Goal: Task Accomplishment & Management: Manage account settings

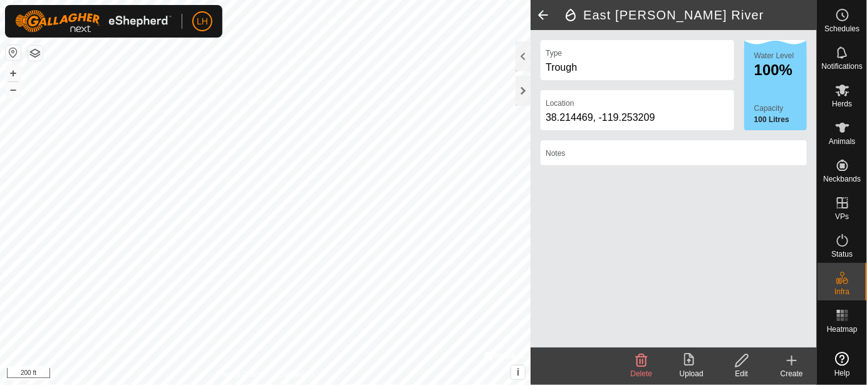
click at [794, 362] on icon at bounding box center [791, 360] width 15 height 15
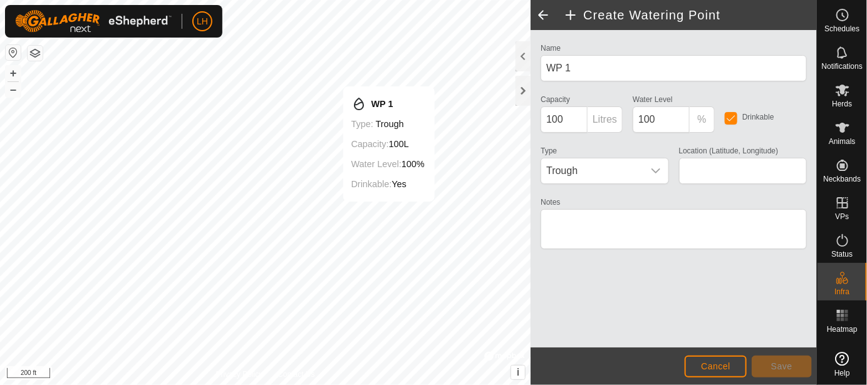
type input "38.209985, -119.262506"
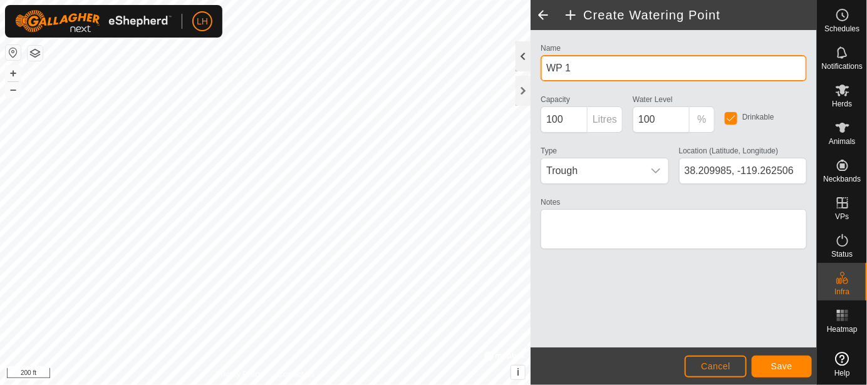
drag, startPoint x: 579, startPoint y: 68, endPoint x: 526, endPoint y: 68, distance: 52.6
click at [531, 68] on div "Create Watering Point Name WP 1 Capacity 100 Litres Water Level 100 % Drinkable…" at bounding box center [674, 192] width 286 height 385
type input "Water Gap for [PERSON_NAME] Across the River"
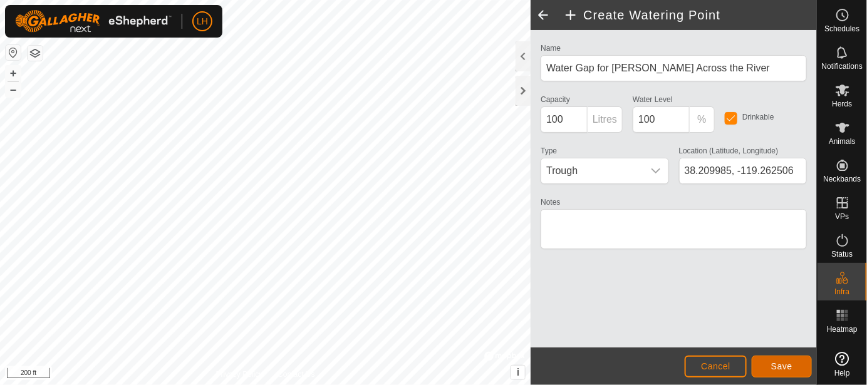
click at [766, 370] on button "Save" at bounding box center [782, 367] width 60 height 22
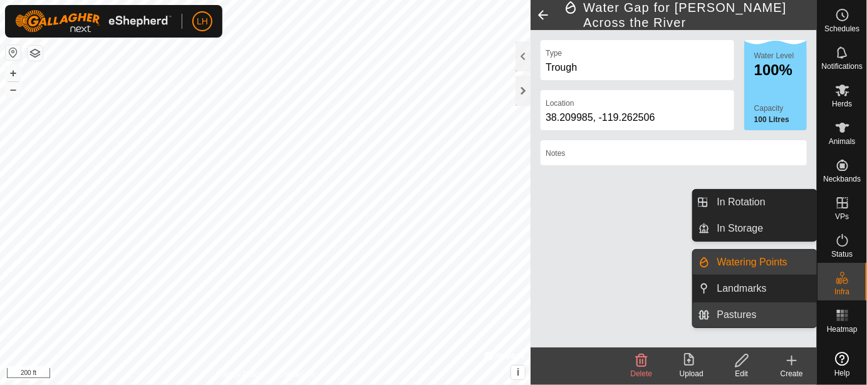
click at [754, 310] on link "Pastures" at bounding box center [763, 315] width 107 height 25
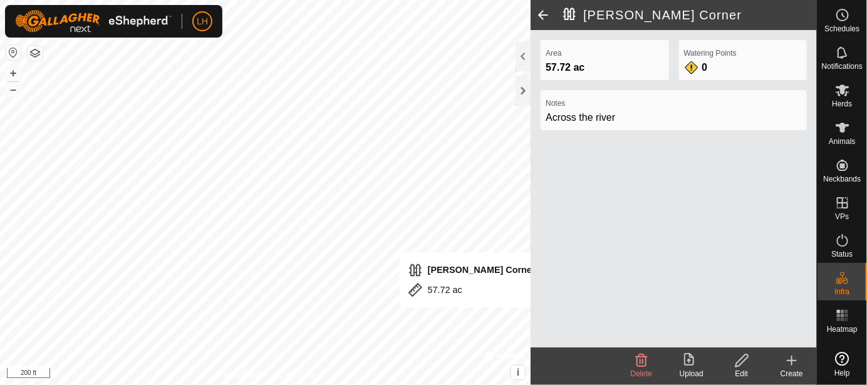
click at [737, 360] on icon at bounding box center [742, 360] width 16 height 15
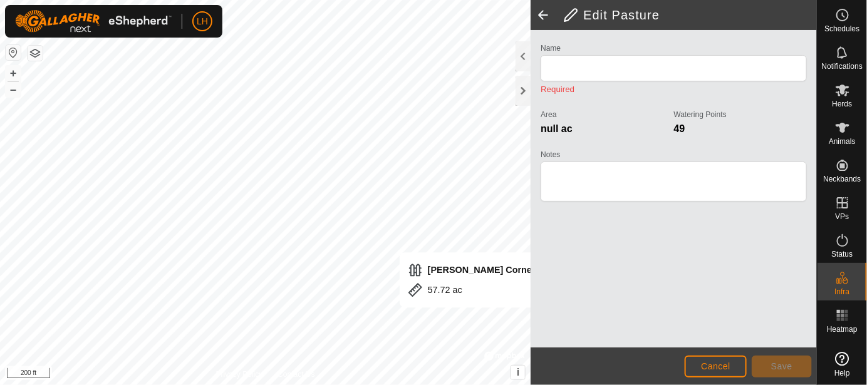
type input "[PERSON_NAME] Corner"
type textarea "Across the river"
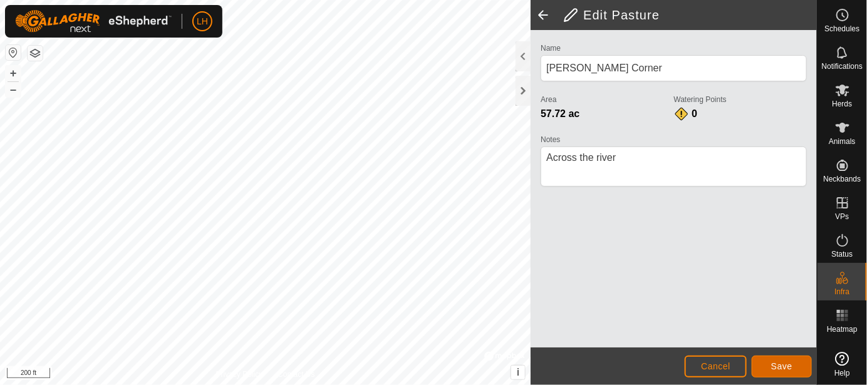
click at [783, 367] on span "Save" at bounding box center [781, 367] width 21 height 10
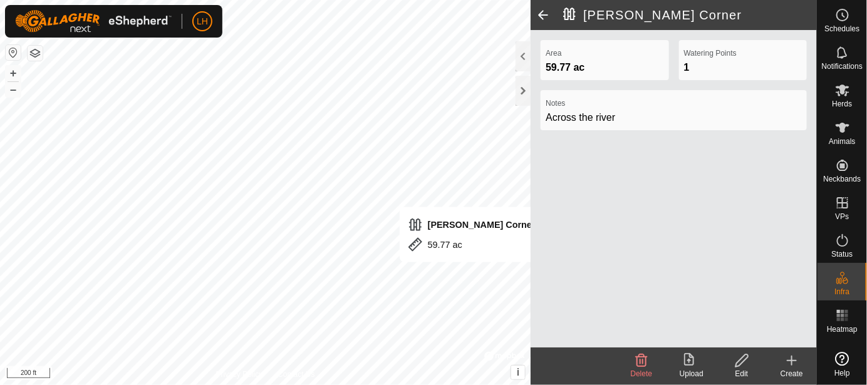
click at [690, 283] on div "Area 59.77 ac Watering Points 1 Notes Across the river" at bounding box center [674, 189] width 286 height 318
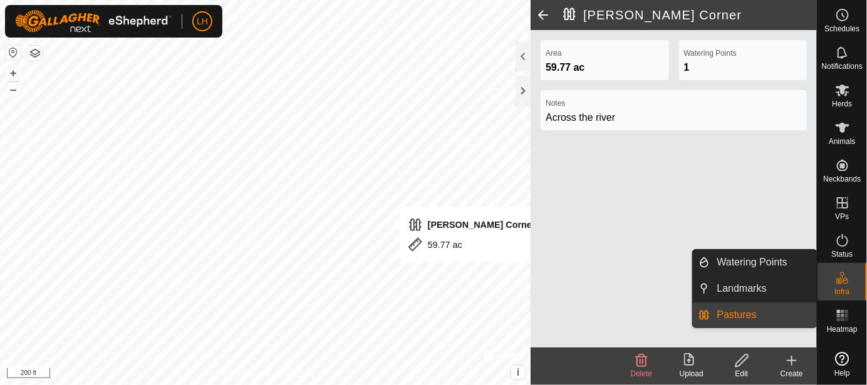
click at [830, 275] on div "Infra" at bounding box center [842, 282] width 49 height 38
click at [765, 264] on link "Watering Points" at bounding box center [763, 262] width 107 height 25
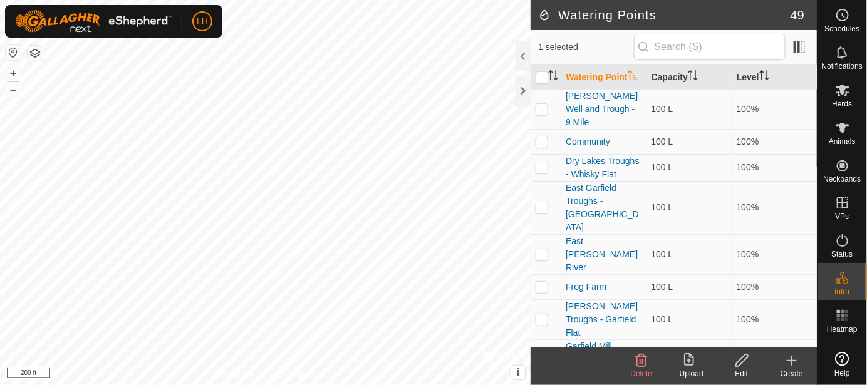
click at [316, 385] on html "LH Schedules Notifications Herds Animals Neckbands VPs Status Infra Heatmap Hel…" at bounding box center [433, 192] width 867 height 385
click at [788, 361] on icon at bounding box center [792, 361] width 9 height 0
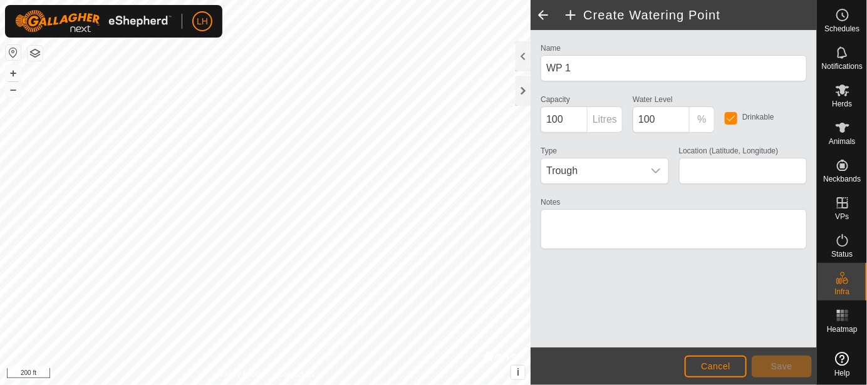
type input "38.209764, -119.265151"
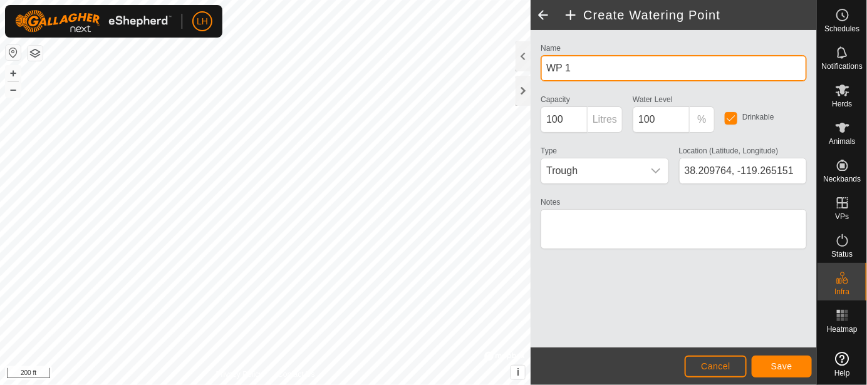
click at [489, 74] on div "Create Watering Point Name WP 1 Capacity 100 Litres Water Level 100 % Drinkable…" at bounding box center [408, 192] width 817 height 385
type input "W"
type input "Ladd Triangle Ditch"
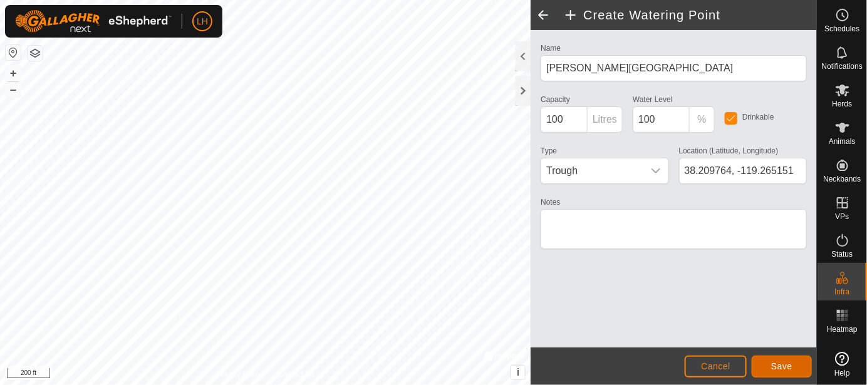
click at [764, 370] on button "Save" at bounding box center [782, 367] width 60 height 22
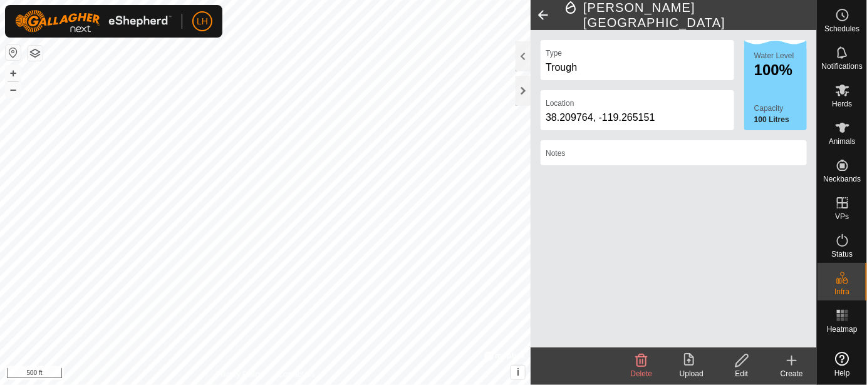
click at [793, 358] on icon at bounding box center [791, 360] width 15 height 15
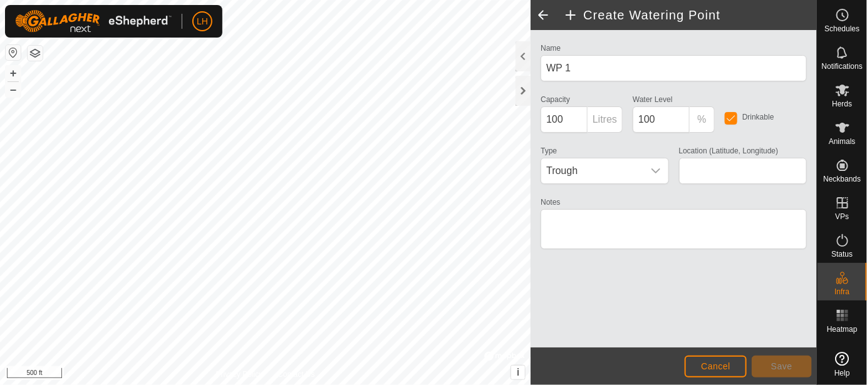
type input "38.207888, -119.267084"
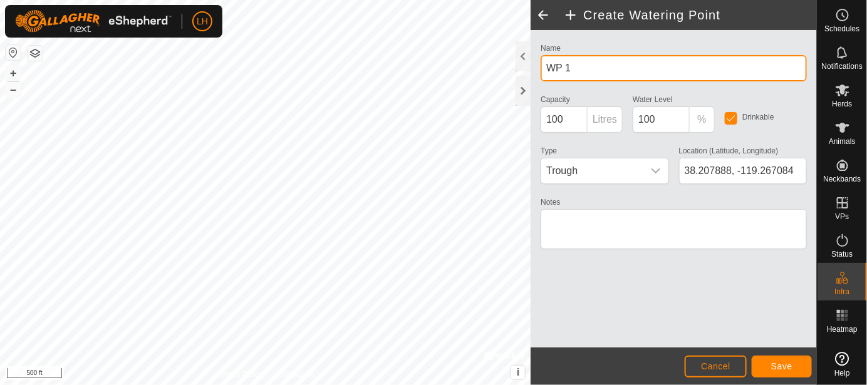
drag, startPoint x: 581, startPoint y: 73, endPoint x: 532, endPoint y: 73, distance: 49.5
click at [532, 73] on div "Name WP 1 Capacity 100 Litres Water Level 100 % Drinkable Type Trough Location …" at bounding box center [674, 189] width 286 height 318
type input "Southwest Ladd River - East Walker"
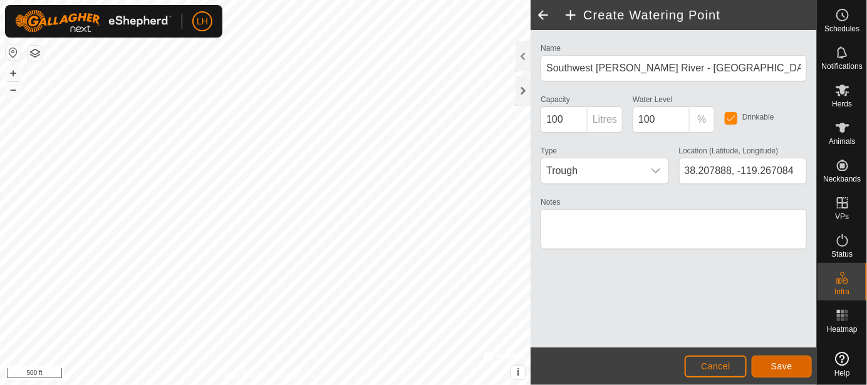
click at [786, 372] on button "Save" at bounding box center [782, 367] width 60 height 22
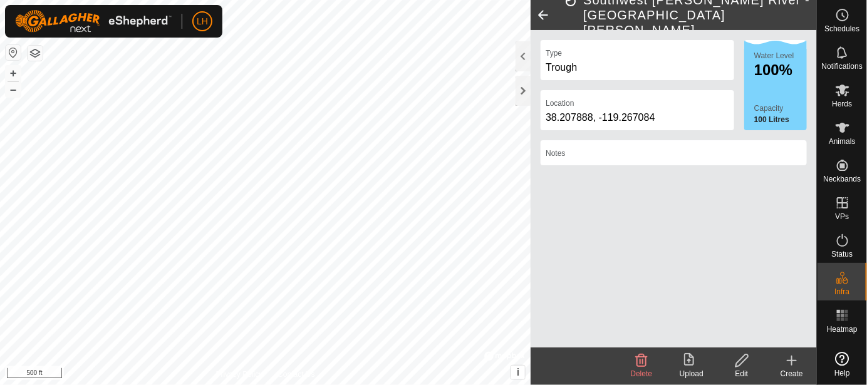
click at [796, 361] on icon at bounding box center [792, 361] width 9 height 0
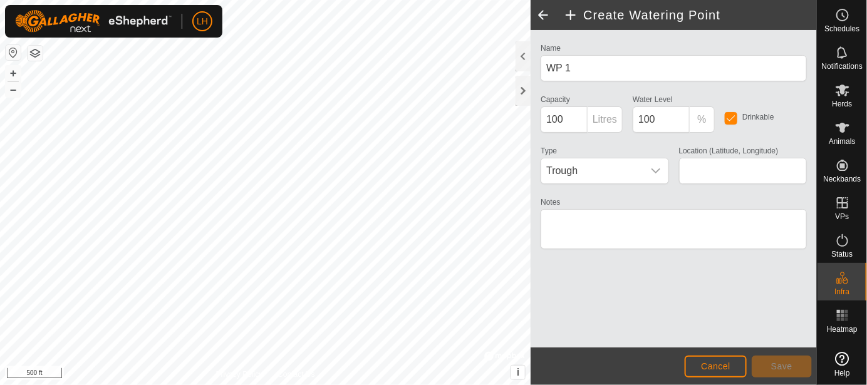
type input "38.211309, -119.259960"
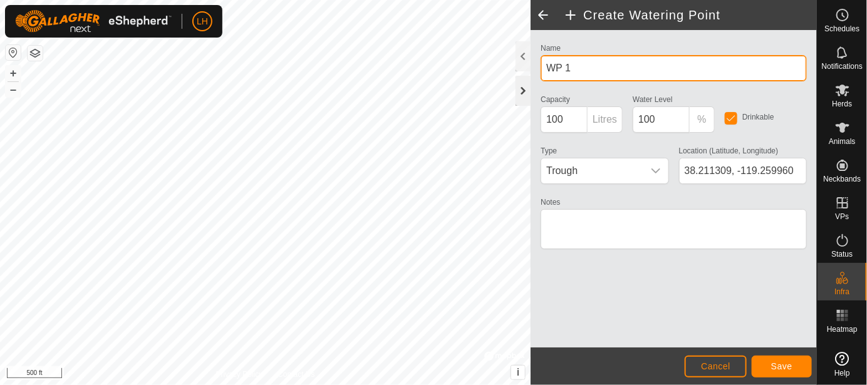
click at [498, 83] on div "Create Watering Point Name WP 1 Capacity 100 Litres Water Level 100 % Drinkable…" at bounding box center [408, 192] width 817 height 385
type input "W"
type input "Northeast Ladd River - East Walker"
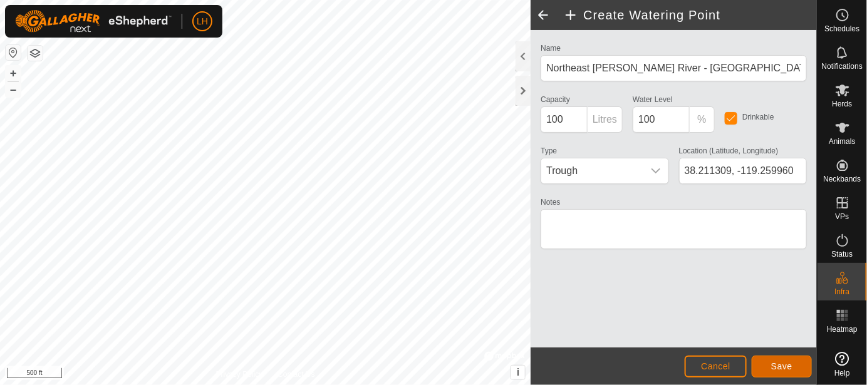
click at [785, 369] on span "Save" at bounding box center [781, 367] width 21 height 10
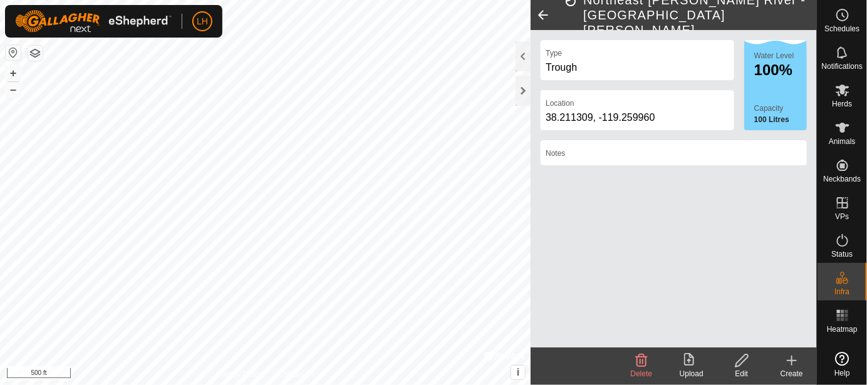
click at [792, 362] on icon at bounding box center [792, 361] width 0 height 9
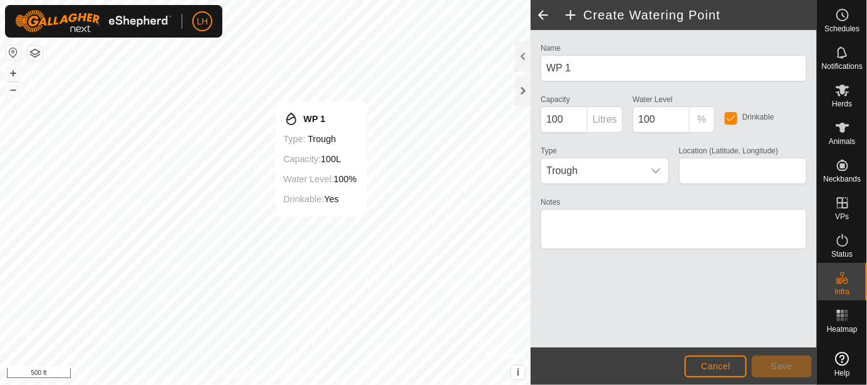
type input "38.211794, -119.279685"
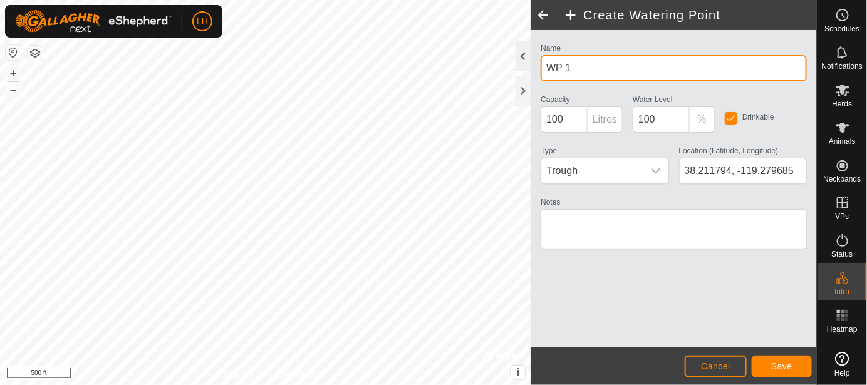
drag, startPoint x: 589, startPoint y: 70, endPoint x: 520, endPoint y: 70, distance: 68.9
click at [531, 70] on div "Create Watering Point Name WP 1 Capacity 100 Litres Water Level 100 % Drinkable…" at bounding box center [674, 192] width 286 height 385
type input "FBH Ditch - Near Road"
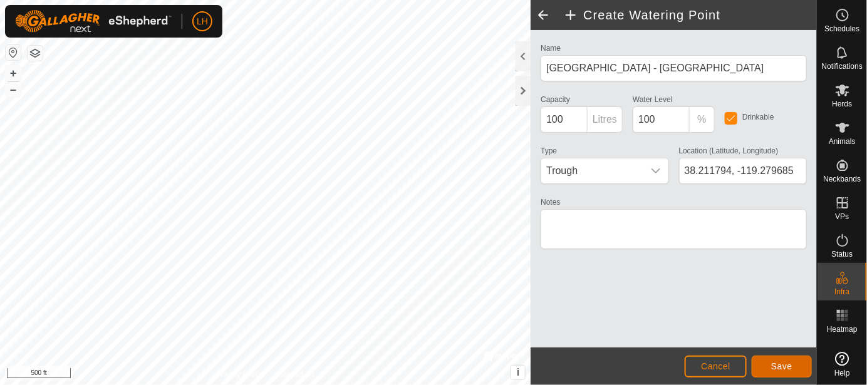
click at [776, 372] on button "Save" at bounding box center [782, 367] width 60 height 22
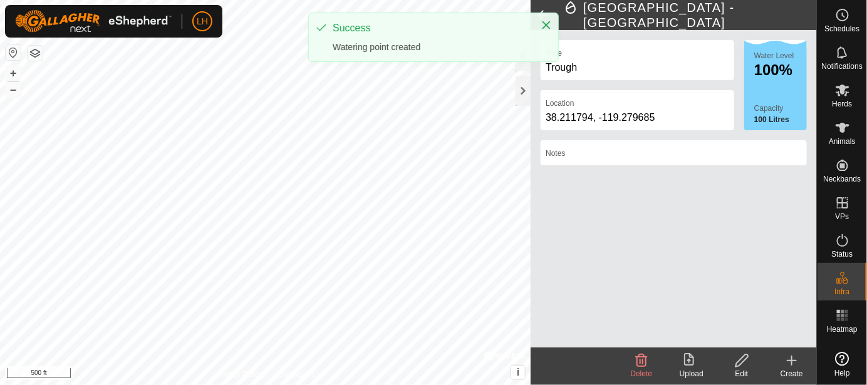
click at [795, 359] on icon at bounding box center [791, 360] width 15 height 15
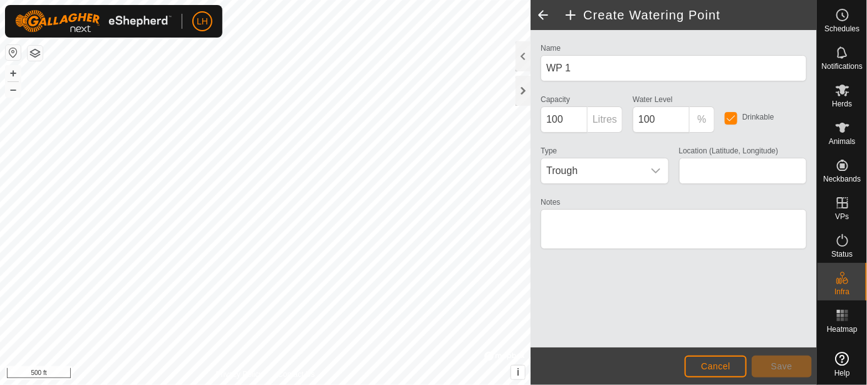
type input "38.208901, -119.279661"
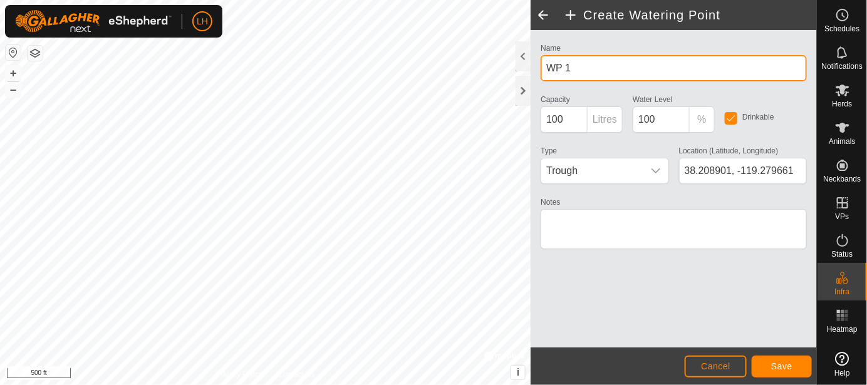
click at [508, 72] on div "Create Watering Point Name WP 1 Capacity 100 Litres Water Level 100 % Drinkable…" at bounding box center [408, 192] width 817 height 385
type input "W"
type input "FBH Ditch Split"
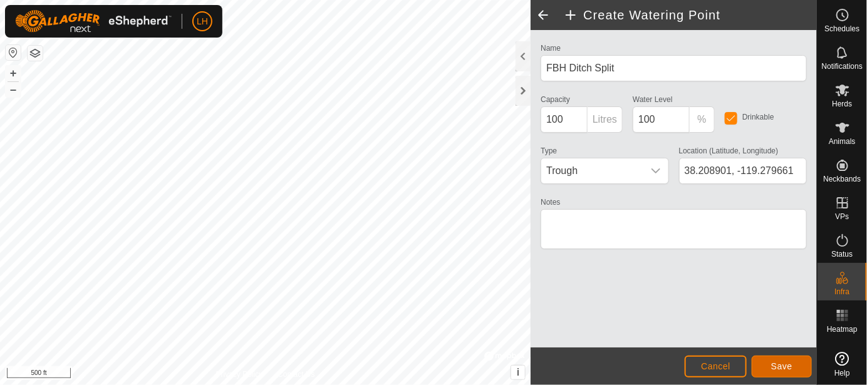
click at [789, 362] on span "Save" at bounding box center [781, 367] width 21 height 10
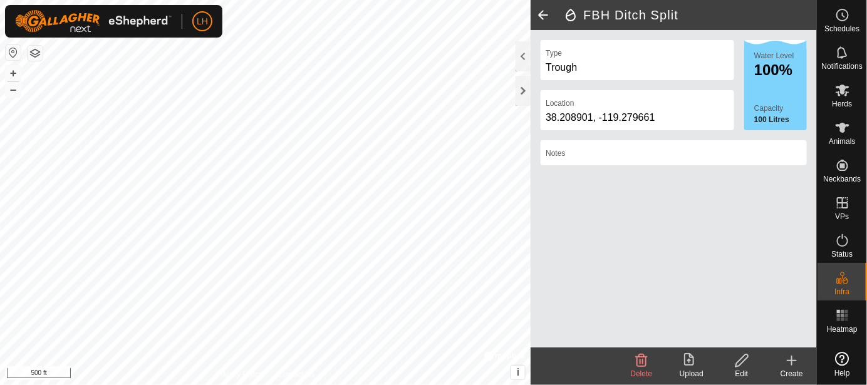
click at [794, 362] on icon at bounding box center [791, 360] width 15 height 15
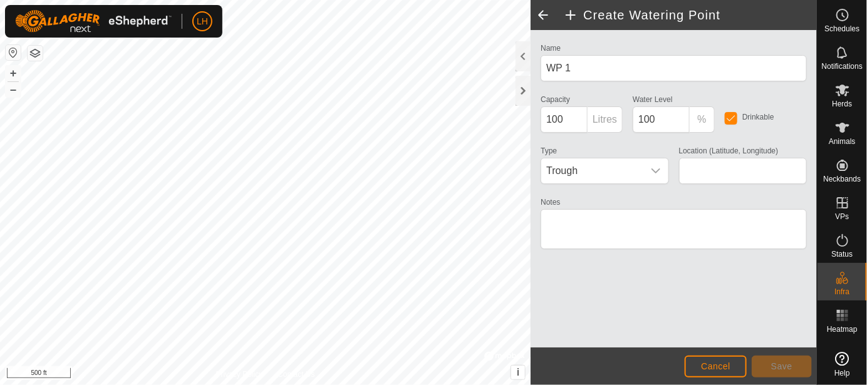
type input "38.205987, -119.277767"
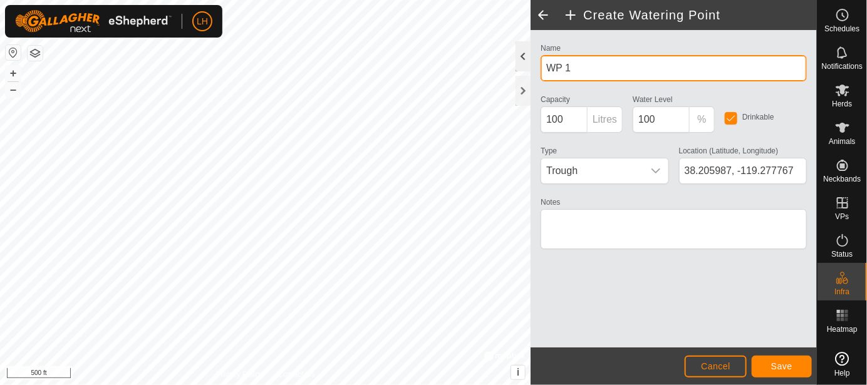
click at [476, 70] on div "Create Watering Point Name WP 1 Capacity 100 Litres Water Level 100 % Drinkable…" at bounding box center [408, 192] width 817 height 385
type input "W"
type input "S2 Ditch"
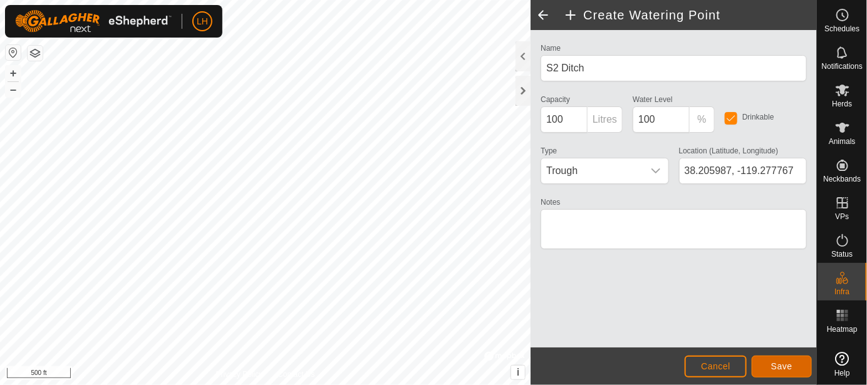
click at [794, 368] on button "Save" at bounding box center [782, 367] width 60 height 22
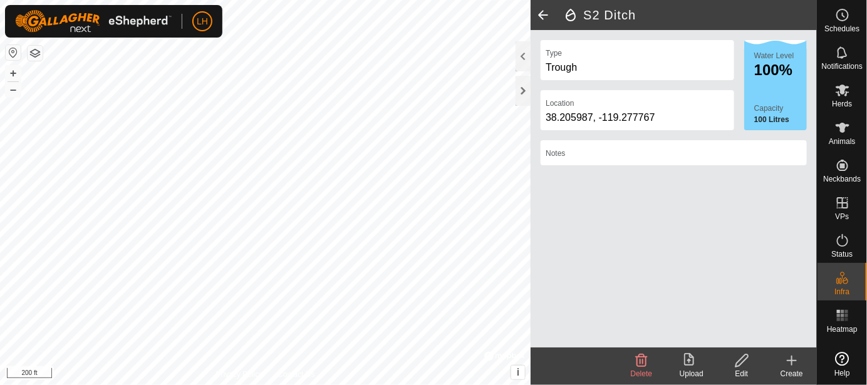
click at [793, 363] on icon at bounding box center [791, 360] width 15 height 15
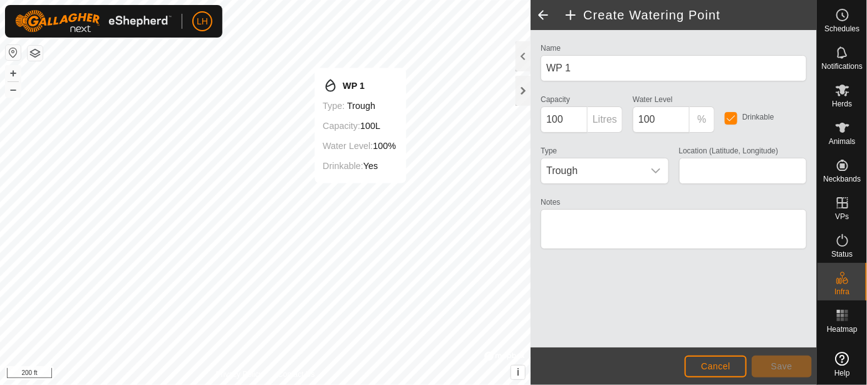
type input "38.203138, -119.279797"
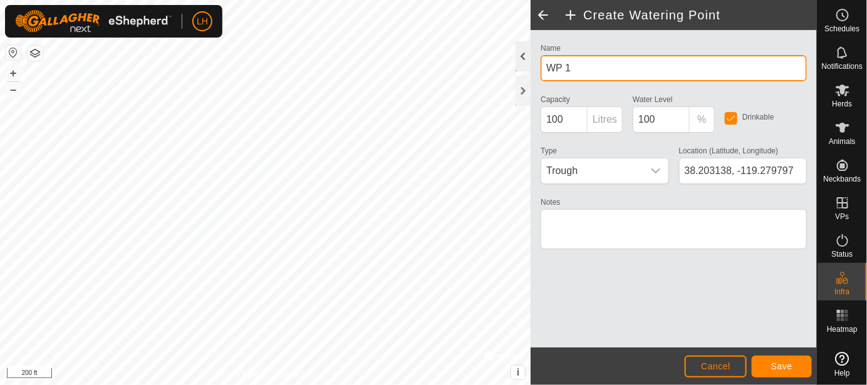
drag, startPoint x: 635, startPoint y: 65, endPoint x: 529, endPoint y: 71, distance: 105.4
click at [531, 71] on div "Create Watering Point Name WP 1 Capacity 100 Litres Water Level 100 % Drinkable…" at bounding box center [674, 192] width 286 height 385
type input "S"
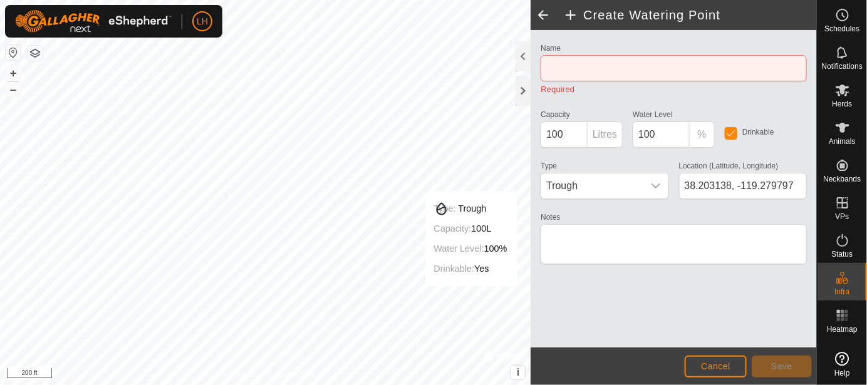
type input "38.201758, -119.277592"
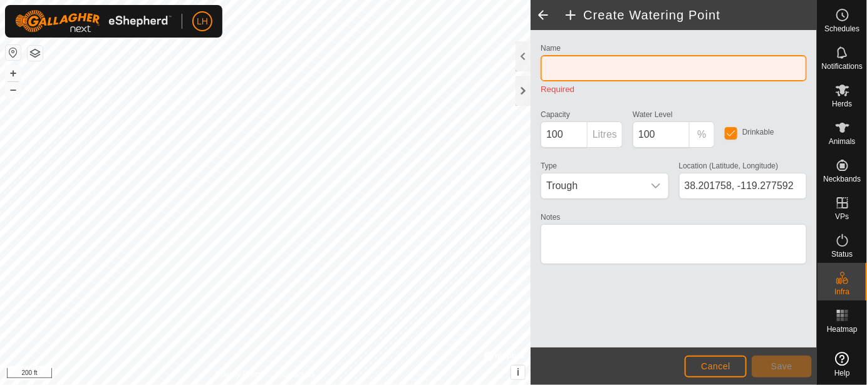
click at [597, 65] on input "Name" at bounding box center [674, 68] width 266 height 26
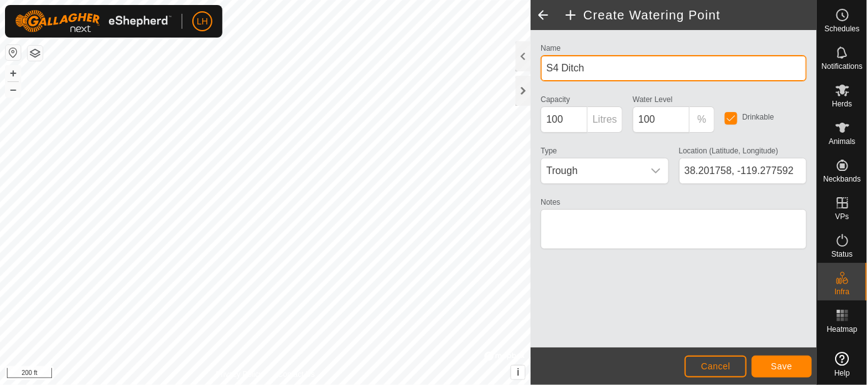
type input "S4 Ditch"
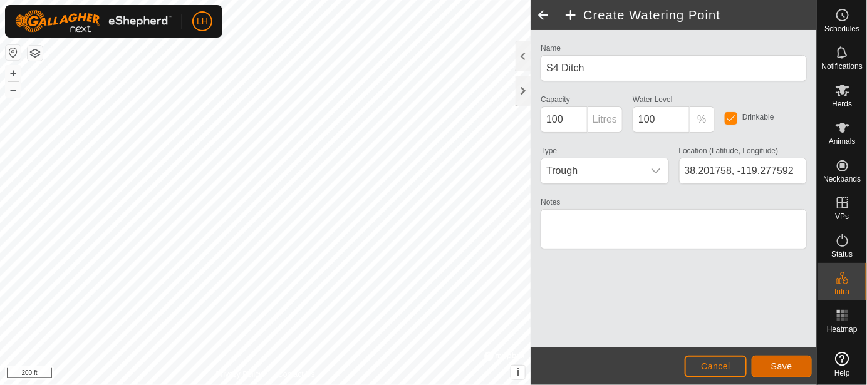
click at [802, 368] on button "Save" at bounding box center [782, 367] width 60 height 22
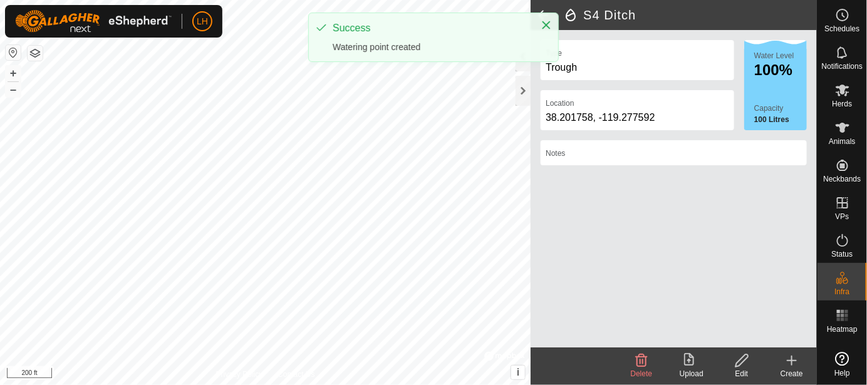
click at [385, 385] on html "LH Schedules Notifications Herds Animals Neckbands VPs Status Infra Heatmap Hel…" at bounding box center [433, 192] width 867 height 385
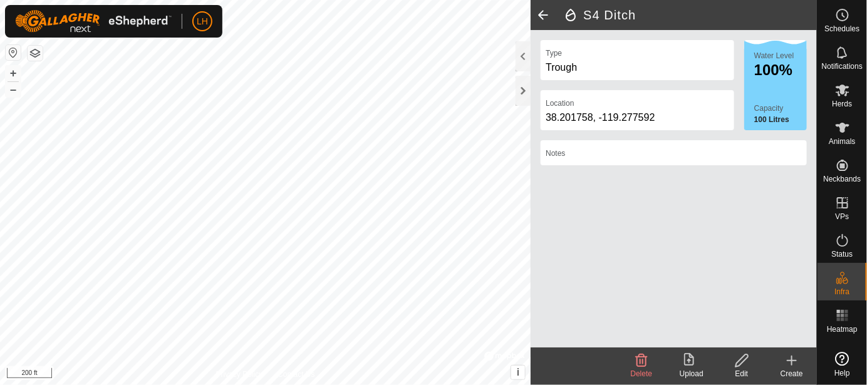
click at [791, 357] on icon at bounding box center [791, 360] width 15 height 15
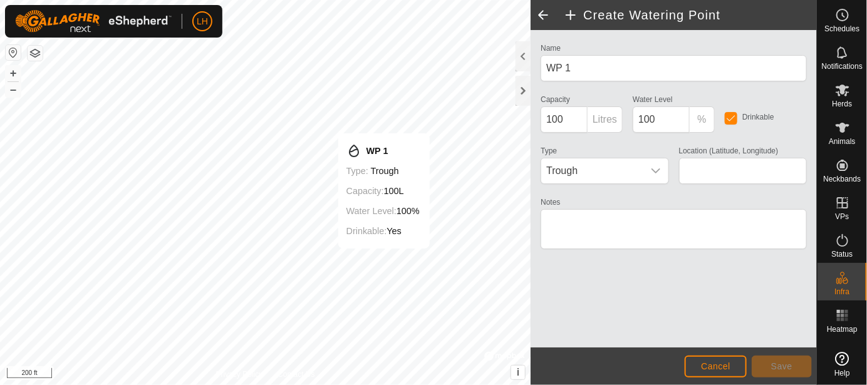
type input "38.204840, -119.281499"
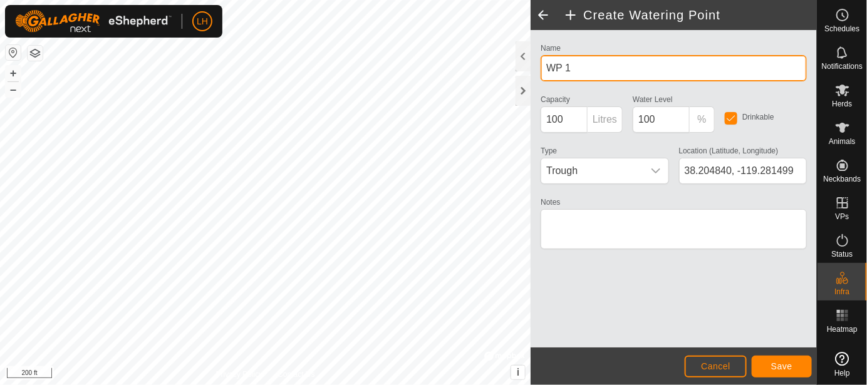
drag, startPoint x: 580, startPoint y: 68, endPoint x: 532, endPoint y: 68, distance: 48.2
click at [532, 68] on div "Name WP 1 Capacity 100 Litres Water Level 100 % Drinkable Type Trough Location …" at bounding box center [674, 189] width 286 height 318
type input "S8 Ditch"
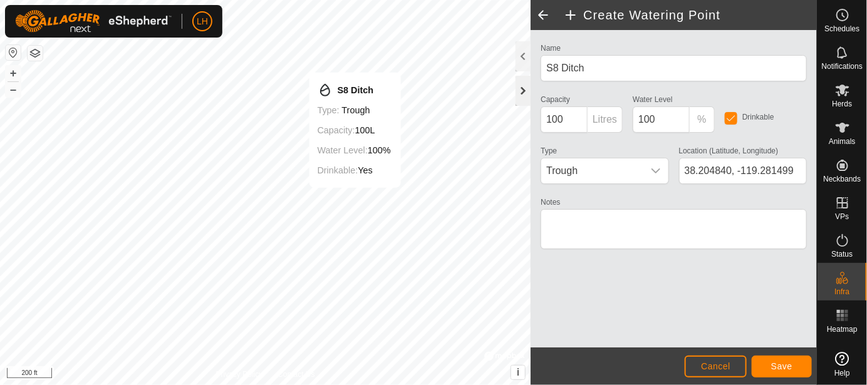
type input "38.205404, -119.281918"
click at [778, 362] on span "Save" at bounding box center [781, 367] width 21 height 10
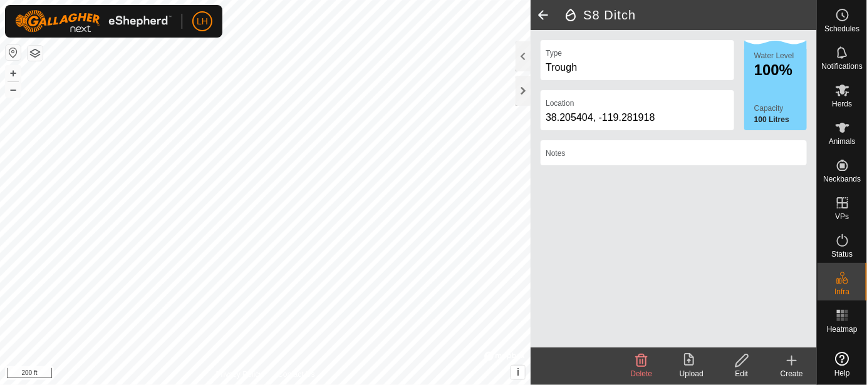
click at [791, 355] on icon at bounding box center [791, 360] width 15 height 15
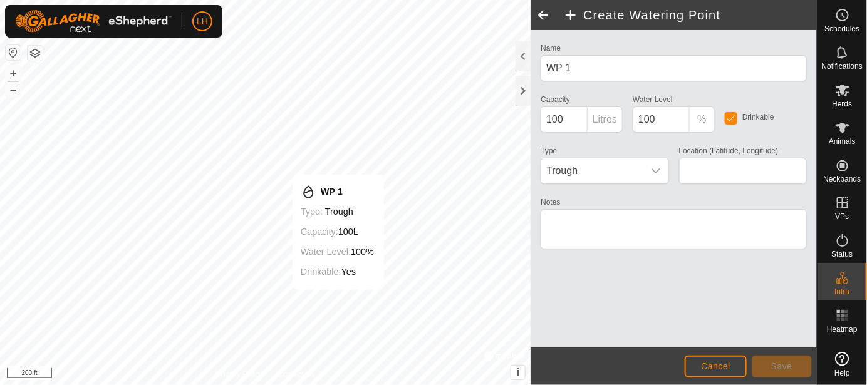
type input "38.202239, -119.282410"
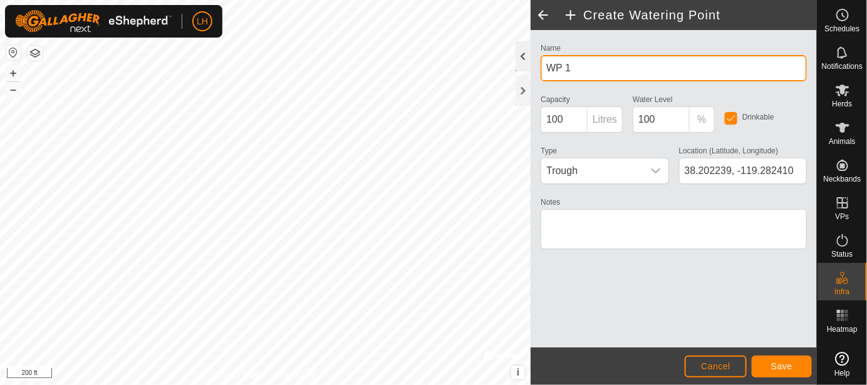
drag, startPoint x: 589, startPoint y: 67, endPoint x: 528, endPoint y: 70, distance: 60.9
click at [531, 70] on div "Create Watering Point Name WP 1 Capacity 100 Litres Water Level 100 % Drinkable…" at bounding box center [674, 192] width 286 height 385
type input "S9 Ditch"
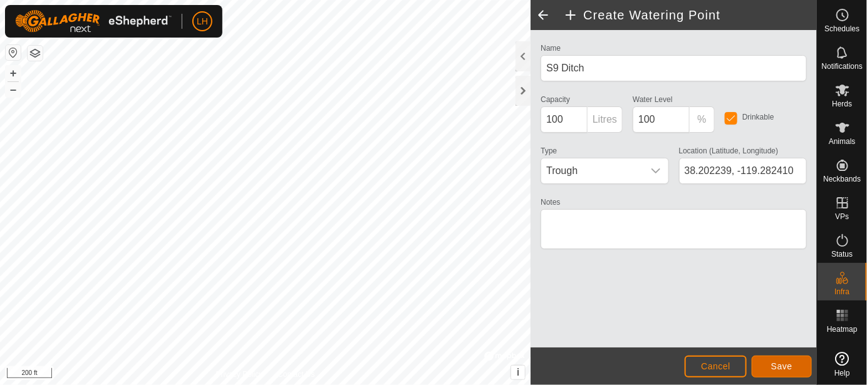
click at [779, 366] on span "Save" at bounding box center [781, 367] width 21 height 10
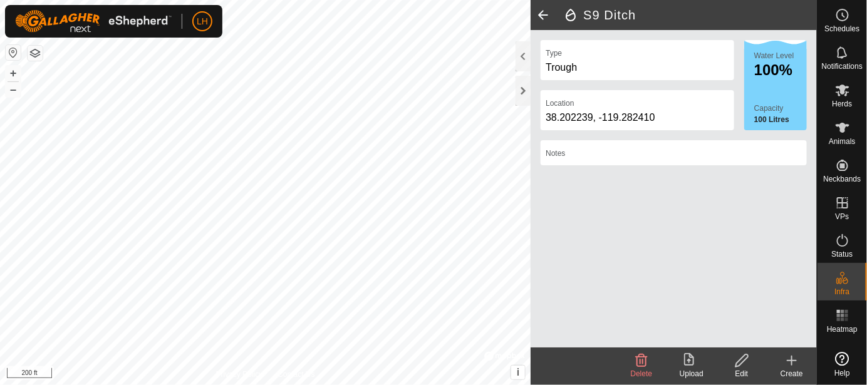
click at [794, 363] on icon at bounding box center [791, 360] width 15 height 15
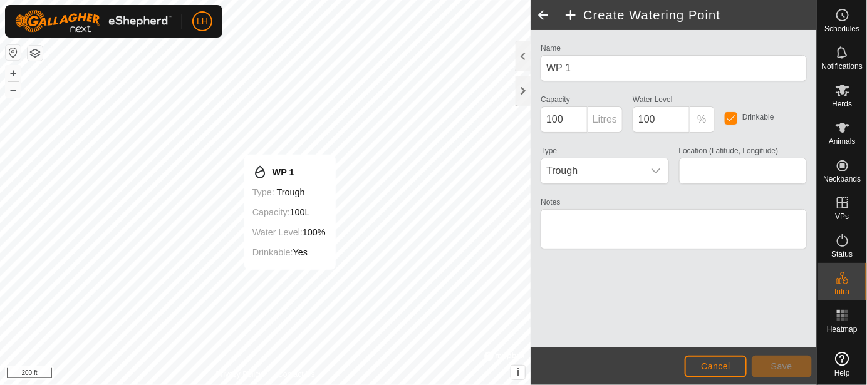
type input "38.203877, -119.284951"
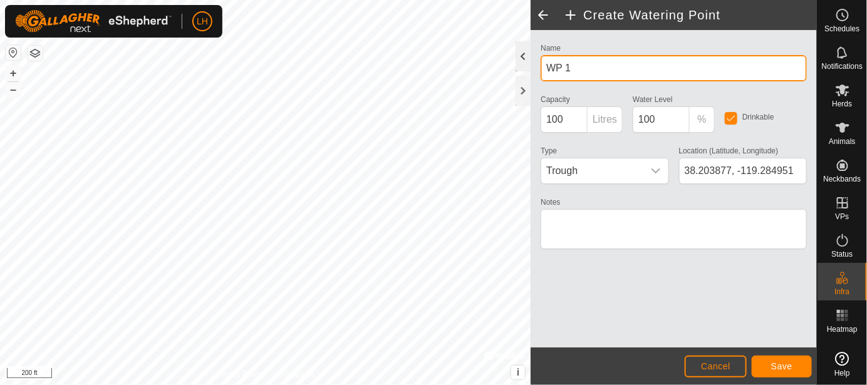
click at [497, 60] on div "Create Watering Point Name WP 1 Capacity 100 Litres Water Level 100 % Drinkable…" at bounding box center [408, 192] width 817 height 385
type input "W"
type input "S1 Ditch"
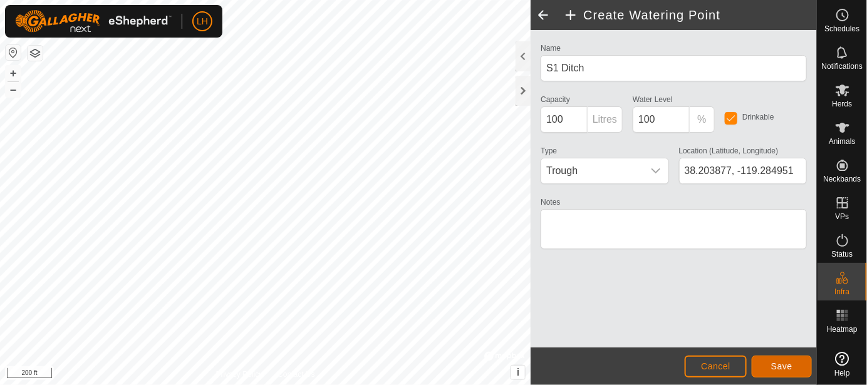
click at [804, 368] on button "Save" at bounding box center [782, 367] width 60 height 22
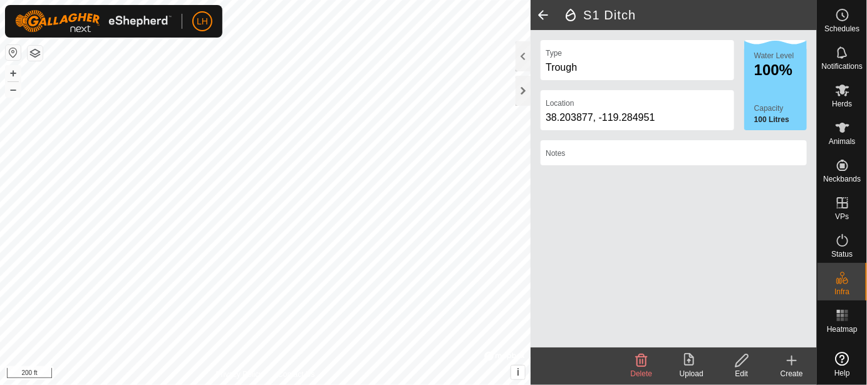
click at [792, 360] on icon at bounding box center [792, 361] width 0 height 9
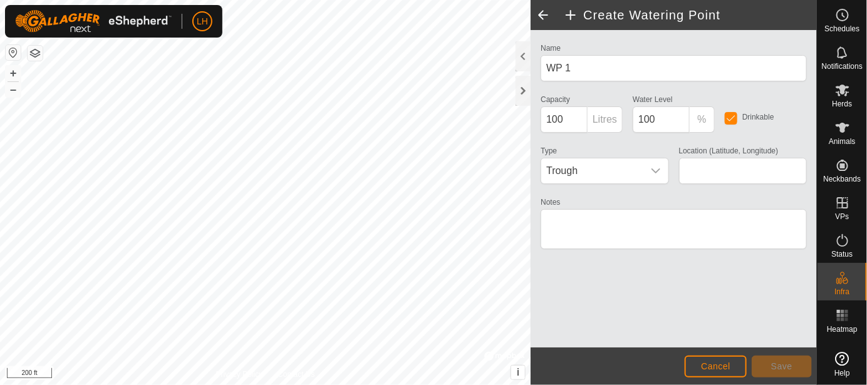
type input "38.202681, -119.283109"
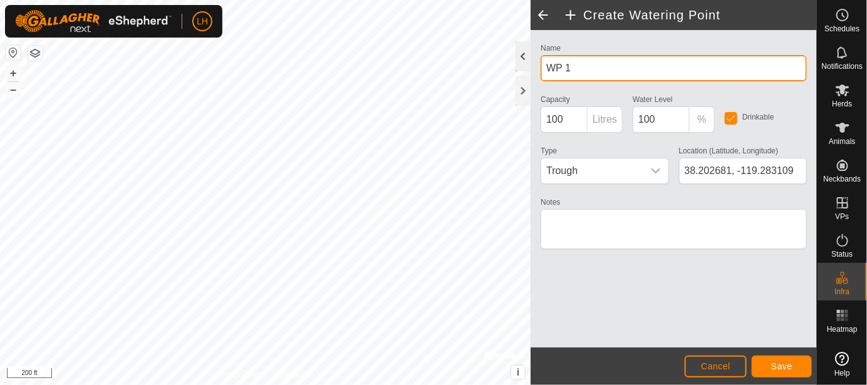
drag, startPoint x: 580, startPoint y: 68, endPoint x: 528, endPoint y: 65, distance: 52.1
click at [531, 65] on div "Create Watering Point Name WP 1 Capacity 100 Litres Water Level 100 % Drinkable…" at bounding box center [674, 192] width 286 height 385
type input "S3 Ditch"
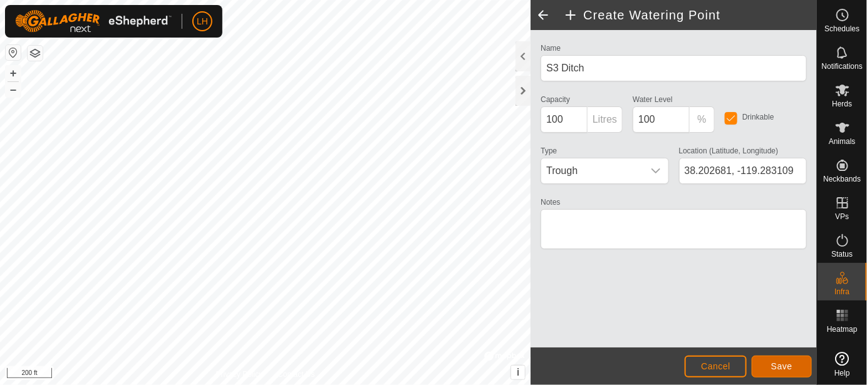
click at [803, 369] on button "Save" at bounding box center [782, 367] width 60 height 22
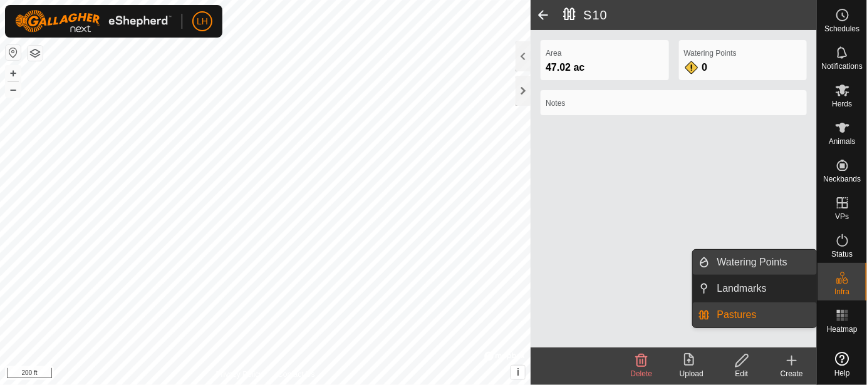
click at [768, 263] on link "Watering Points" at bounding box center [763, 262] width 107 height 25
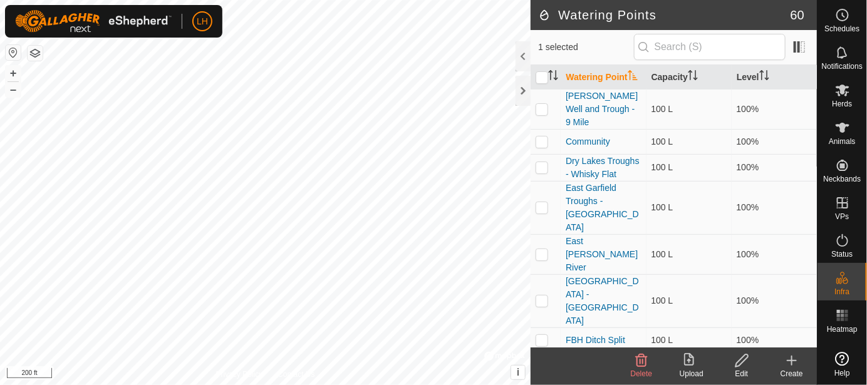
click at [793, 368] on div "Create" at bounding box center [792, 373] width 50 height 11
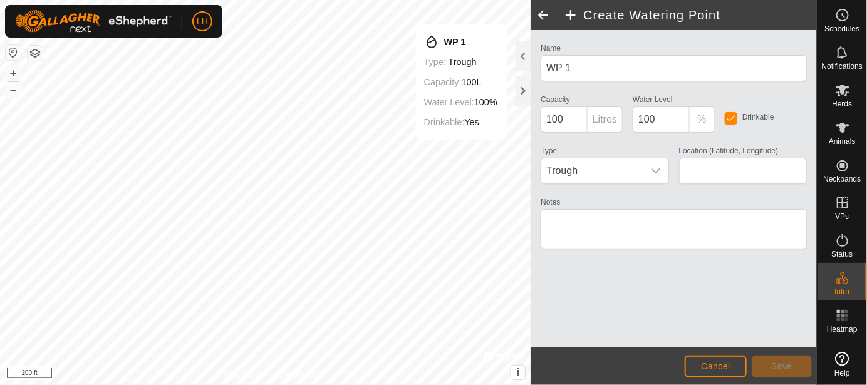
type input "38.199439, -119.280933"
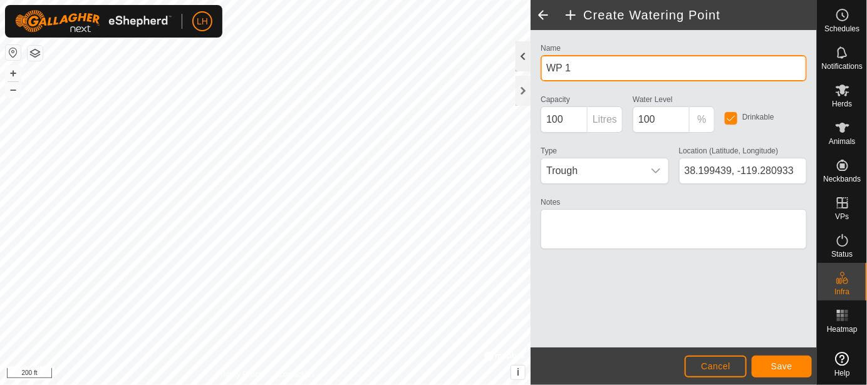
drag, startPoint x: 596, startPoint y: 66, endPoint x: 520, endPoint y: 70, distance: 76.5
click at [531, 70] on div "Create Watering Point Name WP 1 Capacity 100 Litres Water Level 100 % Drinkable…" at bounding box center [674, 192] width 286 height 385
type input "S10 - East Walker River"
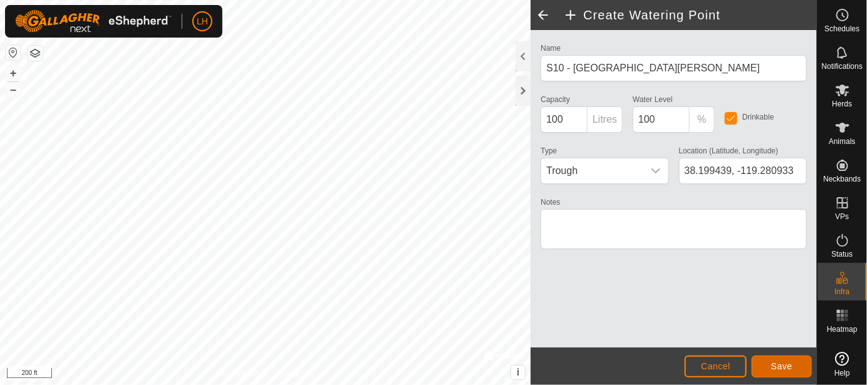
click at [778, 362] on span "Save" at bounding box center [781, 367] width 21 height 10
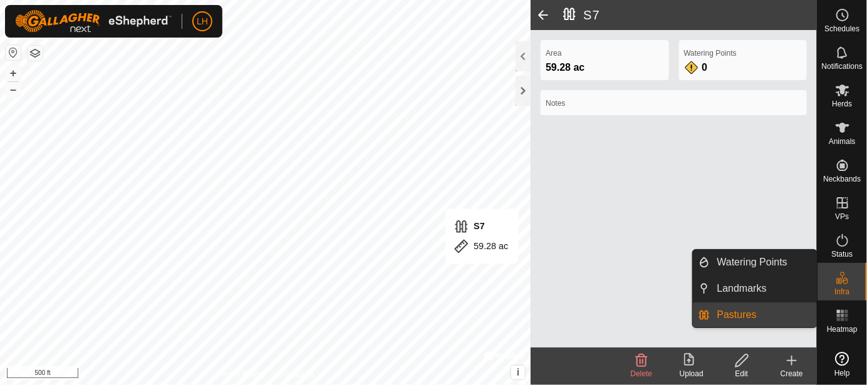
drag, startPoint x: 848, startPoint y: 299, endPoint x: 844, endPoint y: 279, distance: 19.9
click at [844, 279] on icon at bounding box center [846, 281] width 6 height 7
click at [739, 264] on link "Watering Points" at bounding box center [763, 262] width 107 height 25
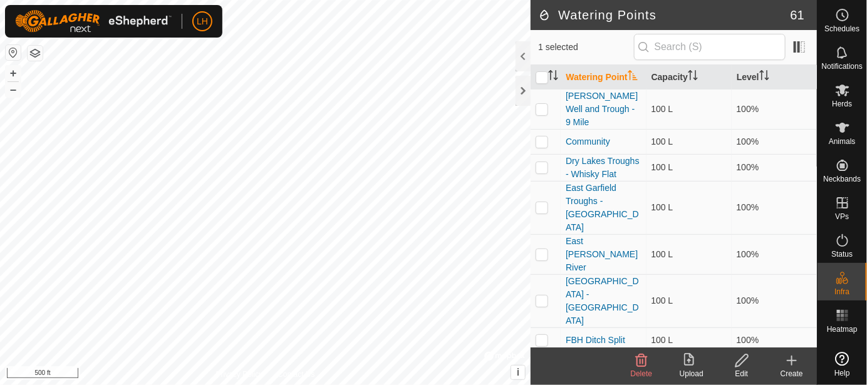
click at [790, 359] on icon at bounding box center [791, 360] width 15 height 15
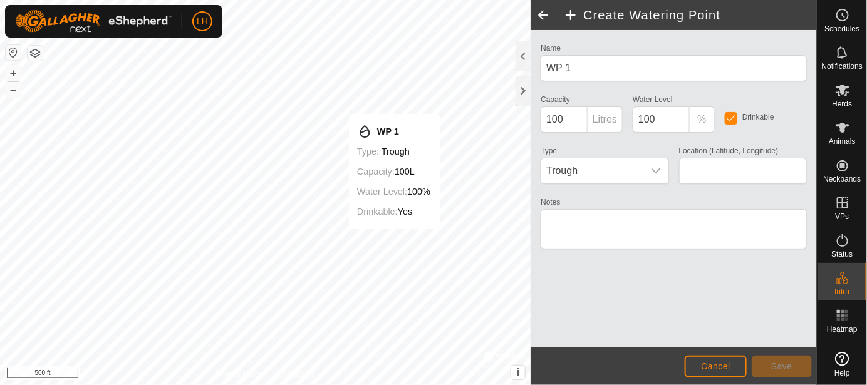
type input "38.196808, -119.284377"
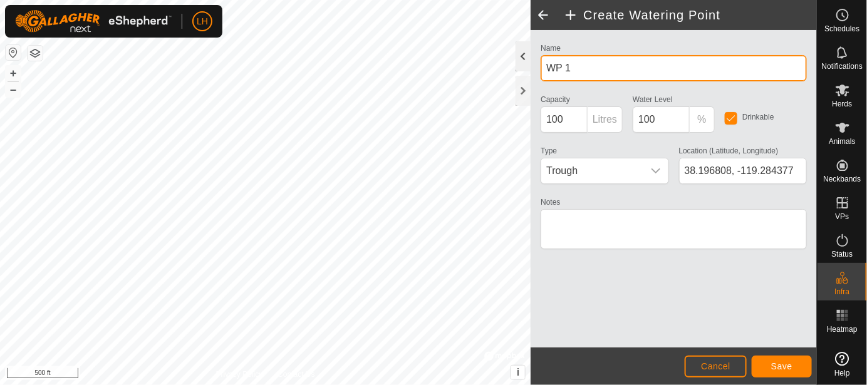
drag, startPoint x: 639, startPoint y: 66, endPoint x: 517, endPoint y: 66, distance: 122.2
click at [531, 66] on div "Create Watering Point Name WP 1 Capacity 100 Litres Water Level 100 % Drinkable…" at bounding box center [674, 192] width 286 height 385
type input "S7 - East Walker River"
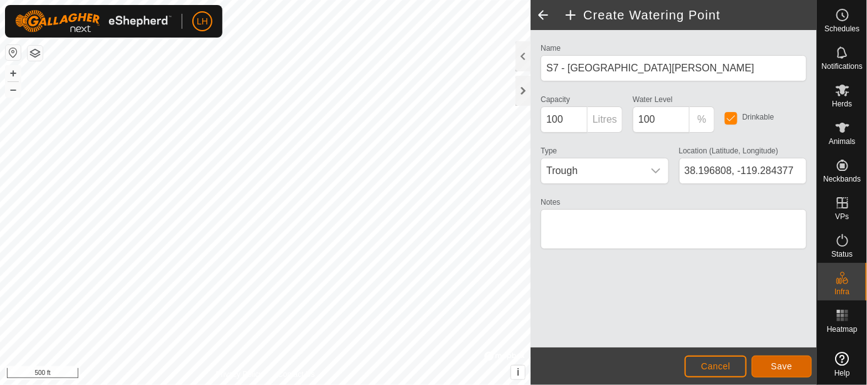
click at [793, 371] on button "Save" at bounding box center [782, 367] width 60 height 22
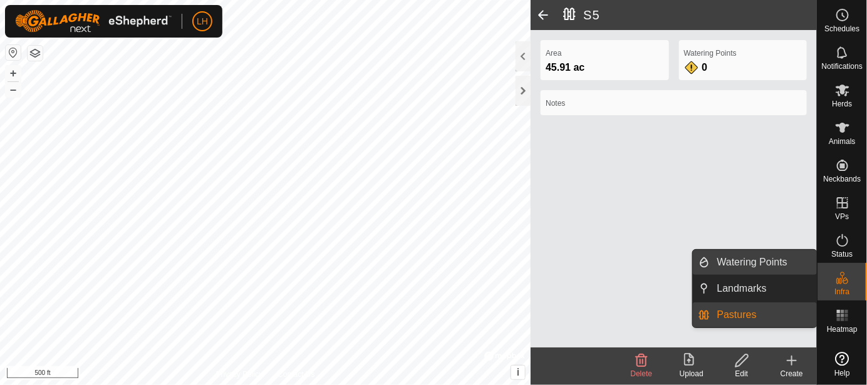
click at [764, 269] on link "Watering Points" at bounding box center [763, 262] width 107 height 25
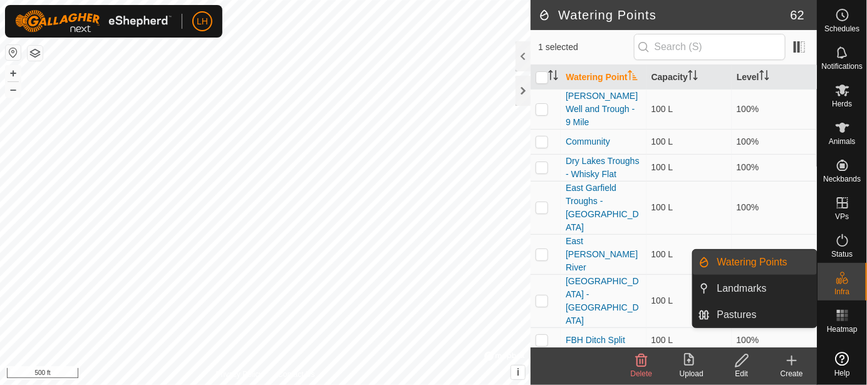
click at [763, 269] on link "Watering Points" at bounding box center [763, 262] width 107 height 25
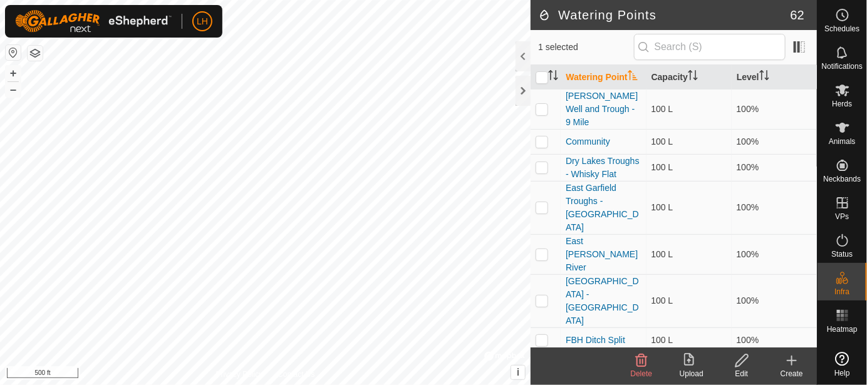
click at [794, 361] on icon at bounding box center [792, 361] width 9 height 0
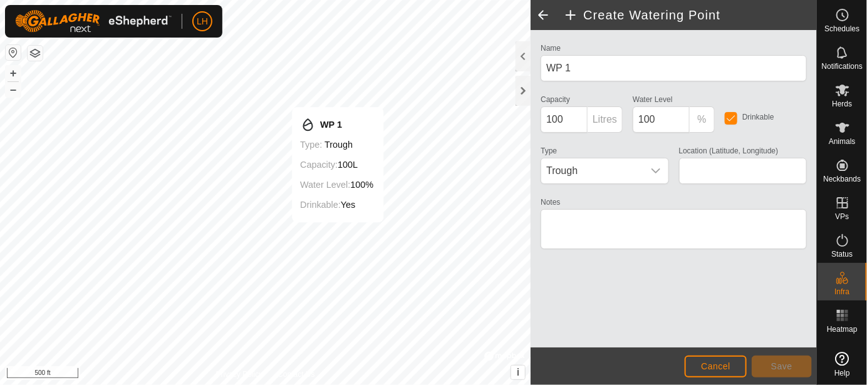
type input "38.200095, -119.278575"
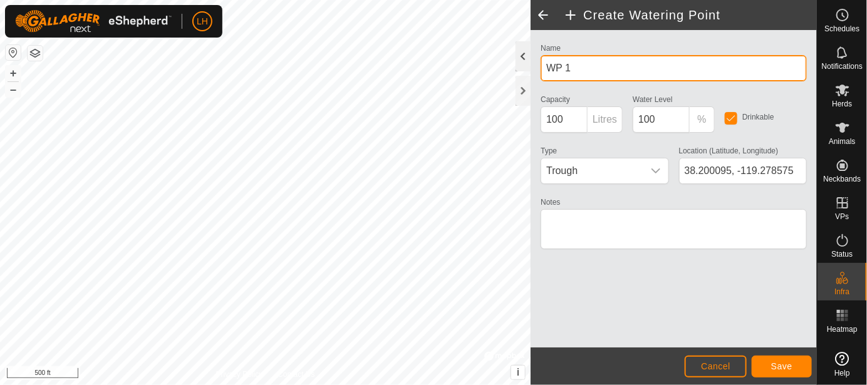
drag, startPoint x: 592, startPoint y: 69, endPoint x: 525, endPoint y: 71, distance: 67.1
click at [531, 71] on div "Create Watering Point Name WP 1 Capacity 100 Litres Water Level 100 % Drinkable…" at bounding box center [674, 192] width 286 height 385
type input "S5 - East Walker River"
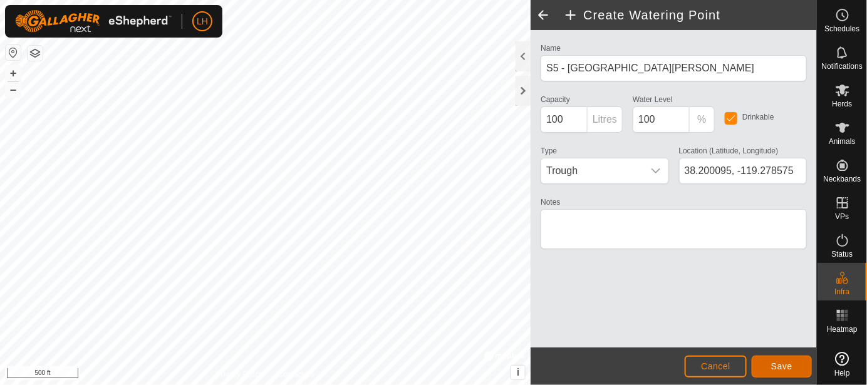
click at [778, 373] on button "Save" at bounding box center [782, 367] width 60 height 22
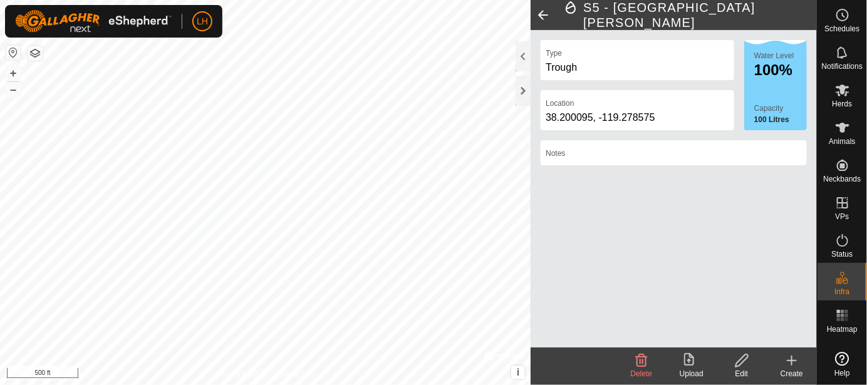
click at [541, 256] on div "S5 - East Walker River Type Trough Location 38.200095, -119.278575 Water Level …" at bounding box center [408, 192] width 817 height 385
click at [792, 357] on icon at bounding box center [792, 361] width 0 height 9
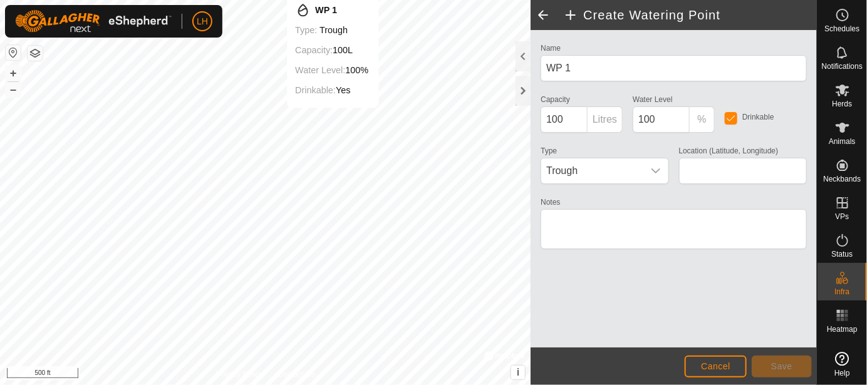
type input "38.201658, -119.287723"
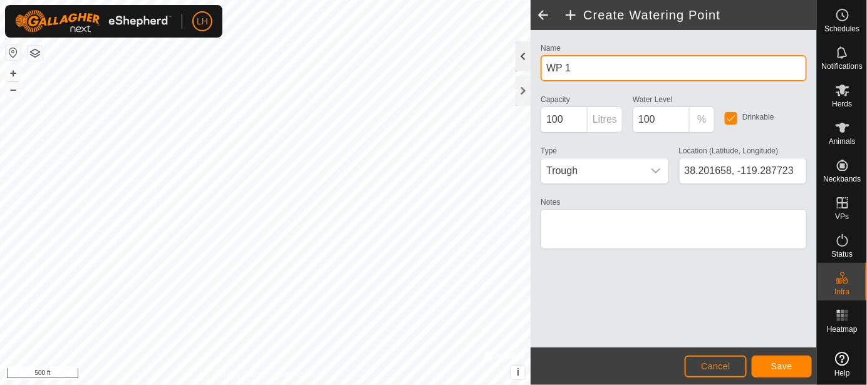
drag, startPoint x: 589, startPoint y: 68, endPoint x: 530, endPoint y: 68, distance: 58.9
click at [531, 68] on div "Create Watering Point Name WP 1 Capacity 100 Litres Water Level 100 % Drinkable…" at bounding box center [674, 192] width 286 height 385
type input "S6 Ditch"
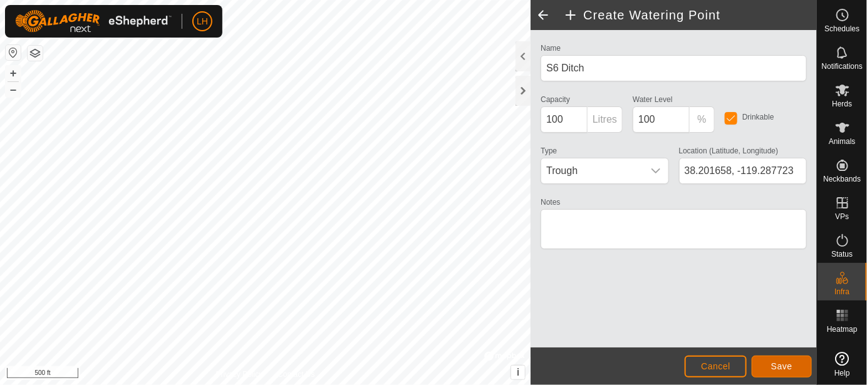
click at [791, 360] on button "Save" at bounding box center [782, 367] width 60 height 22
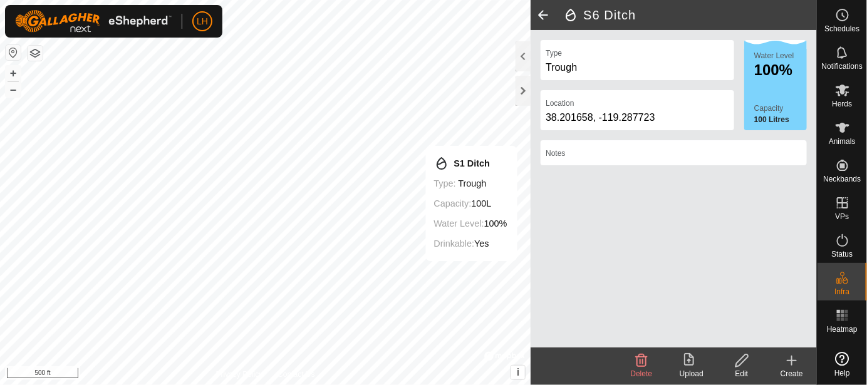
click at [791, 361] on icon at bounding box center [792, 361] width 9 height 0
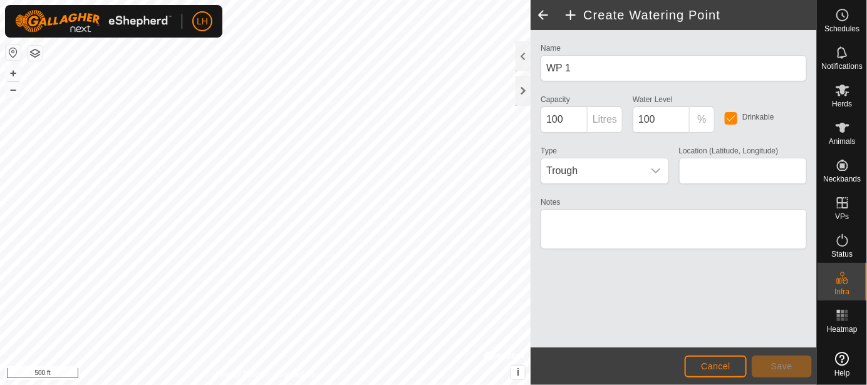
type input "38.205214, -119.288256"
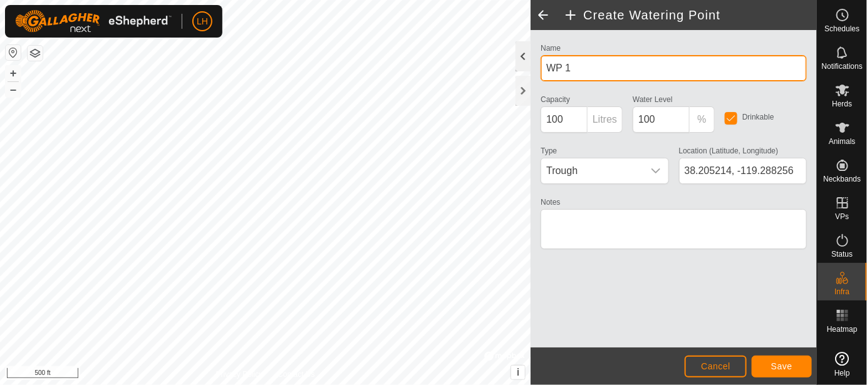
drag, startPoint x: 598, startPoint y: 68, endPoint x: 517, endPoint y: 68, distance: 80.8
click at [531, 68] on div "Create Watering Point Name WP 1 Capacity 100 Litres Water Level 100 % Drinkable…" at bounding box center [674, 192] width 286 height 385
type input "Near Cove Ditch East"
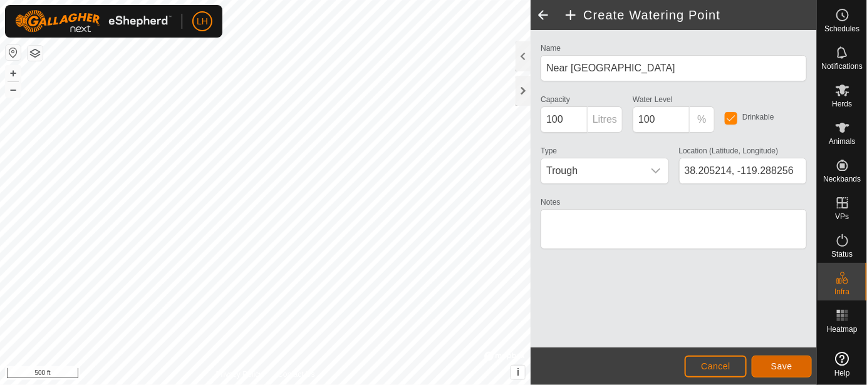
click at [779, 368] on span "Save" at bounding box center [781, 367] width 21 height 10
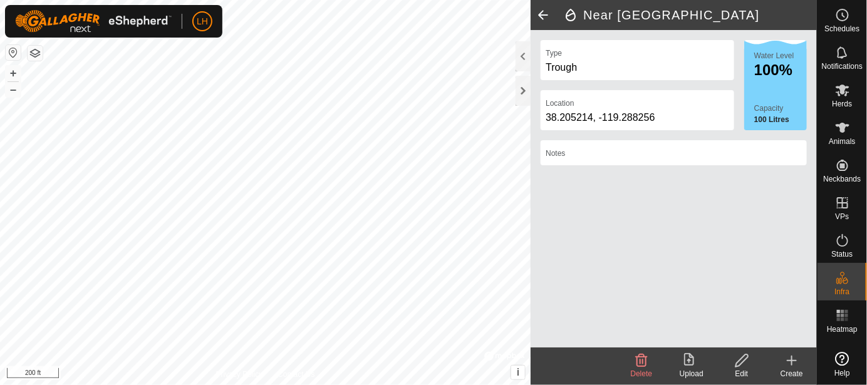
drag, startPoint x: 790, startPoint y: 361, endPoint x: 722, endPoint y: 348, distance: 68.8
click at [790, 361] on icon at bounding box center [792, 361] width 9 height 0
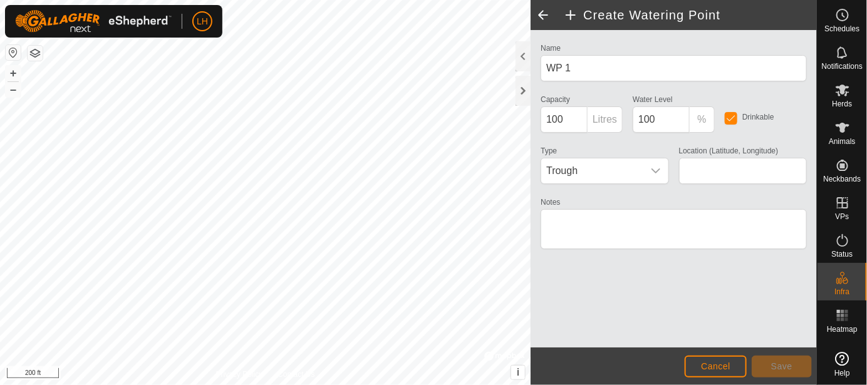
type input "38.202991, -119.295680"
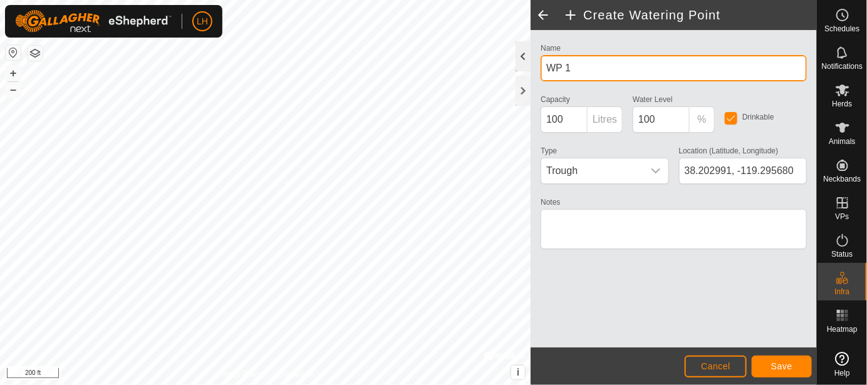
click at [504, 71] on div "Create Watering Point Name WP 1 Capacity 100 Litres Water Level 100 % Drinkable…" at bounding box center [408, 192] width 817 height 385
type input "W"
type input "Near Cove Ditch West"
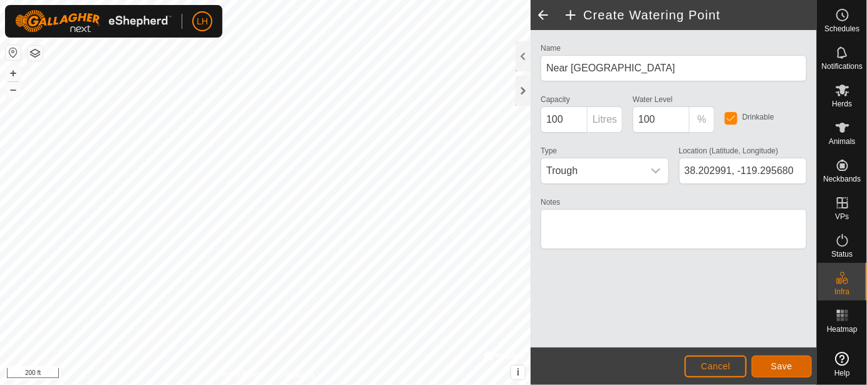
click at [800, 367] on button "Save" at bounding box center [782, 367] width 60 height 22
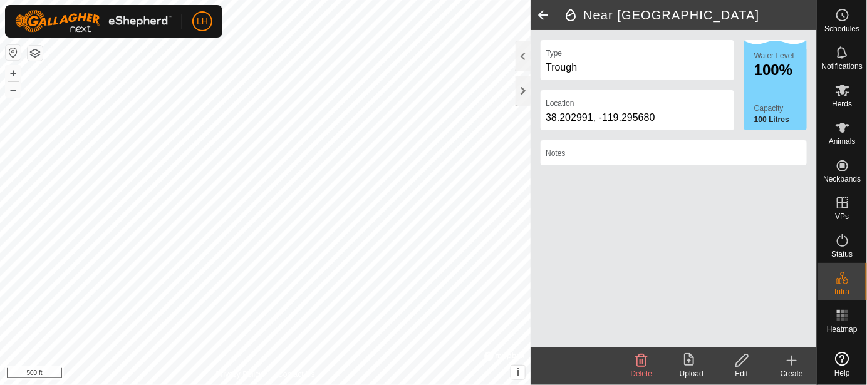
click at [791, 362] on icon at bounding box center [791, 360] width 15 height 15
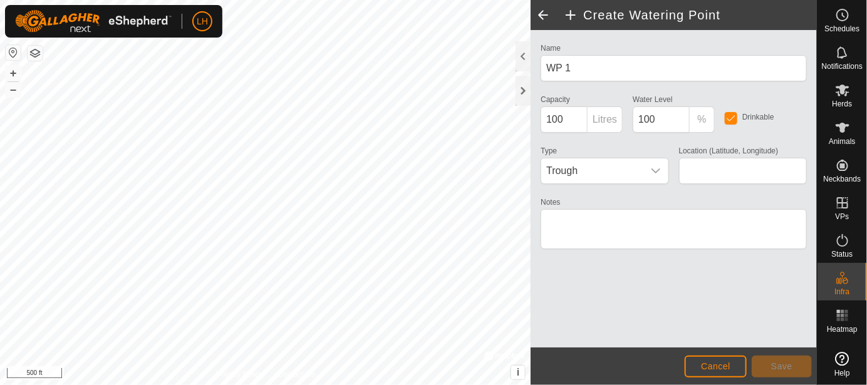
type input "38.205896, -119.293859"
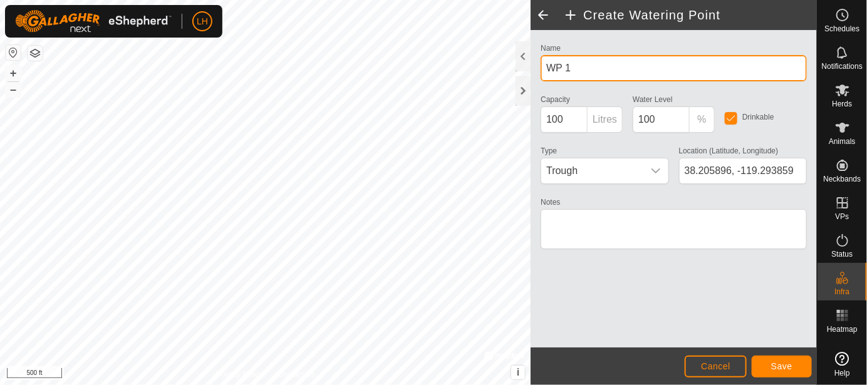
drag, startPoint x: 586, startPoint y: 67, endPoint x: 534, endPoint y: 70, distance: 52.1
click at [534, 70] on div "Name WP 1 Capacity 100 Litres Water Level 100 % Drinkable Type Trough Location …" at bounding box center [674, 189] width 286 height 318
type input "Near Cove Ditch North"
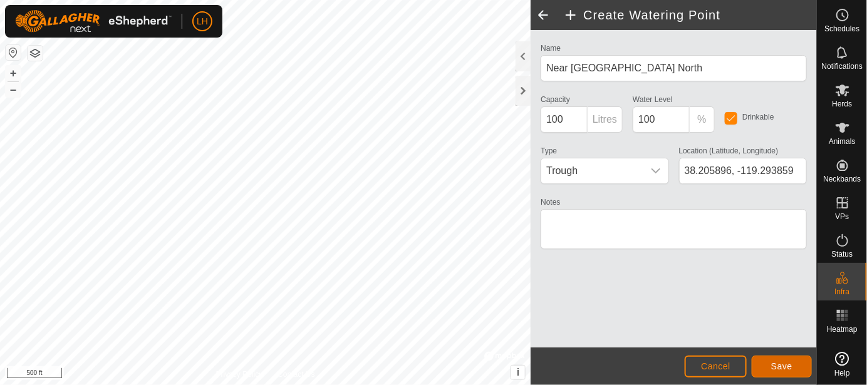
click at [771, 360] on button "Save" at bounding box center [782, 367] width 60 height 22
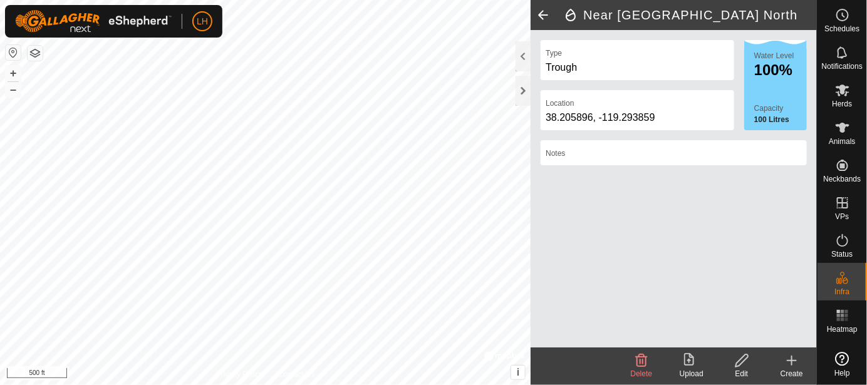
click at [795, 365] on icon at bounding box center [791, 360] width 15 height 15
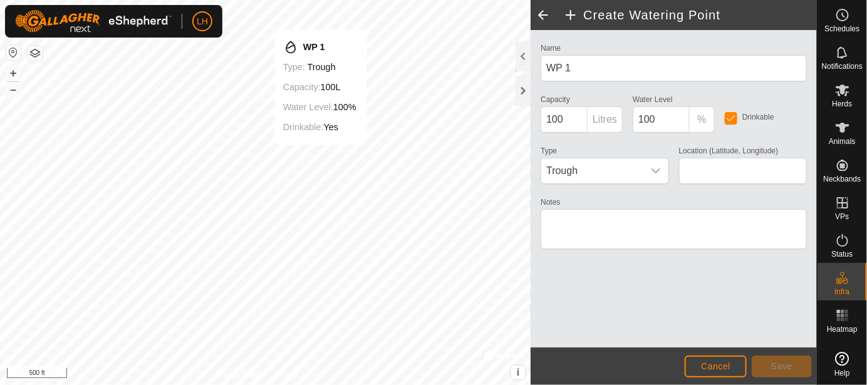
type input "38.206183, -119.300187"
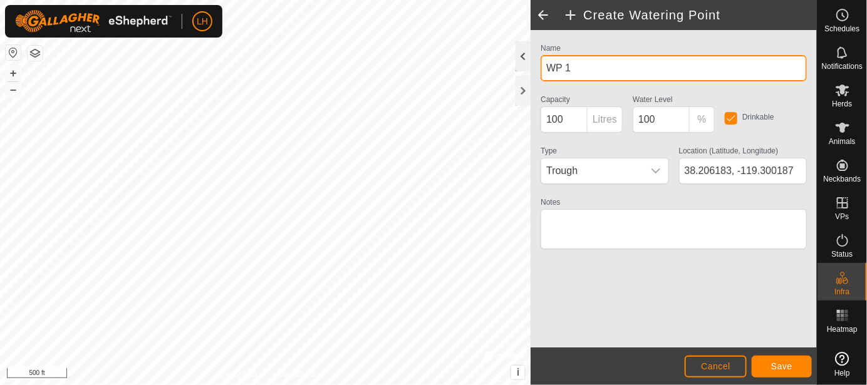
click at [509, 70] on div "Create Watering Point Name WP 1 Capacity 100 Litres Water Level 100 % Drinkable…" at bounding box center [408, 192] width 817 height 385
drag, startPoint x: 630, startPoint y: 68, endPoint x: 533, endPoint y: 76, distance: 96.8
click at [533, 76] on div "Name WP 1 Capacity 100 Litres Water Level 100 % Drinkable Type Trough Location …" at bounding box center [674, 189] width 286 height 318
type input "U"
type input "West Near Cove - Upper Cove Ditch"
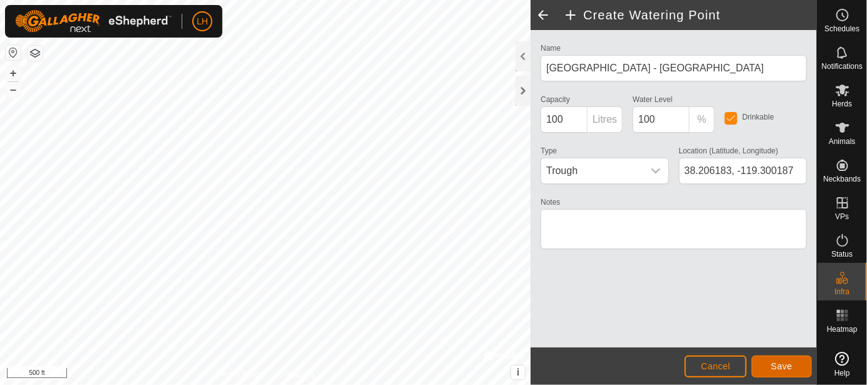
click at [770, 370] on button "Save" at bounding box center [782, 367] width 60 height 22
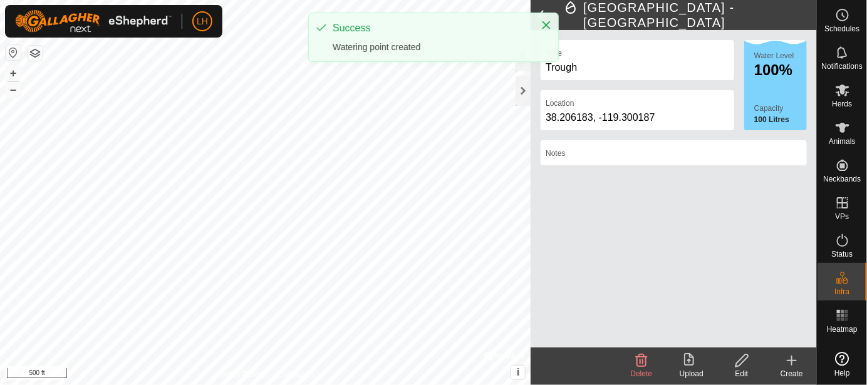
click at [793, 361] on icon at bounding box center [792, 361] width 9 height 0
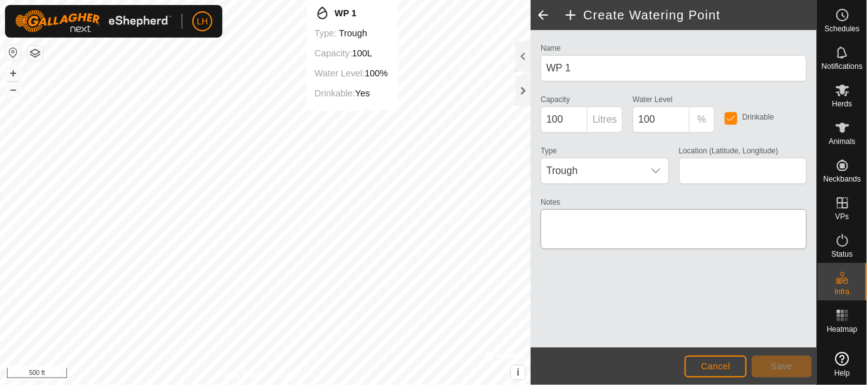
type input "38.206962, -119.299272"
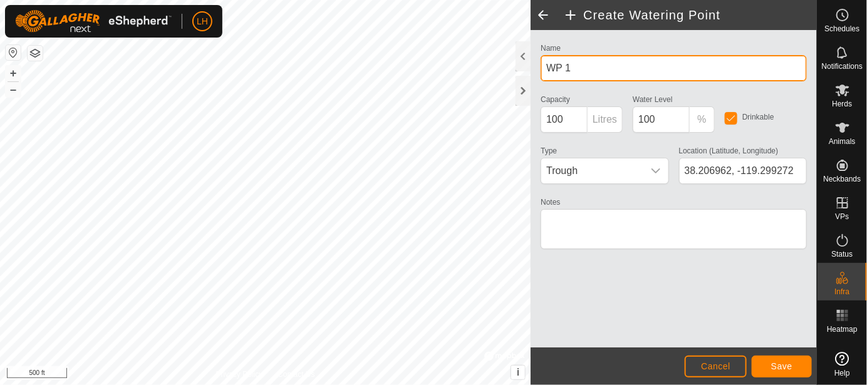
click at [486, 60] on div "Create Watering Point Name WP 1 Capacity 100 Litres Water Level 100 % Drinkable…" at bounding box center [408, 192] width 817 height 385
drag, startPoint x: 576, startPoint y: 72, endPoint x: 541, endPoint y: 72, distance: 35.1
click at [541, 72] on input "WP 1" at bounding box center [674, 68] width 266 height 26
type input "C"
type input "Center Section of the Hill - Upper Cove Ditch"
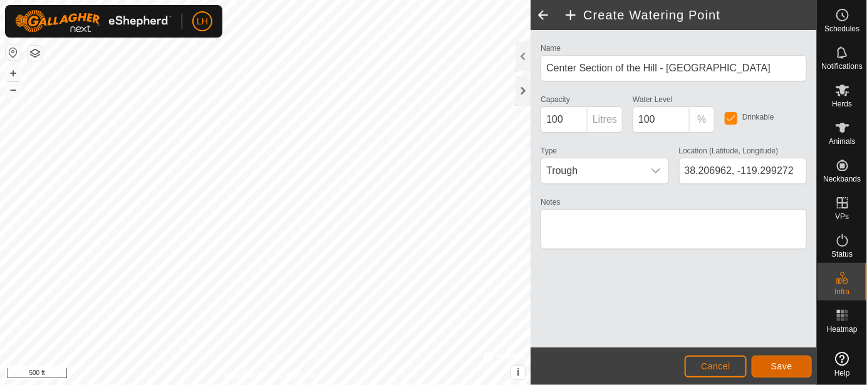
click at [774, 369] on span "Save" at bounding box center [781, 367] width 21 height 10
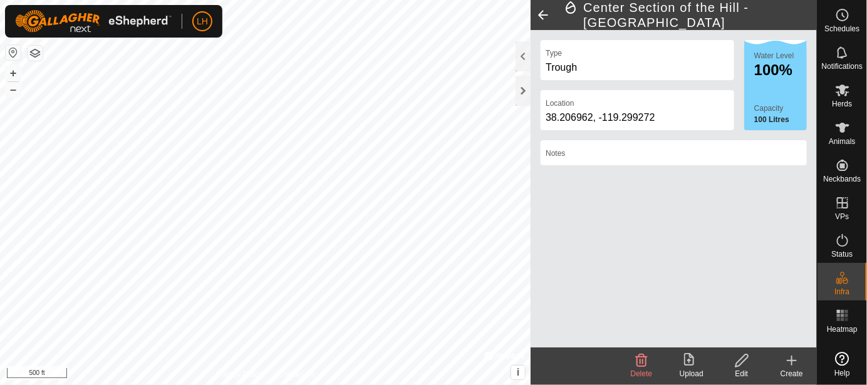
click at [793, 359] on icon at bounding box center [791, 360] width 15 height 15
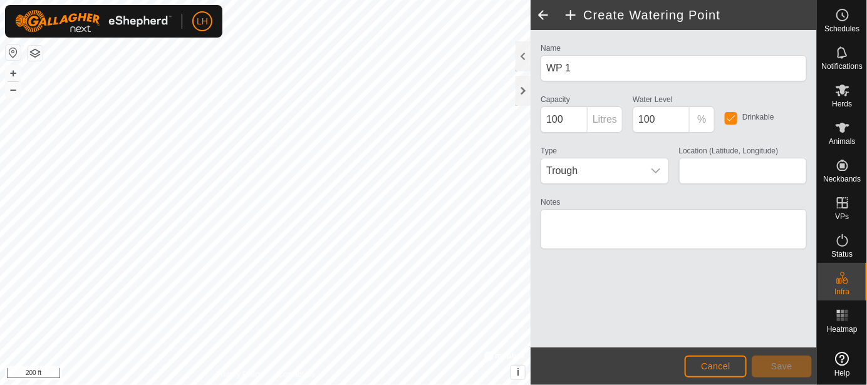
type input "38.205855, -119.300709"
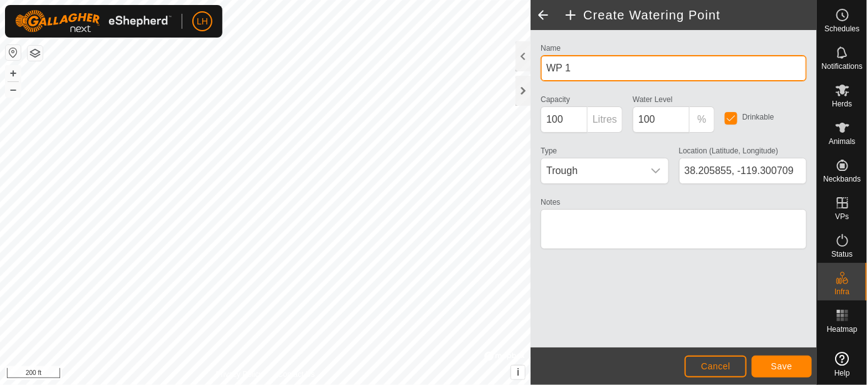
drag, startPoint x: 609, startPoint y: 70, endPoint x: 534, endPoint y: 70, distance: 75.2
click at [534, 70] on div "Name WP 1 Capacity 100 Litres Water Level 100 % Drinkable Type Trough Location …" at bounding box center [674, 189] width 286 height 318
type input "Cove Section of the Hill - Upper Cove Ditch"
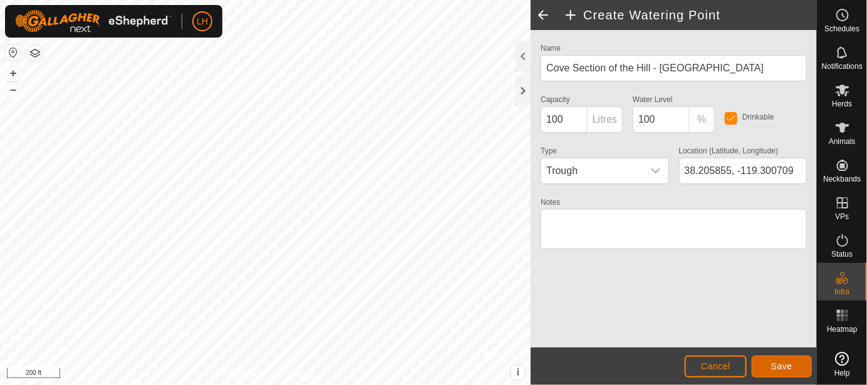
click at [788, 360] on button "Save" at bounding box center [782, 367] width 60 height 22
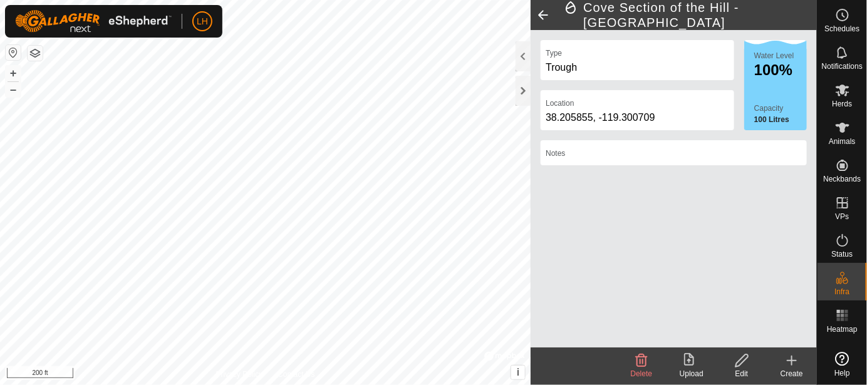
click at [792, 360] on icon at bounding box center [792, 361] width 0 height 9
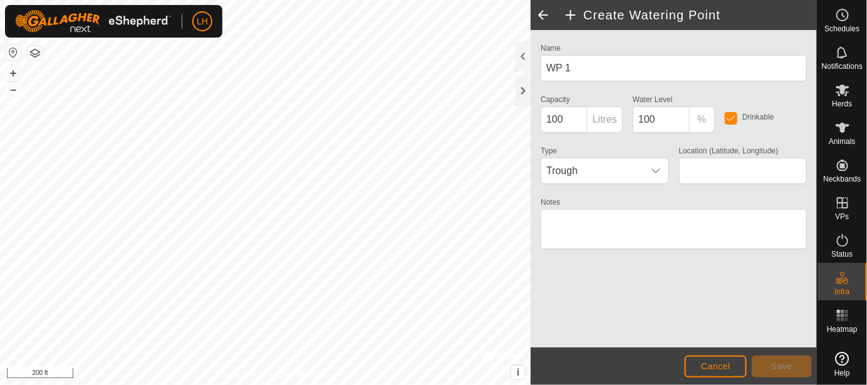
type input "38.214757, -119.296084"
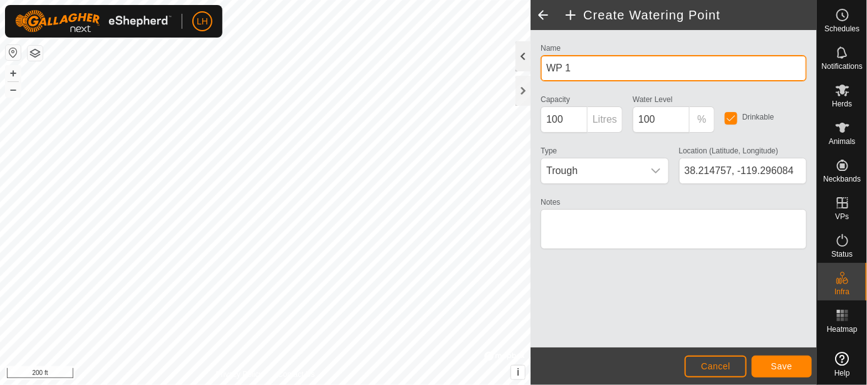
drag, startPoint x: 626, startPoint y: 60, endPoint x: 527, endPoint y: 60, distance: 99.0
click at [531, 60] on div "Create Watering Point Name WP 1 Capacity 100 Litres Water Level 100 % Drinkable…" at bounding box center [674, 192] width 286 height 385
type input "{"
type input "Point Section of the Hill - Upper Cove Ditch"
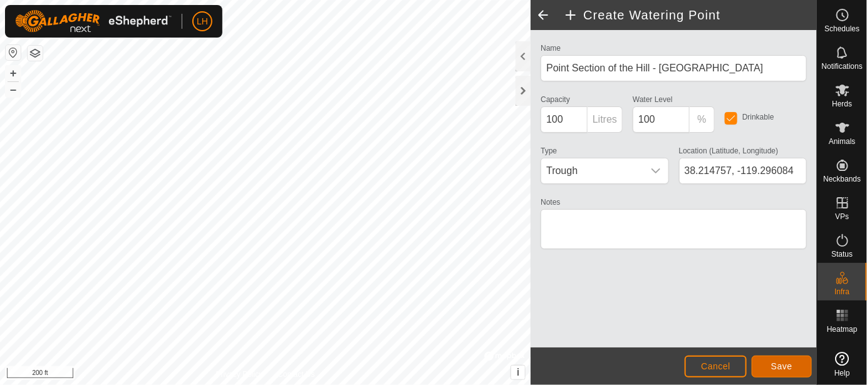
click at [778, 362] on span "Save" at bounding box center [781, 367] width 21 height 10
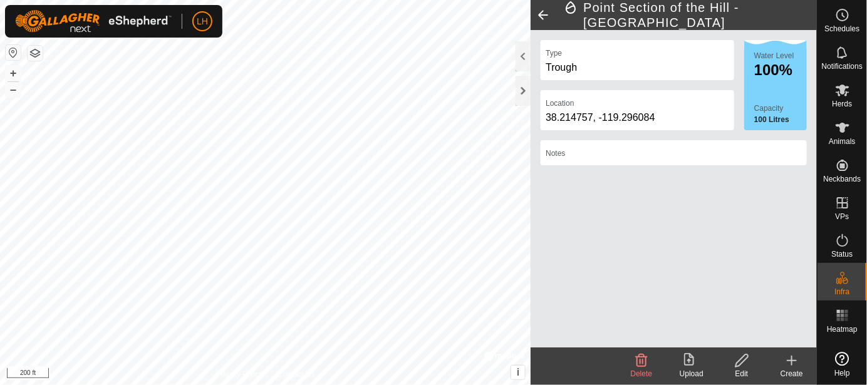
click at [791, 365] on icon at bounding box center [791, 360] width 15 height 15
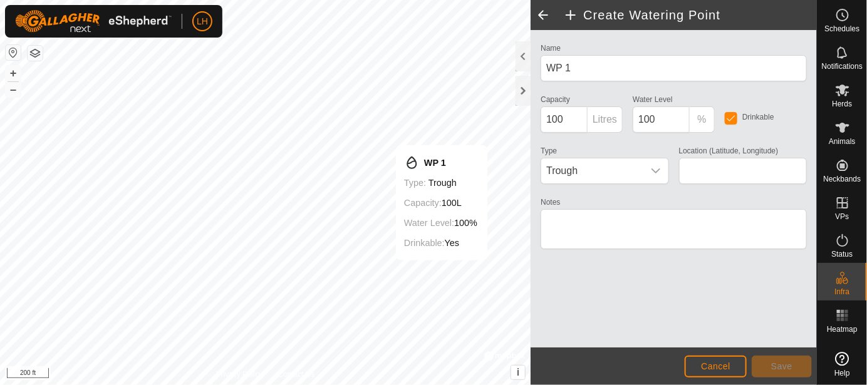
type input "38.214646, -119.291664"
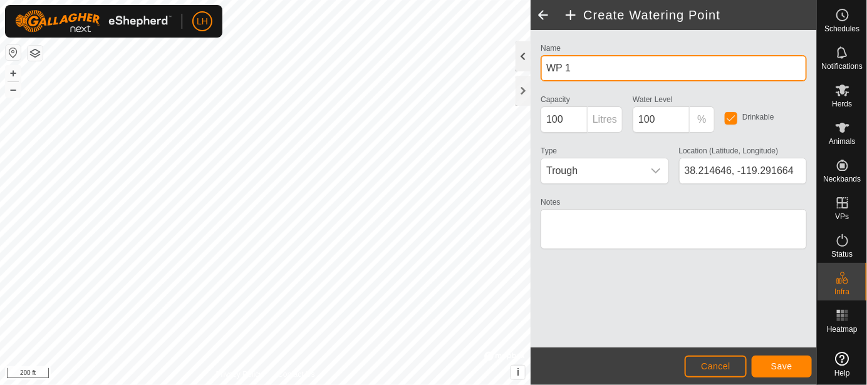
drag, startPoint x: 587, startPoint y: 67, endPoint x: 528, endPoint y: 70, distance: 58.9
click at [531, 70] on div "Create Watering Point Name WP 1 Capacity 100 Litres Water Level 100 % Drinkable…" at bounding box center [674, 192] width 286 height 385
type input "West New Hay Ditch"
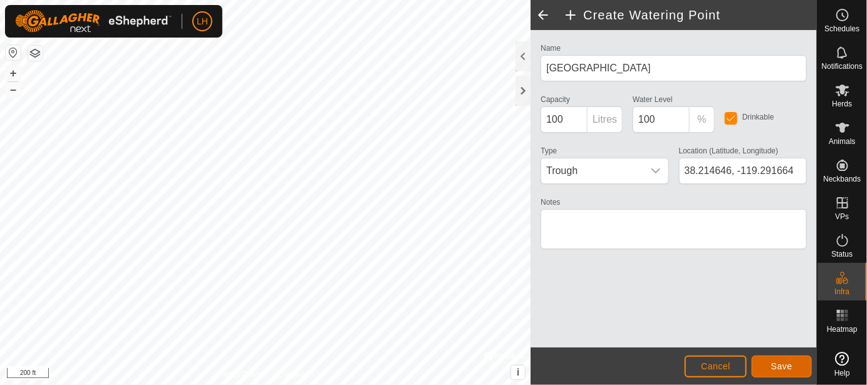
click at [796, 369] on button "Save" at bounding box center [782, 367] width 60 height 22
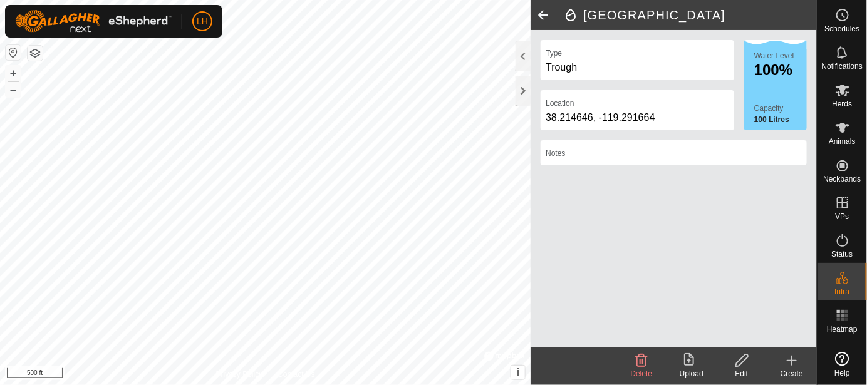
click at [795, 364] on icon at bounding box center [791, 360] width 15 height 15
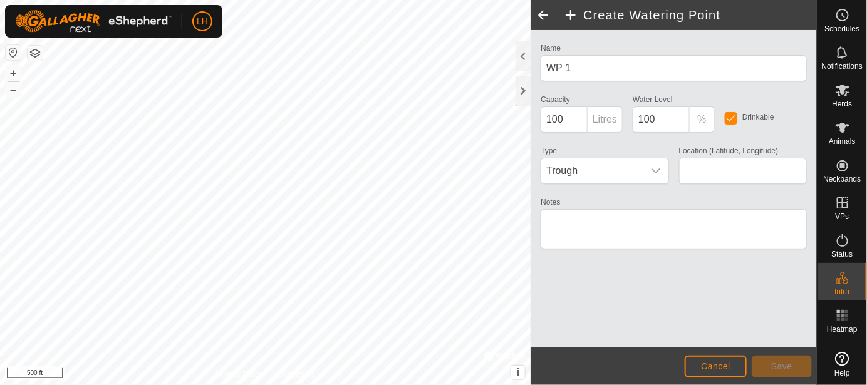
type input "38.219980, -119.287287"
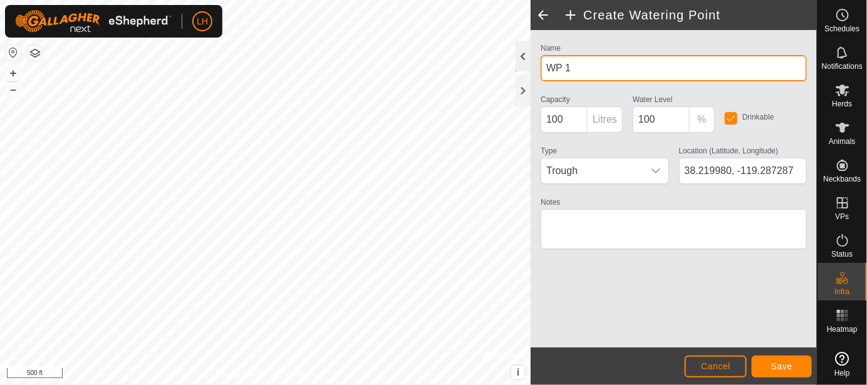
drag, startPoint x: 585, startPoint y: 68, endPoint x: 529, endPoint y: 68, distance: 55.8
click at [531, 68] on div "Create Watering Point Name WP 1 Capacity 100 Litres Water Level 100 % Drinkable…" at bounding box center [674, 192] width 286 height 385
type input "New Hay Field Ditch"
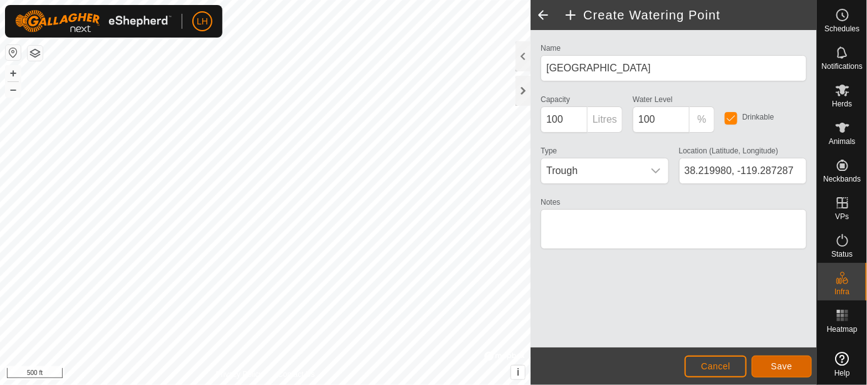
click at [781, 370] on span "Save" at bounding box center [781, 367] width 21 height 10
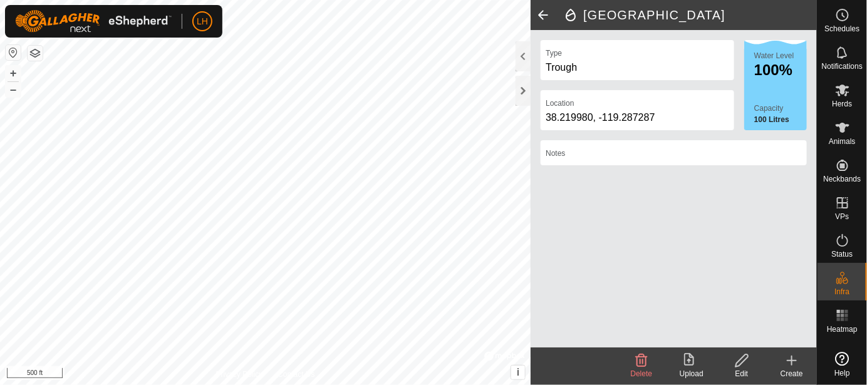
drag, startPoint x: 794, startPoint y: 358, endPoint x: 764, endPoint y: 354, distance: 29.8
click at [791, 358] on icon at bounding box center [791, 360] width 15 height 15
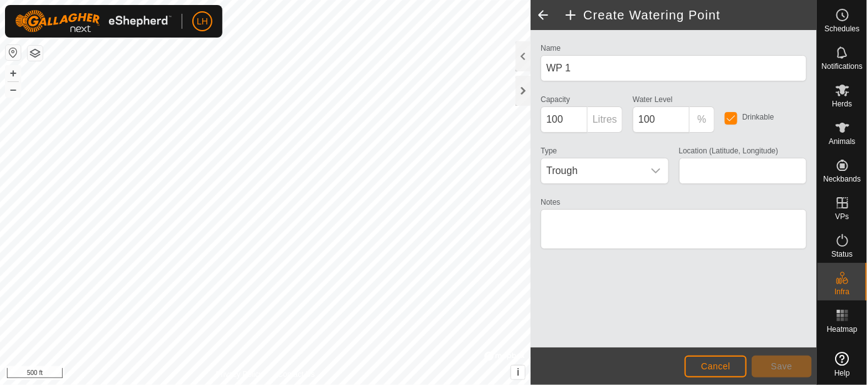
type input "38.210761, -119.288018"
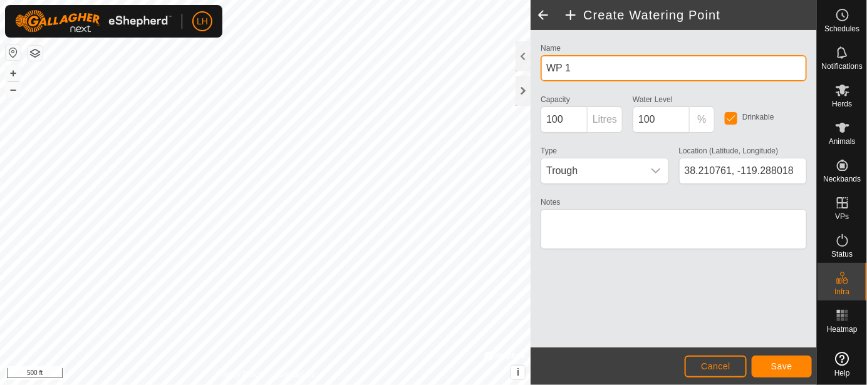
drag, startPoint x: 594, startPoint y: 71, endPoint x: 541, endPoint y: 70, distance: 53.3
click at [541, 70] on input "WP 1" at bounding box center [674, 68] width 266 height 26
type input "North Far Horse Ditch"
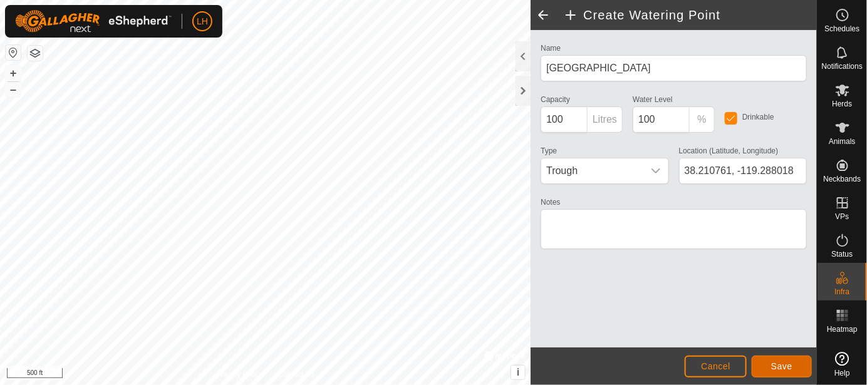
click at [764, 365] on button "Save" at bounding box center [782, 367] width 60 height 22
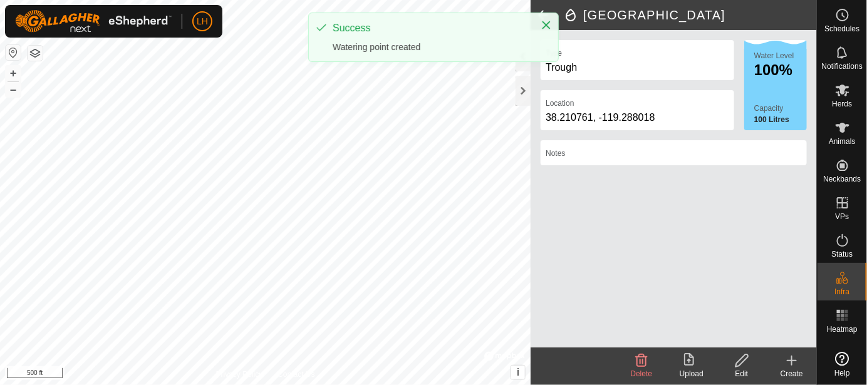
click at [790, 364] on icon at bounding box center [791, 360] width 15 height 15
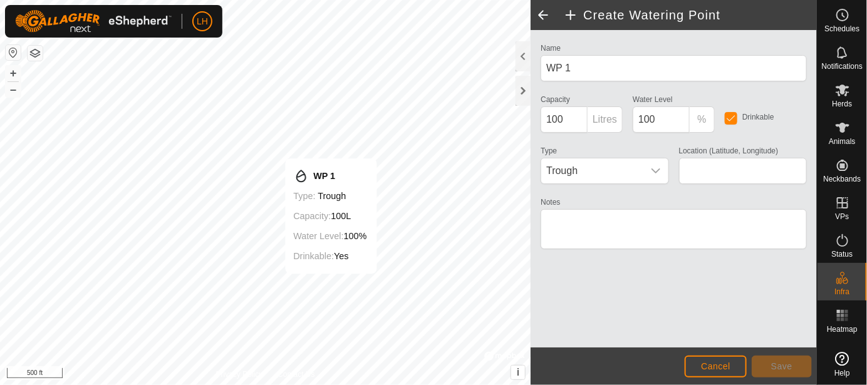
type input "38.208420, -119.289234"
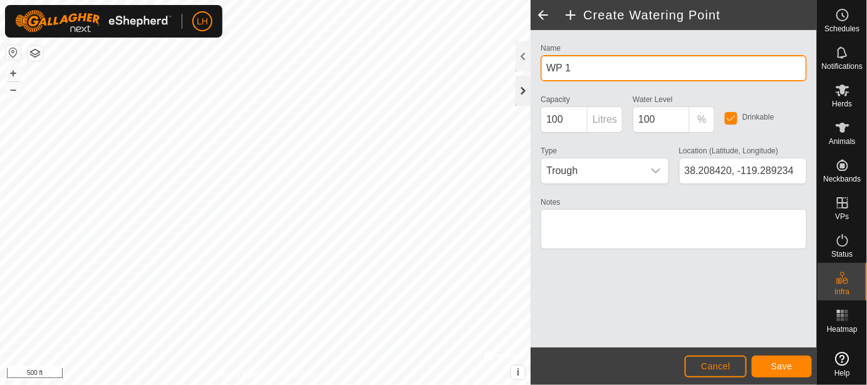
drag, startPoint x: 608, startPoint y: 75, endPoint x: 524, endPoint y: 75, distance: 84.0
click at [531, 75] on div "Create Watering Point Name WP 1 Capacity 100 Litres Water Level 100 % Drinkable…" at bounding box center [674, 192] width 286 height 385
type input "South Far Horse Ditch"
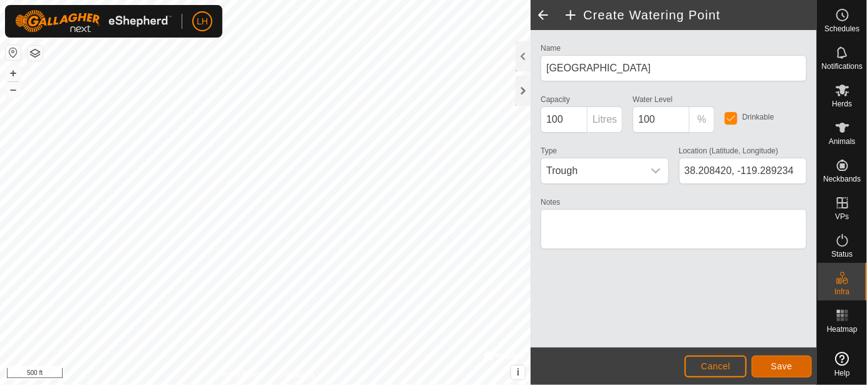
click at [777, 367] on span "Save" at bounding box center [781, 367] width 21 height 10
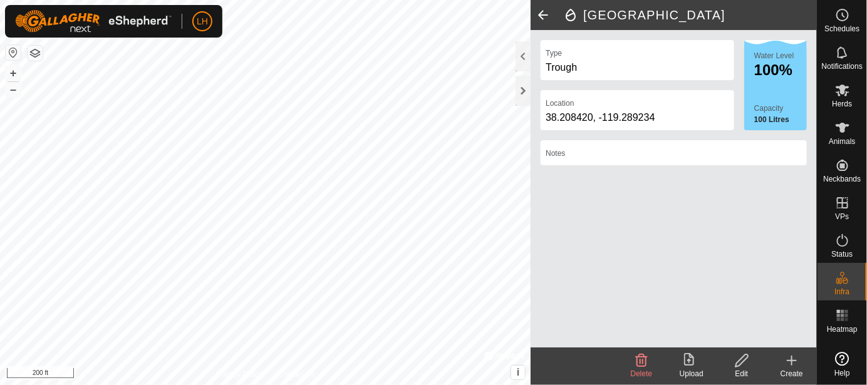
click at [792, 362] on icon at bounding box center [792, 361] width 0 height 9
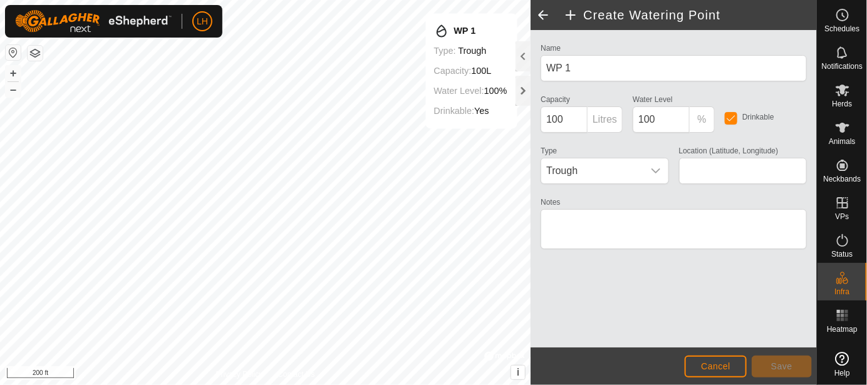
type input "38.211753, -119.283710"
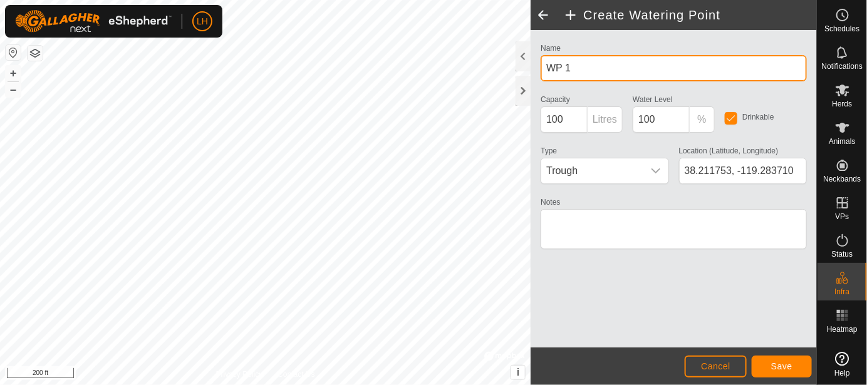
drag, startPoint x: 578, startPoint y: 69, endPoint x: 538, endPoint y: 71, distance: 40.1
click at [538, 71] on div "Name WP 1" at bounding box center [674, 60] width 276 height 41
type input "Near Horse Ditch"
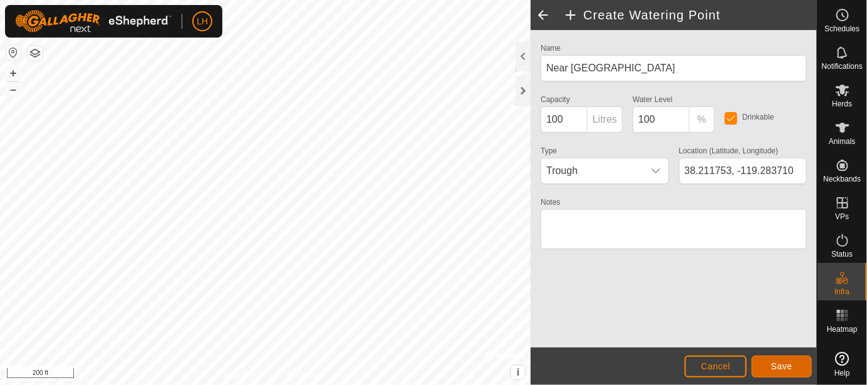
click at [786, 371] on span "Save" at bounding box center [781, 367] width 21 height 10
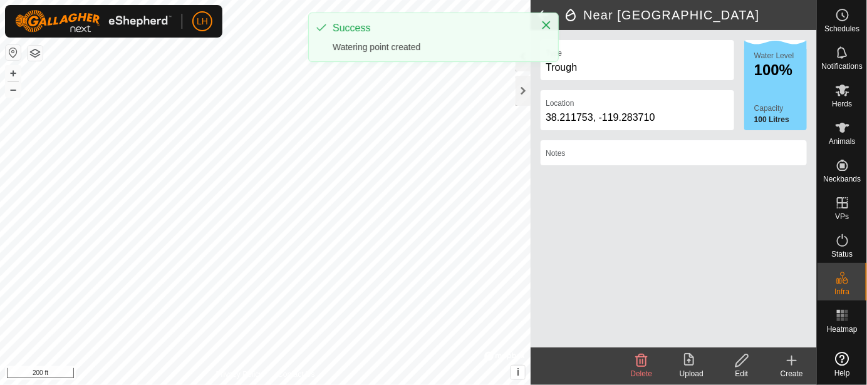
click at [792, 360] on icon at bounding box center [792, 361] width 0 height 9
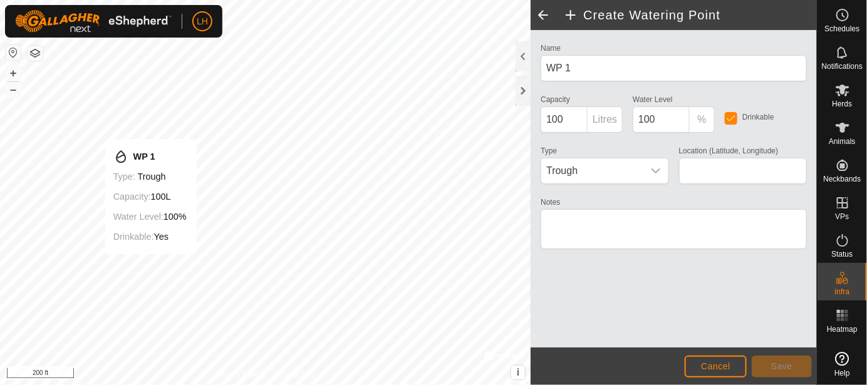
type input "38.210720, -119.287310"
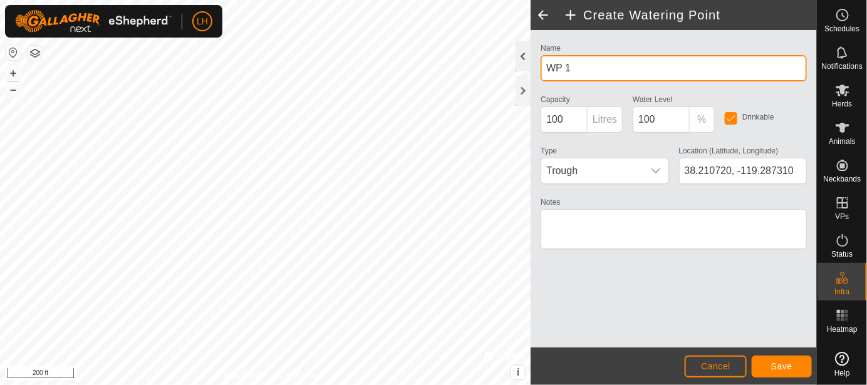
drag, startPoint x: 608, startPoint y: 68, endPoint x: 530, endPoint y: 68, distance: 77.7
click at [531, 68] on div "Create Watering Point Name WP 1 Capacity 100 Litres Water Level 100 % Drinkable…" at bounding box center [674, 192] width 286 height 385
type input "West Near Horse Ditch"
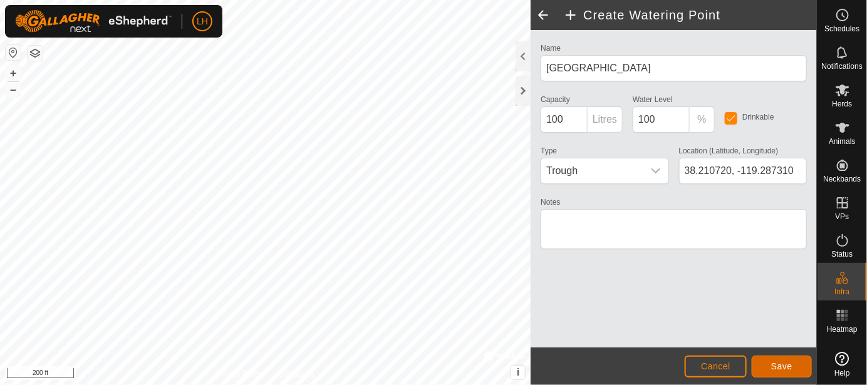
click at [794, 370] on button "Save" at bounding box center [782, 367] width 60 height 22
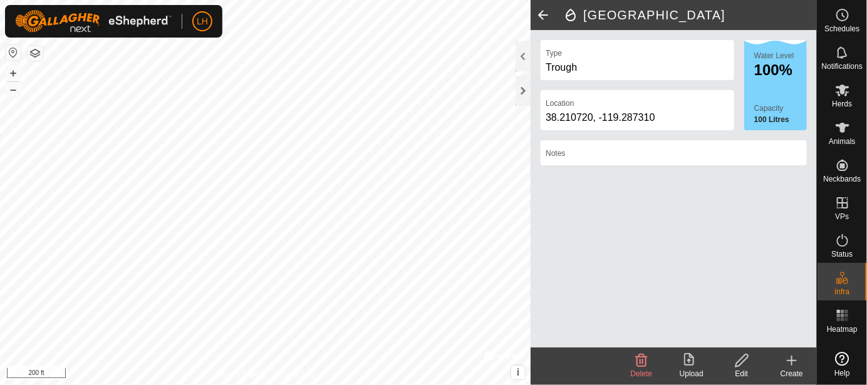
click at [790, 360] on icon at bounding box center [791, 360] width 15 height 15
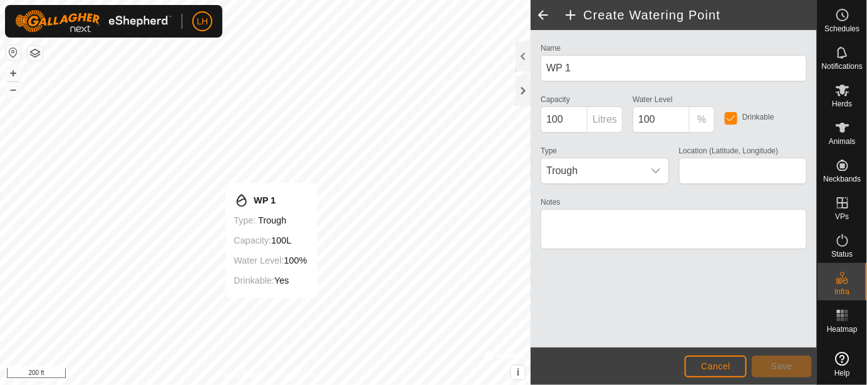
type input "38.206697, -119.285094"
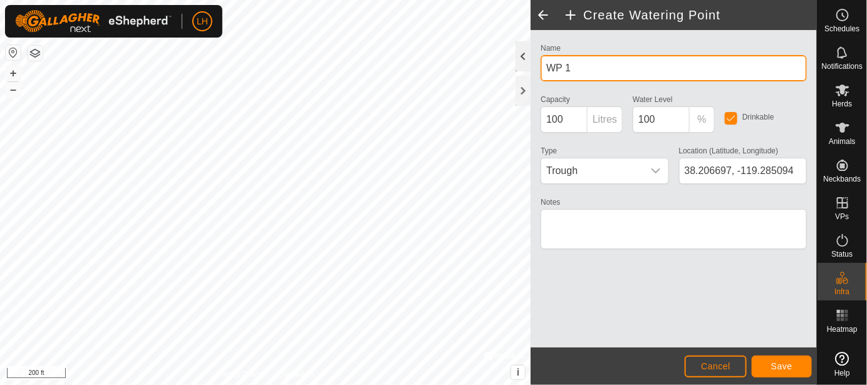
drag, startPoint x: 580, startPoint y: 70, endPoint x: 524, endPoint y: 71, distance: 55.8
click at [531, 71] on div "Create Watering Point Name WP 1 Capacity 100 Litres Water Level 100 % Drinkable…" at bounding box center [674, 192] width 286 height 385
type input "Weaner Ditch"
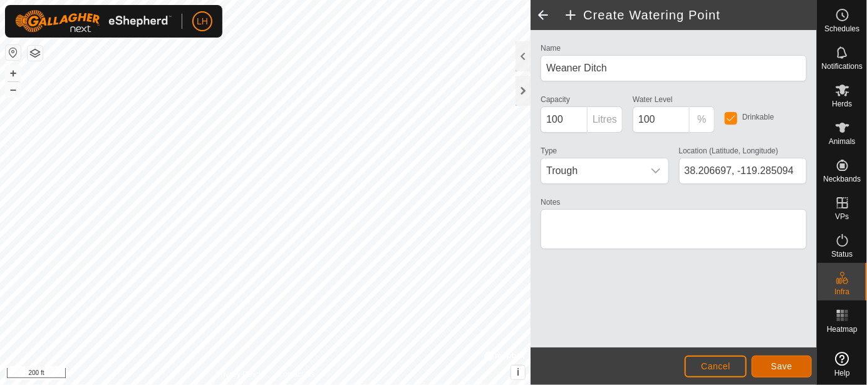
click at [783, 365] on span "Save" at bounding box center [781, 367] width 21 height 10
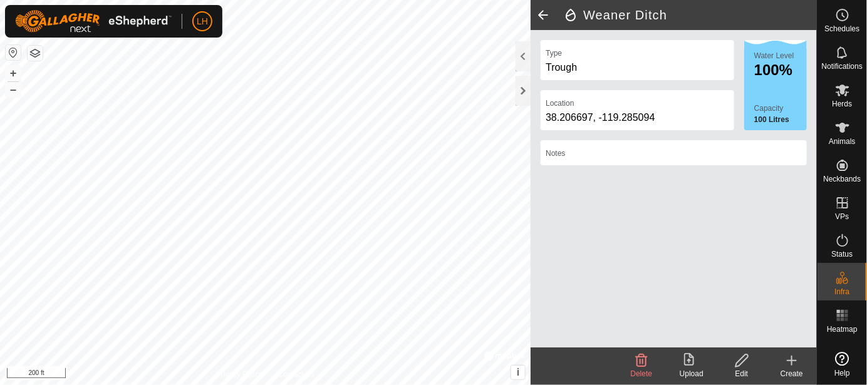
click at [739, 362] on icon at bounding box center [742, 361] width 13 height 13
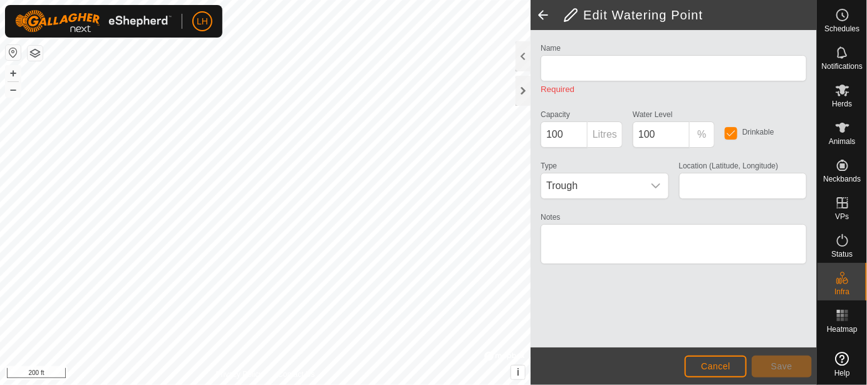
type input "Weaner Ditch"
type input "38.206697, -119.285094"
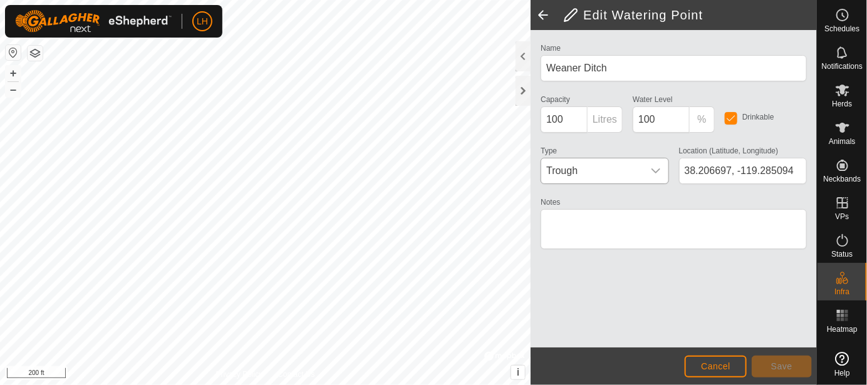
click at [632, 169] on span "Trough" at bounding box center [592, 171] width 102 height 25
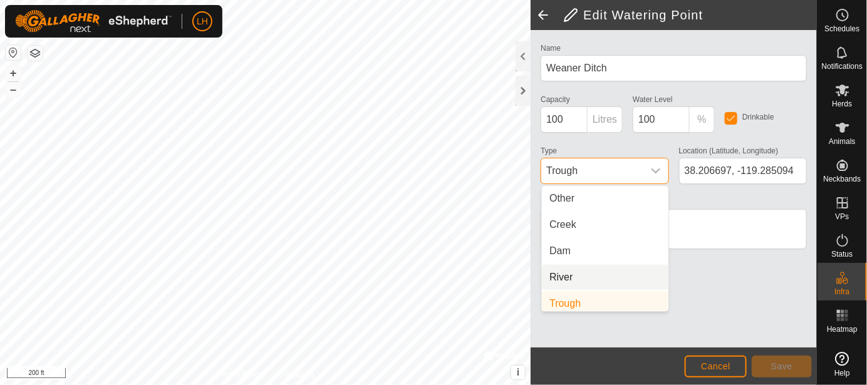
click at [709, 291] on div "Name Weaner Ditch Capacity 100 Litres Water Level 100 % Drinkable Type Trough O…" at bounding box center [674, 189] width 286 height 318
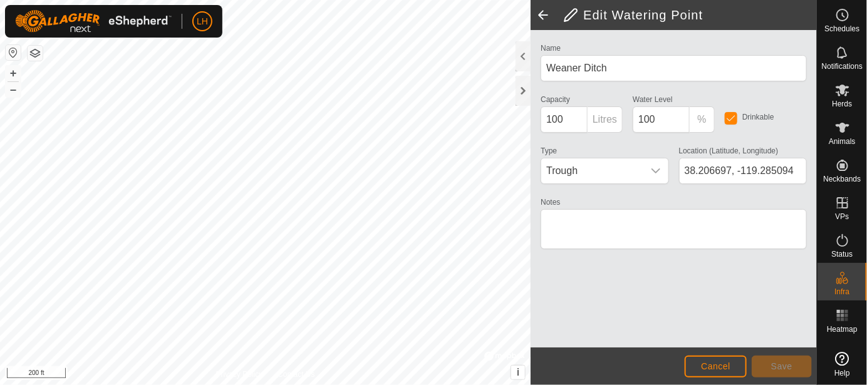
click at [716, 354] on footer "Cancel Save" at bounding box center [674, 367] width 286 height 38
click at [714, 360] on button "Cancel" at bounding box center [716, 367] width 62 height 22
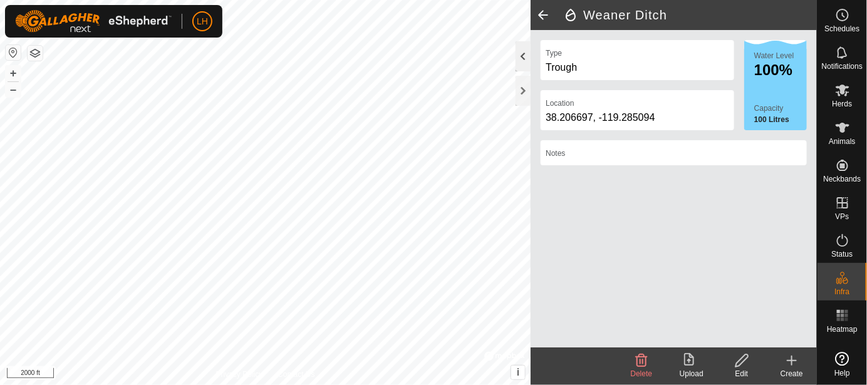
click at [524, 60] on div at bounding box center [523, 56] width 15 height 30
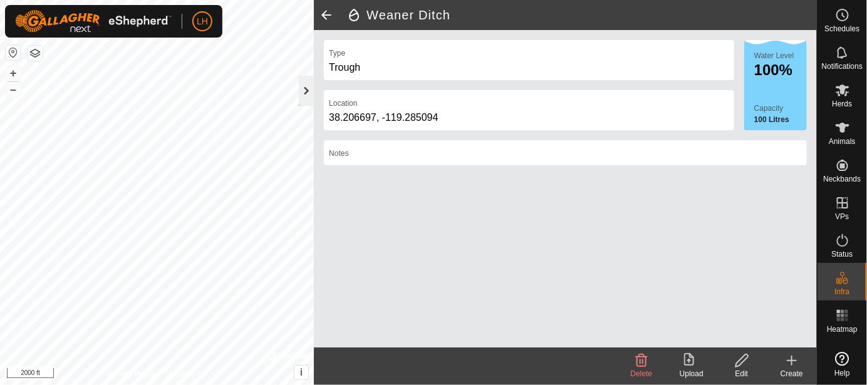
click at [307, 98] on div at bounding box center [306, 91] width 15 height 30
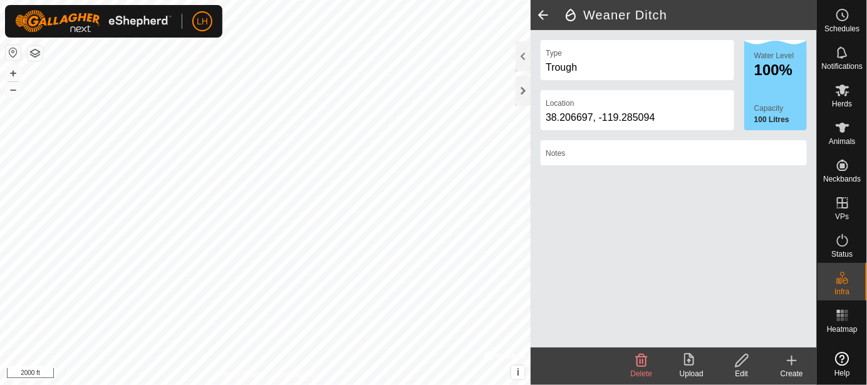
click at [744, 366] on icon at bounding box center [742, 360] width 16 height 15
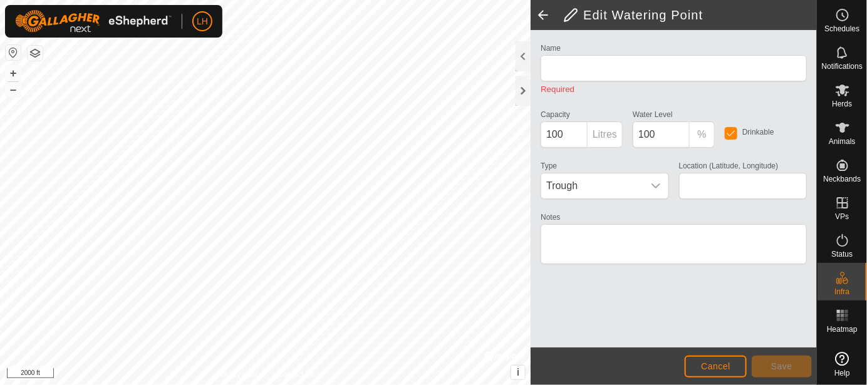
type input "Weaner Ditch"
type input "38.206697, -119.285094"
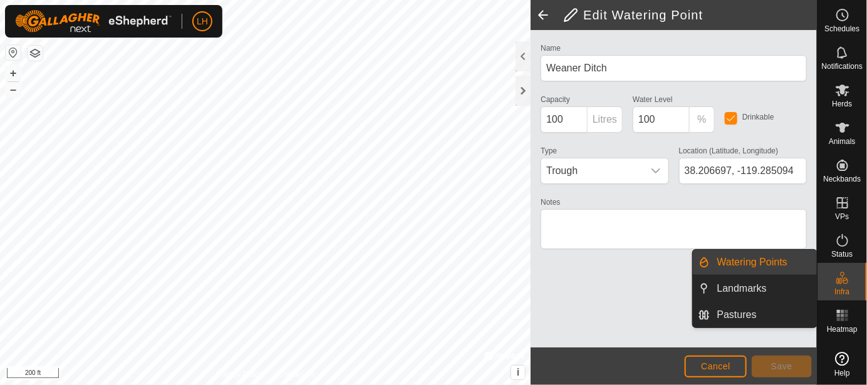
click at [750, 264] on link "Watering Points" at bounding box center [763, 262] width 107 height 25
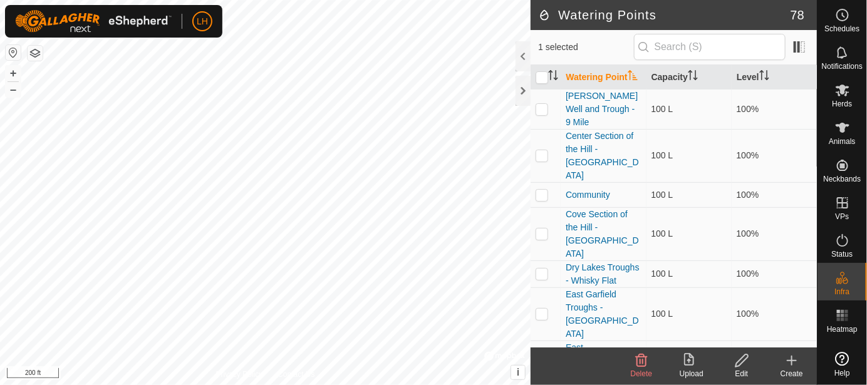
click at [792, 357] on icon at bounding box center [792, 361] width 0 height 9
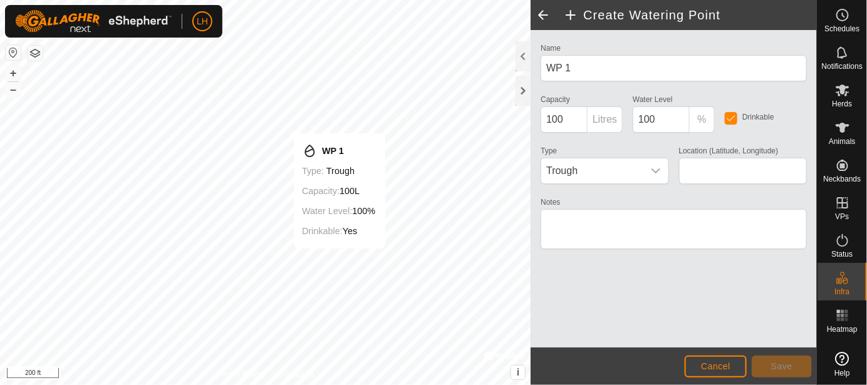
type input "38.214133, -119.277393"
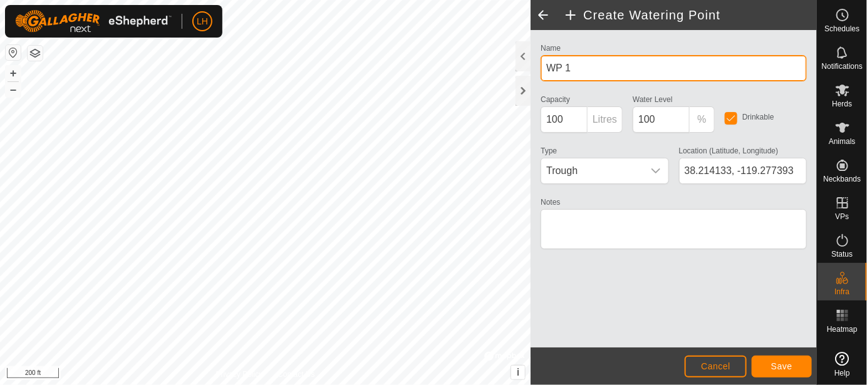
drag, startPoint x: 554, startPoint y: 66, endPoint x: 543, endPoint y: 66, distance: 11.3
click at [543, 66] on input "WP 1" at bounding box center [674, 68] width 266 height 26
type input "80 Ditch South"
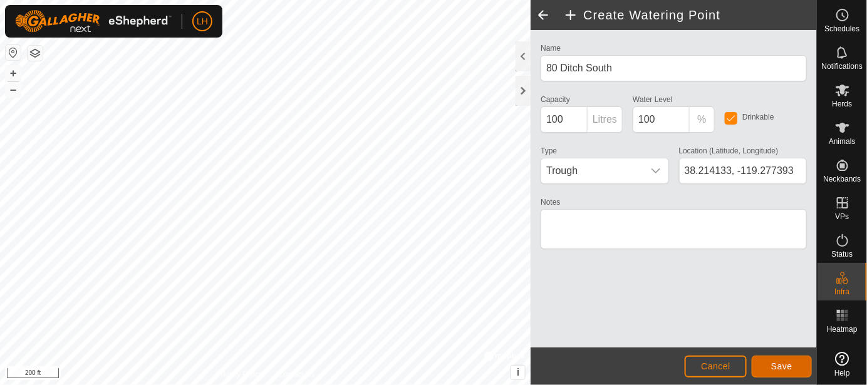
click at [794, 370] on button "Save" at bounding box center [782, 367] width 60 height 22
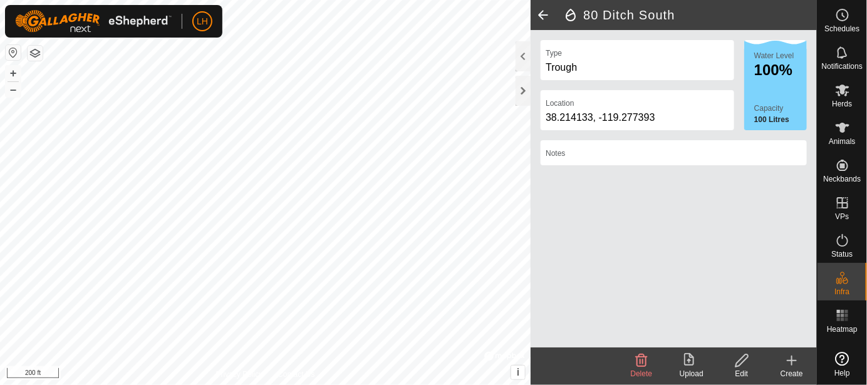
click at [790, 363] on icon at bounding box center [791, 360] width 15 height 15
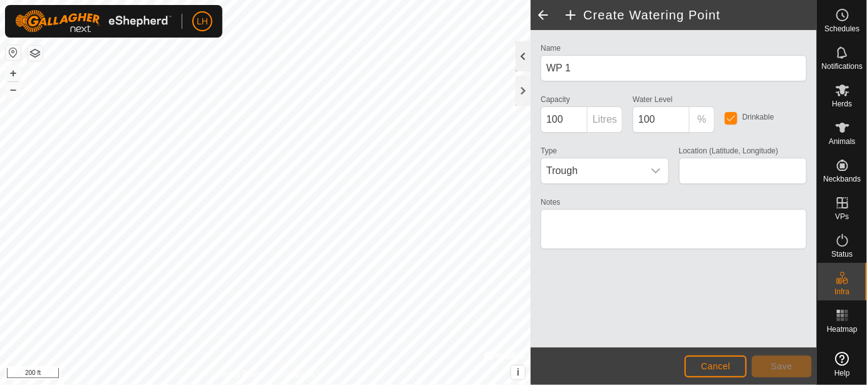
type input "38.219631, -119.273506"
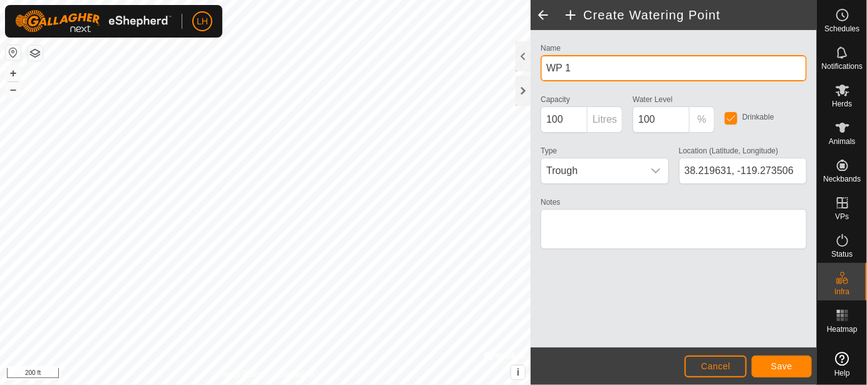
drag, startPoint x: 598, startPoint y: 63, endPoint x: 535, endPoint y: 67, distance: 62.8
click at [535, 67] on div "Name WP 1 Capacity 100 Litres Water Level 100 % Drinkable Type Trough Location …" at bounding box center [674, 189] width 286 height 318
type input "80 Ditch North - Seasonal"
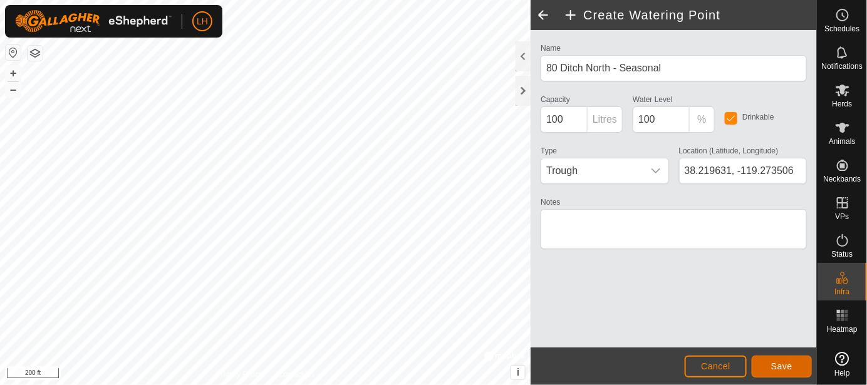
click at [785, 365] on span "Save" at bounding box center [781, 367] width 21 height 10
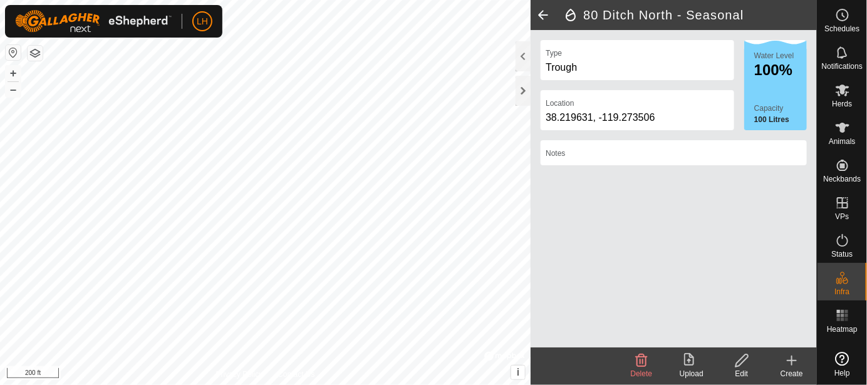
click at [789, 361] on icon at bounding box center [792, 361] width 9 height 0
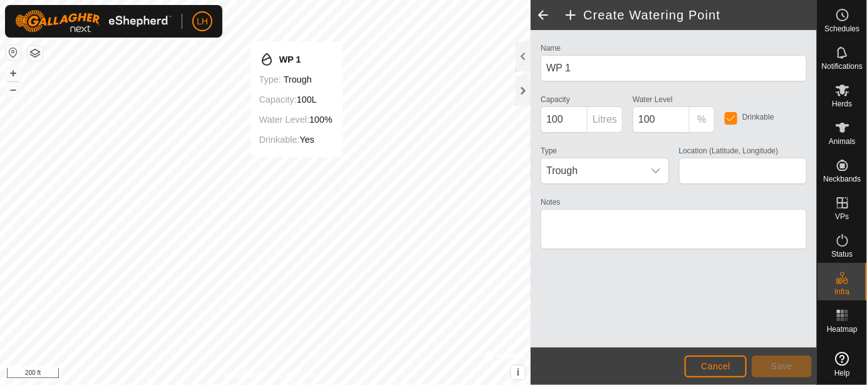
type input "38.219268, -119.277461"
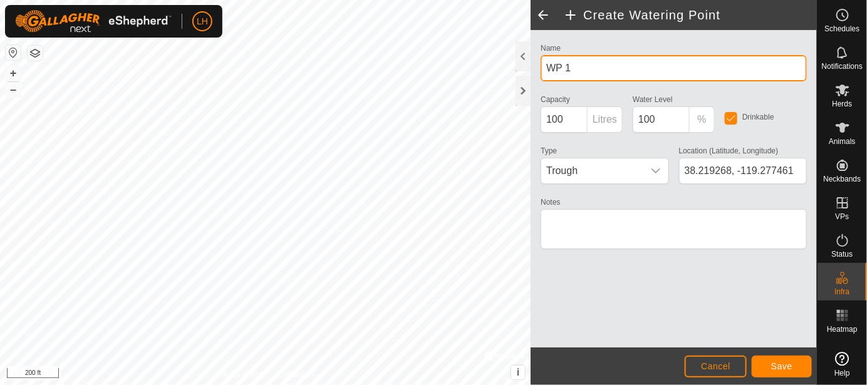
drag, startPoint x: 578, startPoint y: 72, endPoint x: 546, endPoint y: 72, distance: 32.0
click at [546, 72] on input "WP 1" at bounding box center [674, 68] width 266 height 26
type input "80 Strip Ditch"
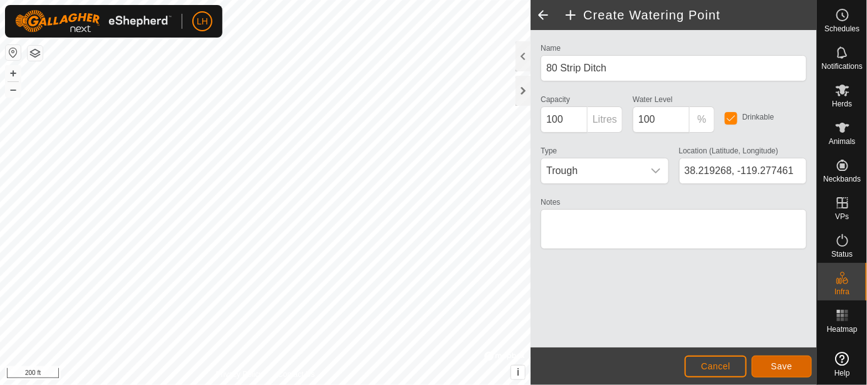
click at [793, 363] on button "Save" at bounding box center [782, 367] width 60 height 22
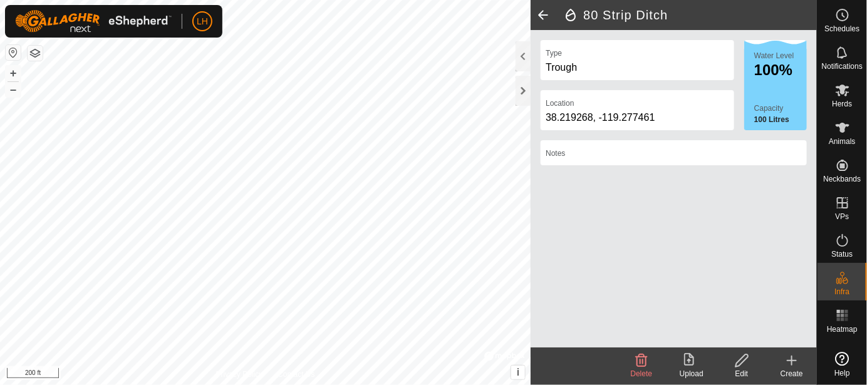
click at [794, 360] on icon at bounding box center [791, 360] width 15 height 15
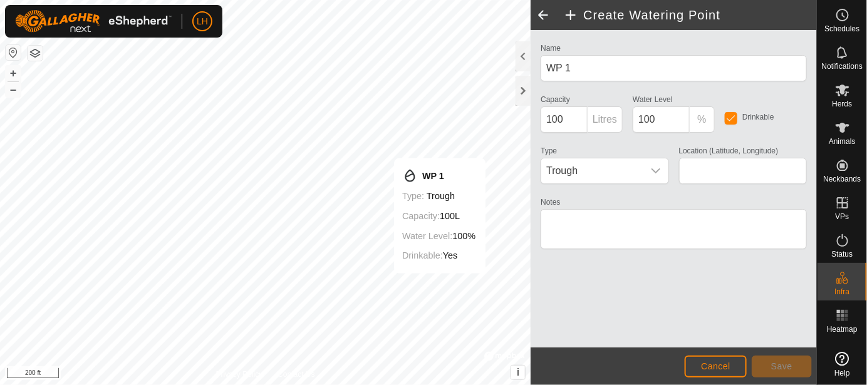
type input "38.213876, -119.277554"
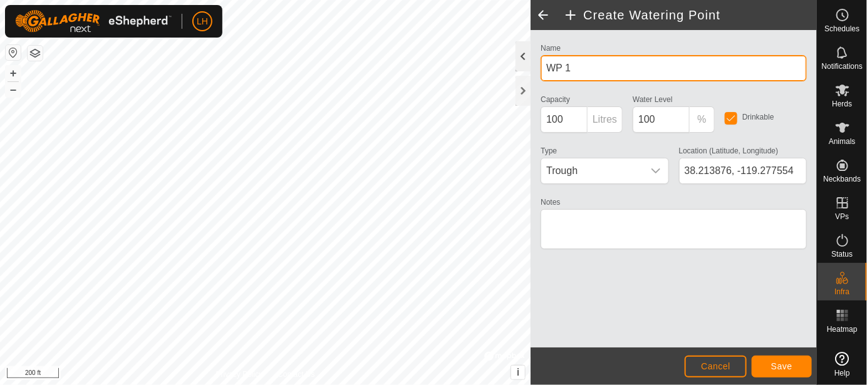
drag, startPoint x: 586, startPoint y: 68, endPoint x: 521, endPoint y: 66, distance: 65.8
click at [531, 66] on div "Create Watering Point Name WP 1 Capacity 100 Litres Water Level 100 % Drinkable…" at bounding box center [674, 192] width 286 height 385
type input "Mare Field Ditch"
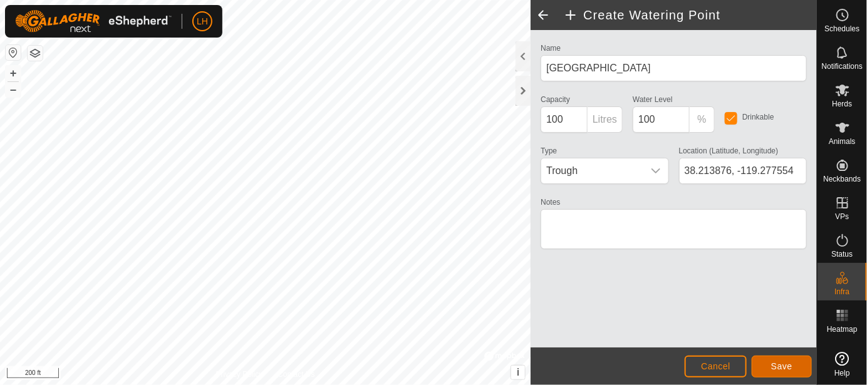
click at [784, 362] on span "Save" at bounding box center [781, 367] width 21 height 10
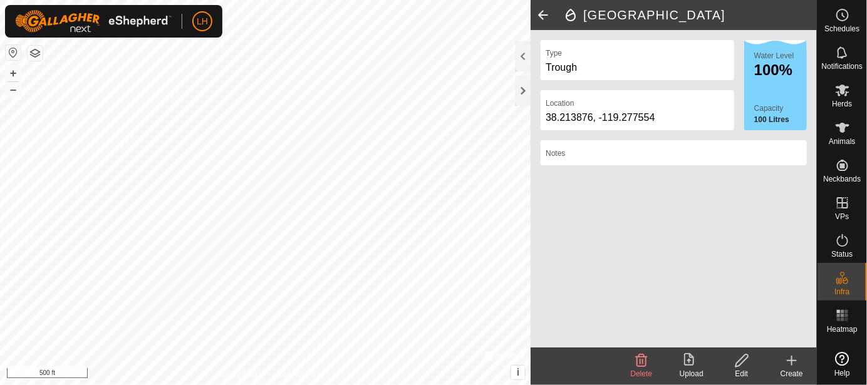
click at [789, 363] on icon at bounding box center [791, 360] width 15 height 15
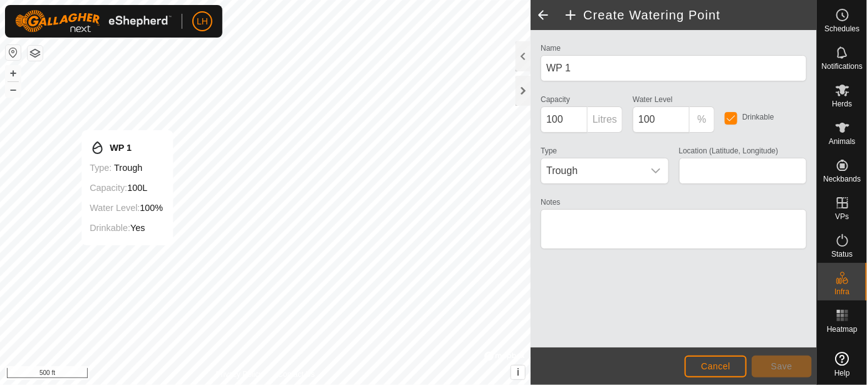
type input "38.222122, -119.277647"
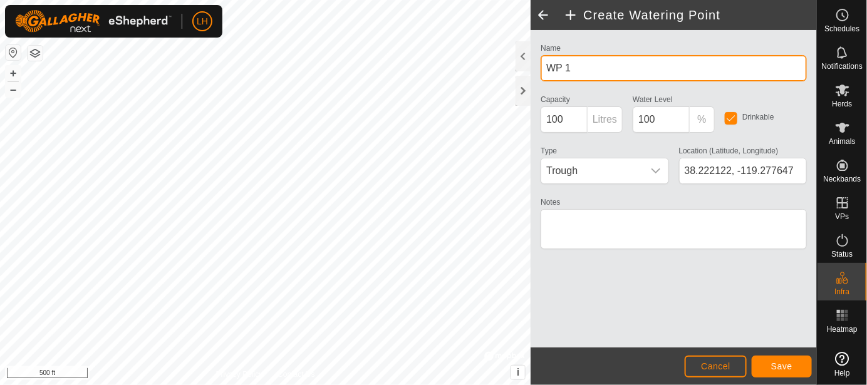
drag, startPoint x: 591, startPoint y: 70, endPoint x: 520, endPoint y: 74, distance: 71.6
click at [531, 74] on div "Create Watering Point Name WP 1 Capacity 100 Litres Water Level 100 % Drinkable…" at bounding box center [674, 192] width 286 height 385
type input "Smith Field Ditch"
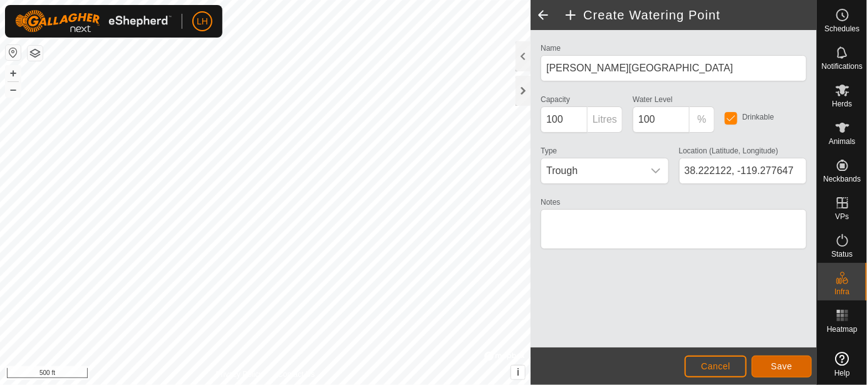
click at [791, 365] on span "Save" at bounding box center [781, 367] width 21 height 10
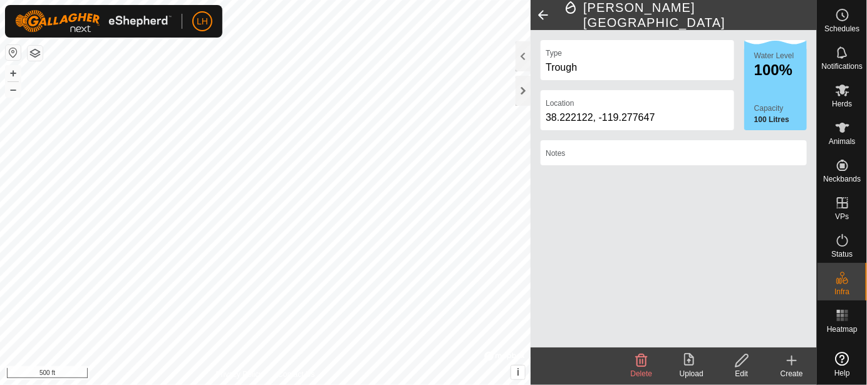
click at [793, 361] on icon at bounding box center [792, 361] width 9 height 0
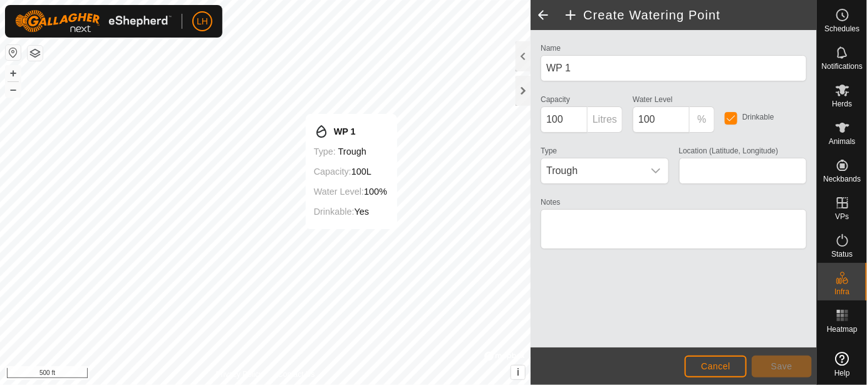
type input "38.227197, -119.282555"
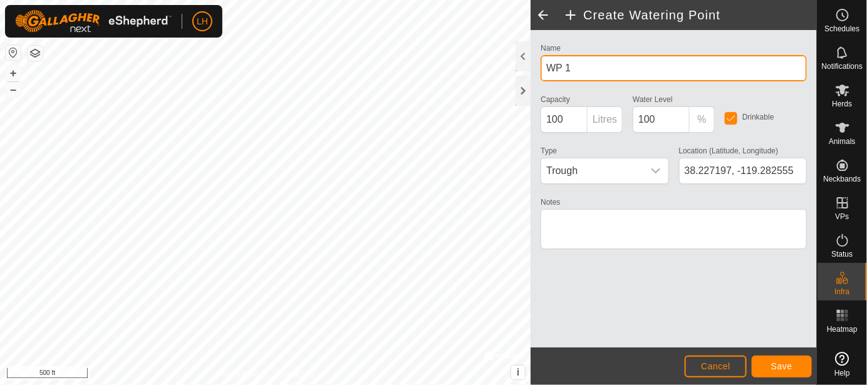
drag, startPoint x: 585, startPoint y: 70, endPoint x: 532, endPoint y: 70, distance: 53.3
click at [532, 70] on div "Name WP 1 Capacity 100 Litres Water Level 100 % Drinkable Type Trough Location …" at bounding box center [674, 189] width 286 height 318
type input "Wire Trap Ditch"
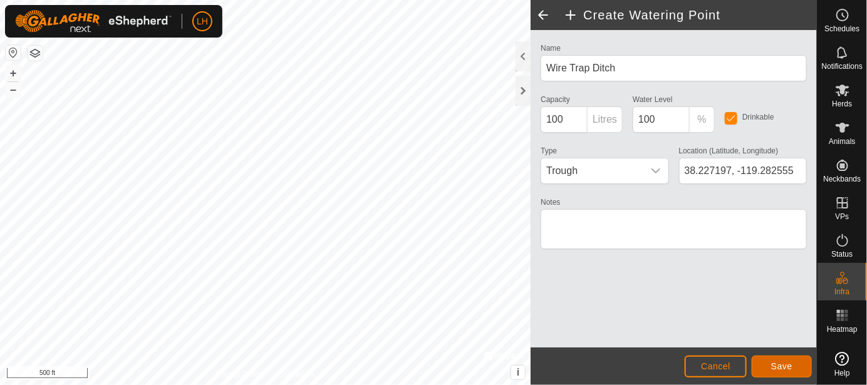
click at [782, 371] on span "Save" at bounding box center [781, 367] width 21 height 10
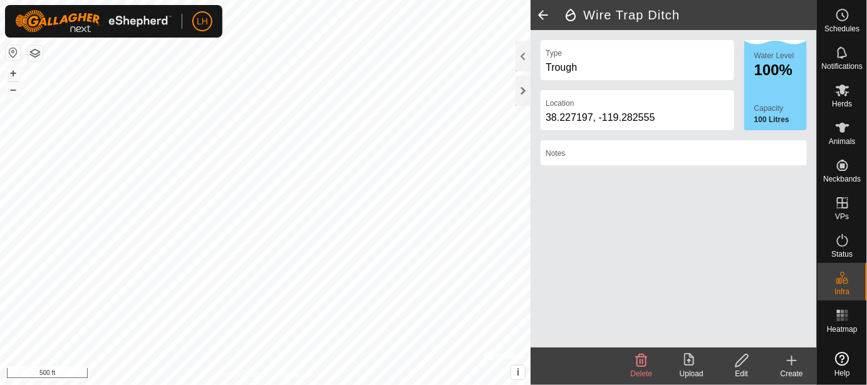
click at [791, 360] on icon at bounding box center [791, 360] width 15 height 15
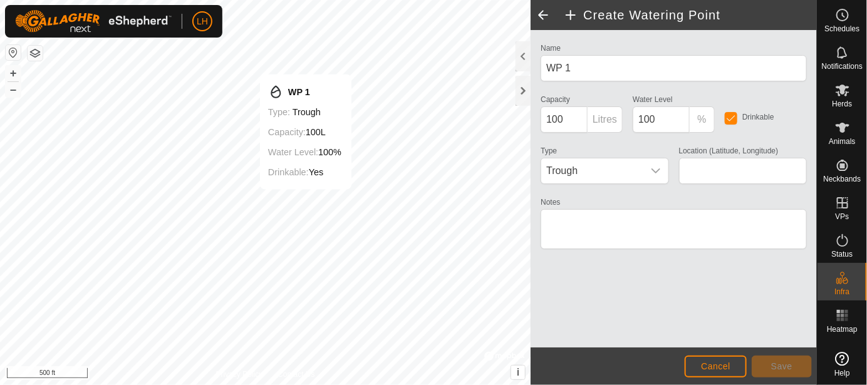
type input "38.224088, -119.290947"
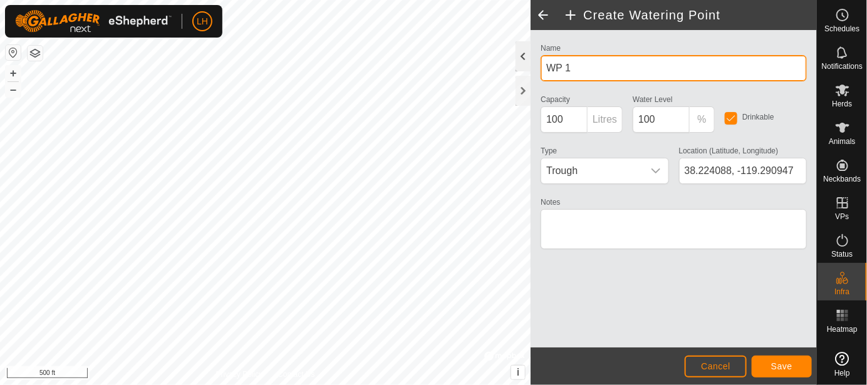
drag, startPoint x: 602, startPoint y: 68, endPoint x: 530, endPoint y: 66, distance: 72.1
click at [531, 66] on div "Create Watering Point Name WP 1 Capacity 100 Litres Water Level 100 % Drinkable…" at bounding box center [674, 192] width 286 height 385
type input "Wire Bench Ditch - Seasonal"
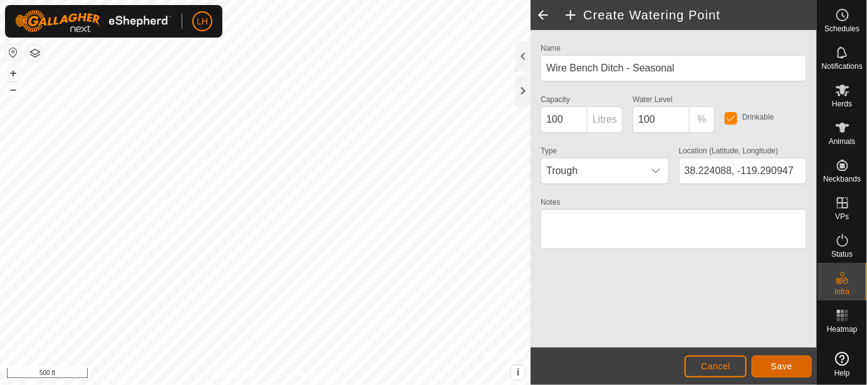
click at [784, 375] on button "Save" at bounding box center [782, 367] width 60 height 22
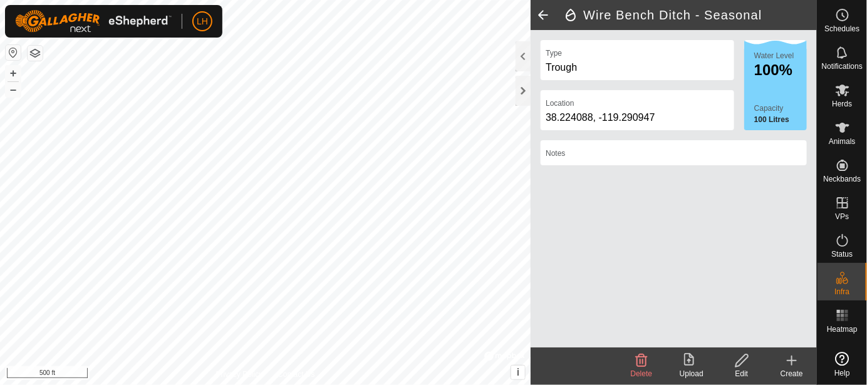
click at [794, 361] on icon at bounding box center [792, 361] width 9 height 0
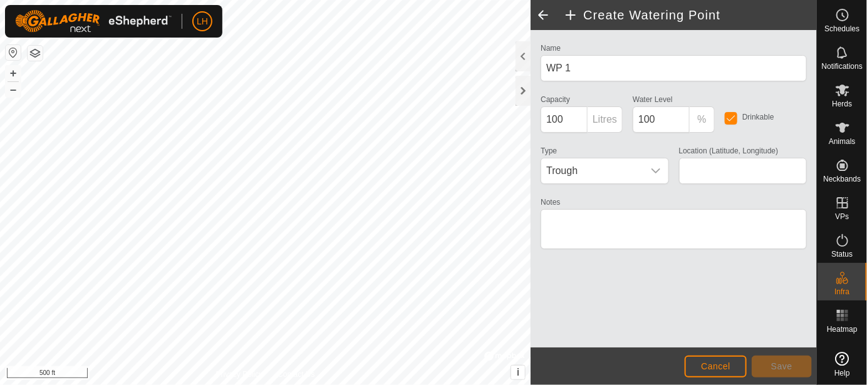
type input "38.226982, -119.287268"
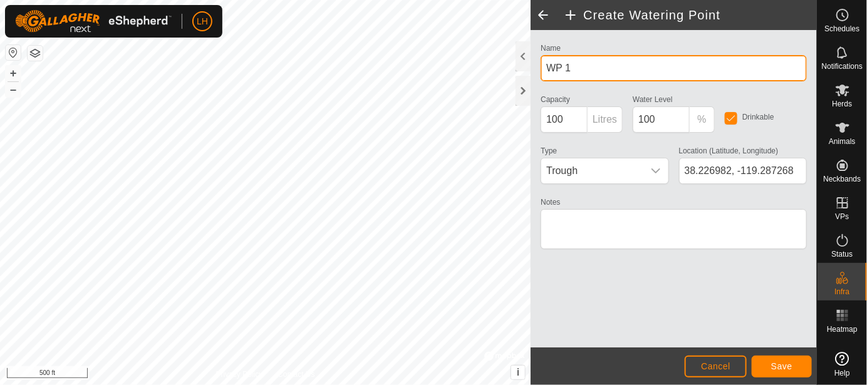
drag, startPoint x: 577, startPoint y: 65, endPoint x: 554, endPoint y: 66, distance: 22.6
click at [554, 66] on input "WP 1" at bounding box center [674, 68] width 266 height 26
type input "Wire Bench Ditch North - Seasonal"
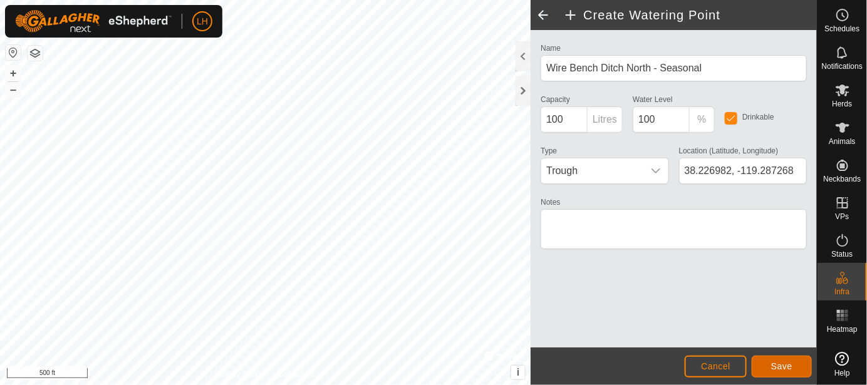
click at [795, 365] on button "Save" at bounding box center [782, 367] width 60 height 22
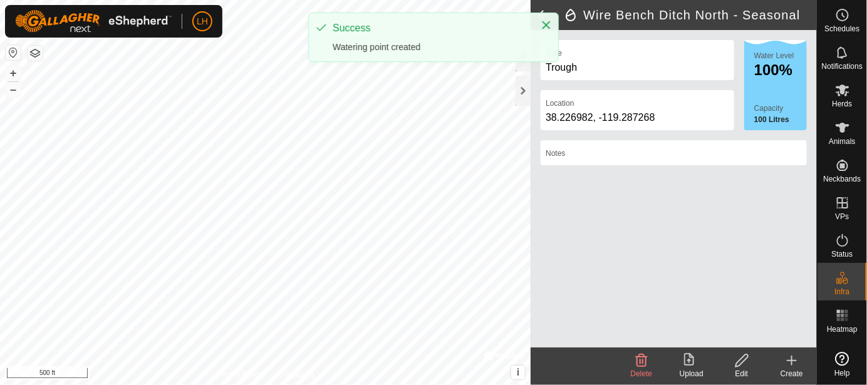
click at [535, 239] on div "Wire Bench Ditch North - Seasonal Type Trough Location 38.226982, -119.287268 W…" at bounding box center [408, 192] width 817 height 385
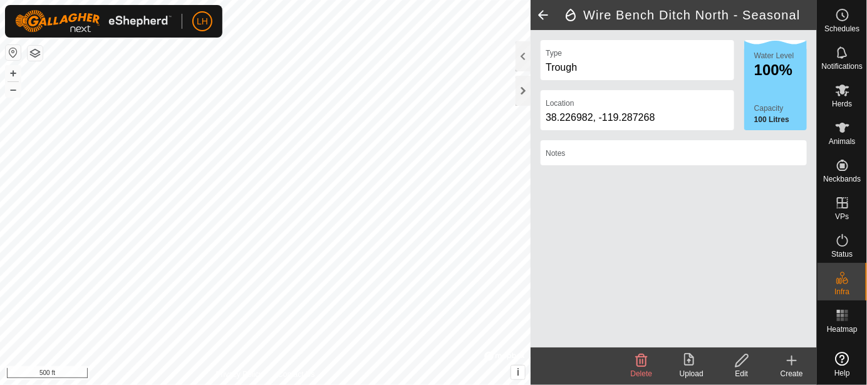
click at [788, 358] on icon at bounding box center [791, 360] width 15 height 15
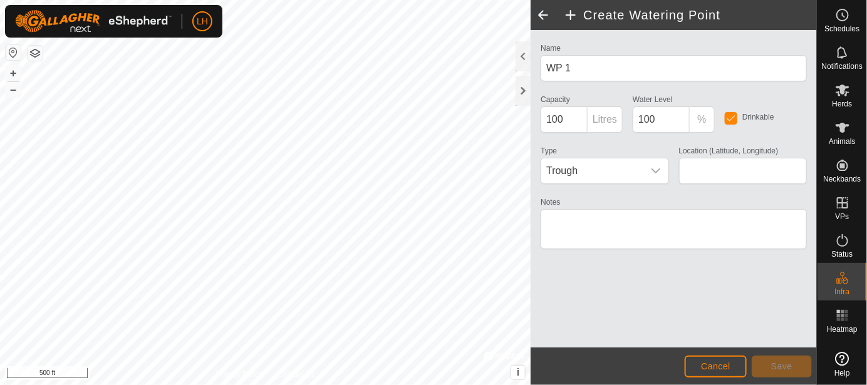
type input "38.225659, -119.299761"
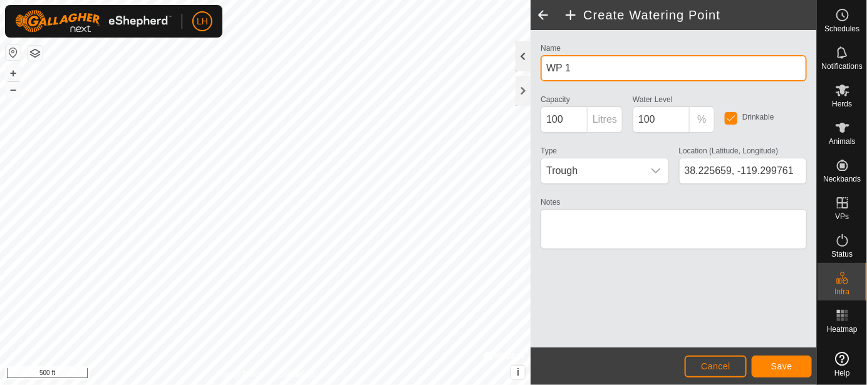
drag, startPoint x: 664, startPoint y: 68, endPoint x: 523, endPoint y: 71, distance: 141.6
click at [531, 71] on div "Create Watering Point Name WP 1 Capacity 100 Litres Water Level 100 % Drinkable…" at bounding box center [674, 192] width 286 height 385
type input "East Hogan Ditch - Seasonal"
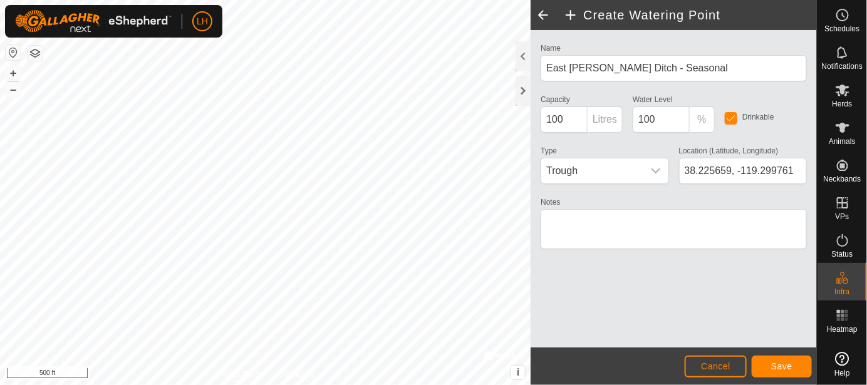
click at [808, 380] on footer "Cancel Save" at bounding box center [674, 367] width 286 height 38
click at [798, 375] on button "Save" at bounding box center [782, 367] width 60 height 22
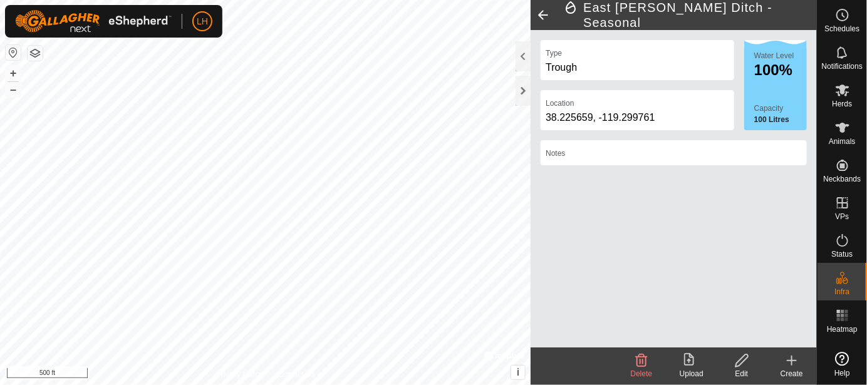
click at [793, 360] on icon at bounding box center [791, 360] width 15 height 15
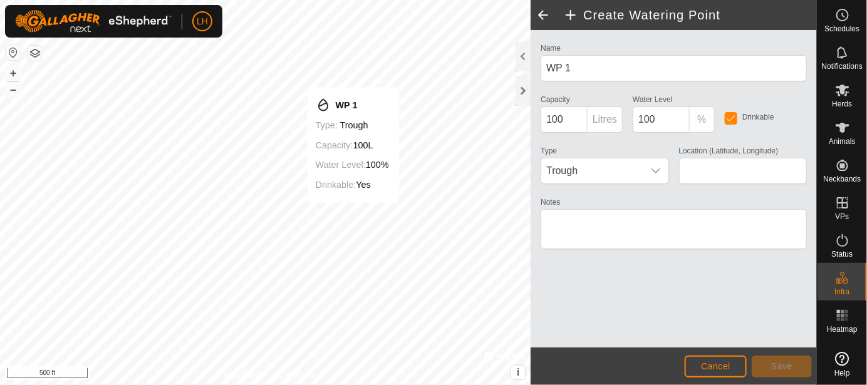
type input "38.219935, -119.307121"
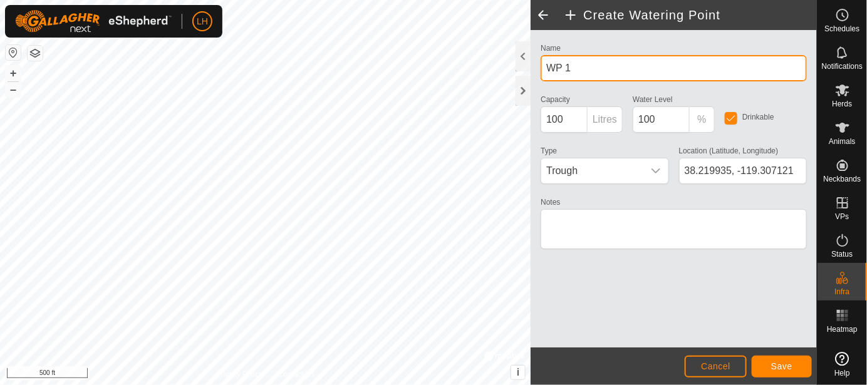
drag, startPoint x: 577, startPoint y: 70, endPoint x: 539, endPoint y: 70, distance: 38.2
click at [539, 70] on div "Name WP 1" at bounding box center [674, 60] width 276 height 41
type input "West Hogan Ditch"
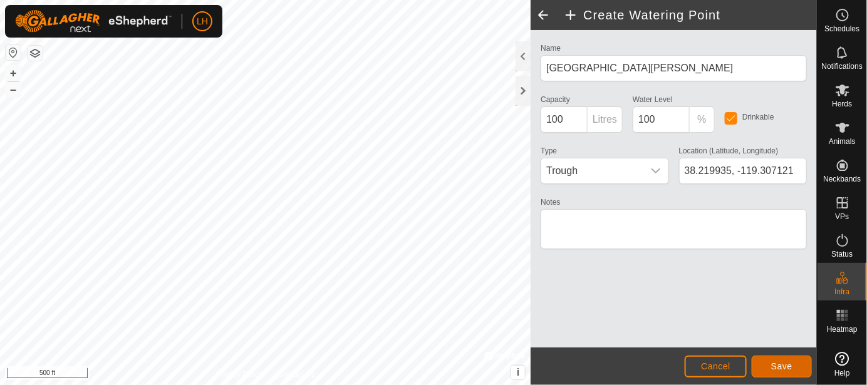
click at [778, 363] on span "Save" at bounding box center [781, 367] width 21 height 10
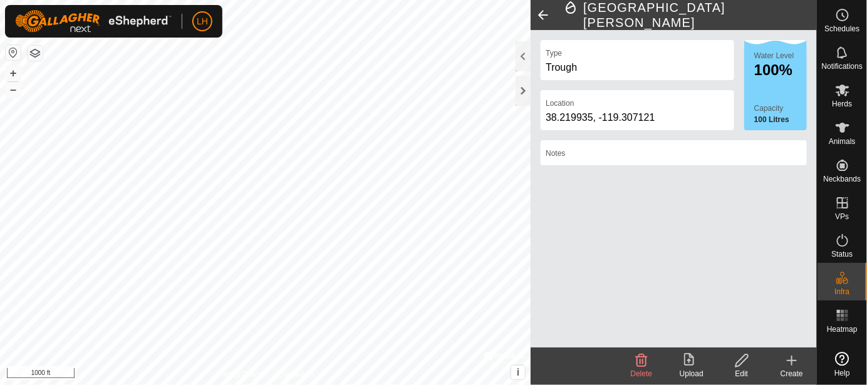
click at [793, 360] on icon at bounding box center [791, 360] width 15 height 15
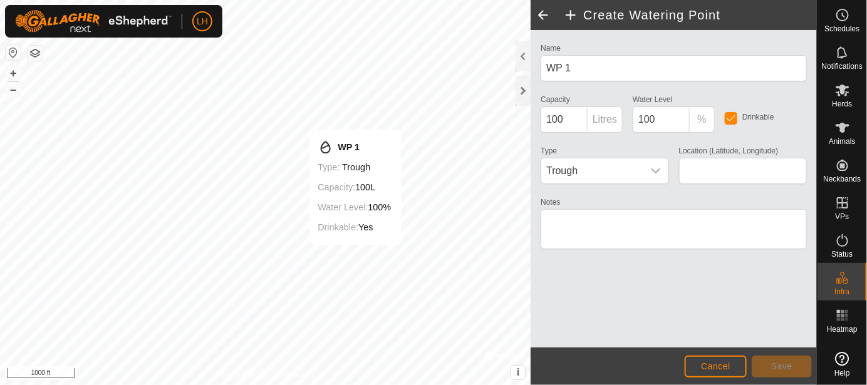
type input "38.228528, -119.297660"
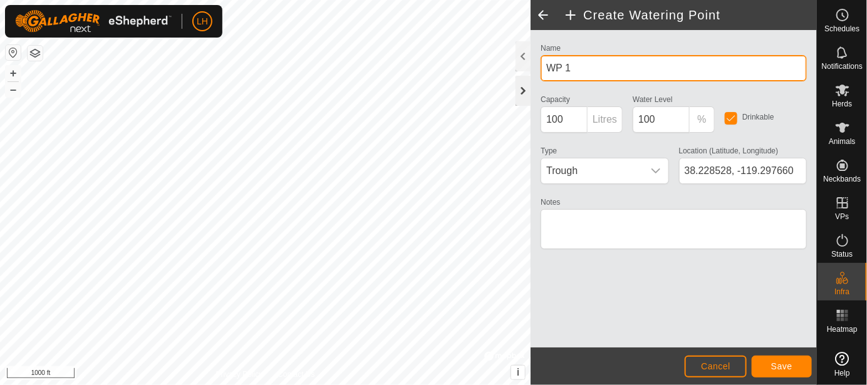
click at [496, 81] on div "Create Watering Point Name WP 1 Capacity 100 Litres Water Level 100 % Drinkable…" at bounding box center [408, 192] width 817 height 385
type input "W"
type input "Robinson Field Ditch"
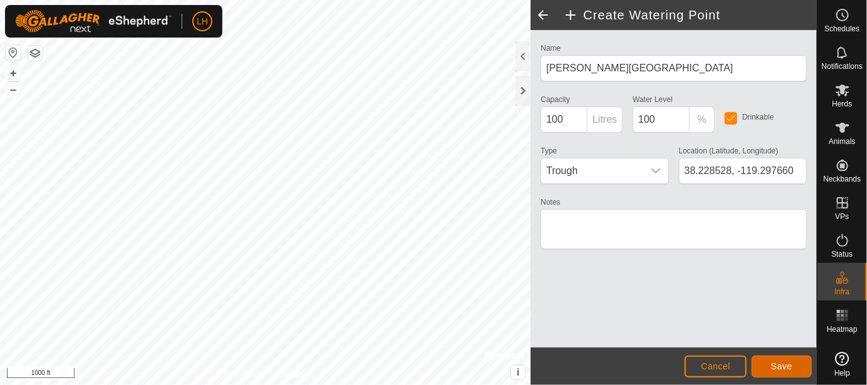
click at [776, 362] on span "Save" at bounding box center [781, 367] width 21 height 10
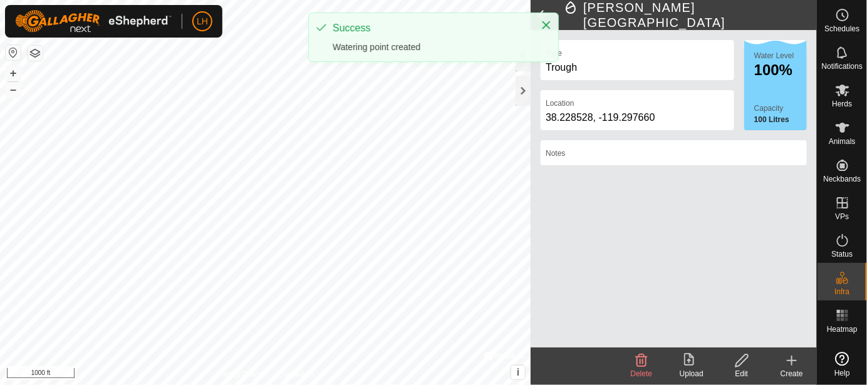
click at [790, 358] on icon at bounding box center [791, 360] width 15 height 15
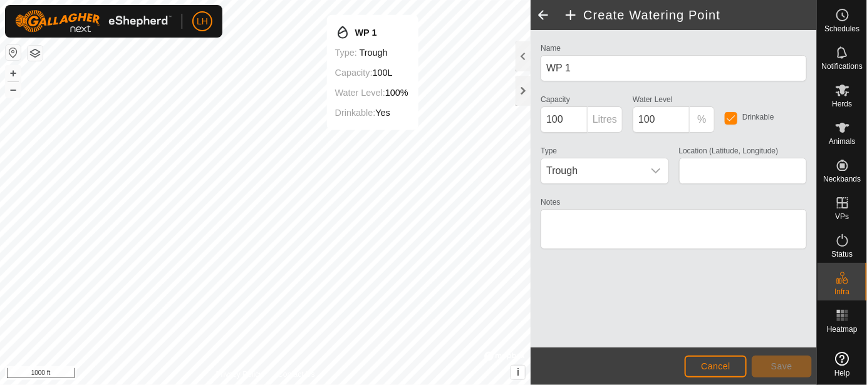
type input "38.233202, -119.296772"
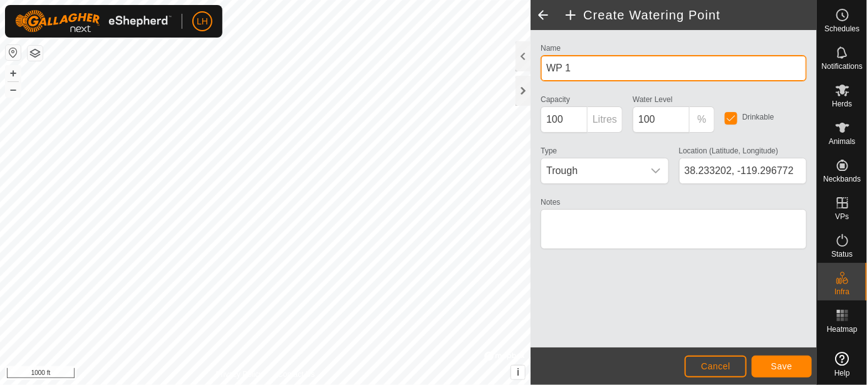
drag, startPoint x: 587, startPoint y: 66, endPoint x: 533, endPoint y: 66, distance: 53.9
click at [533, 66] on div "Name WP 1 Capacity 100 Litres Water Level 100 % Drinkable Type Trough Location …" at bounding box center [674, 189] width 286 height 318
type input "Robinson Creek"
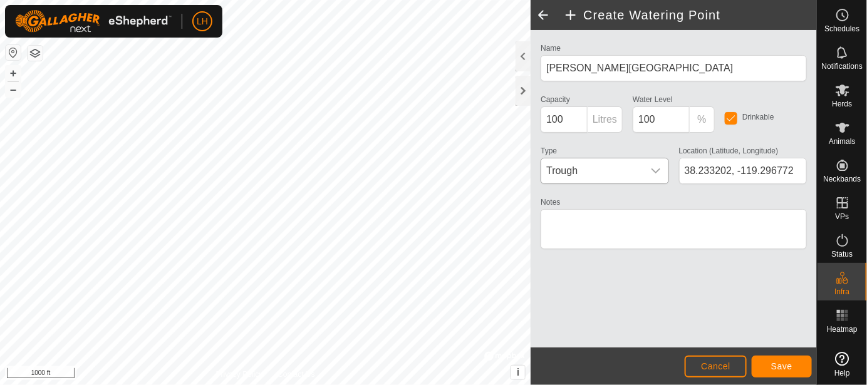
click at [608, 171] on span "Trough" at bounding box center [592, 171] width 102 height 25
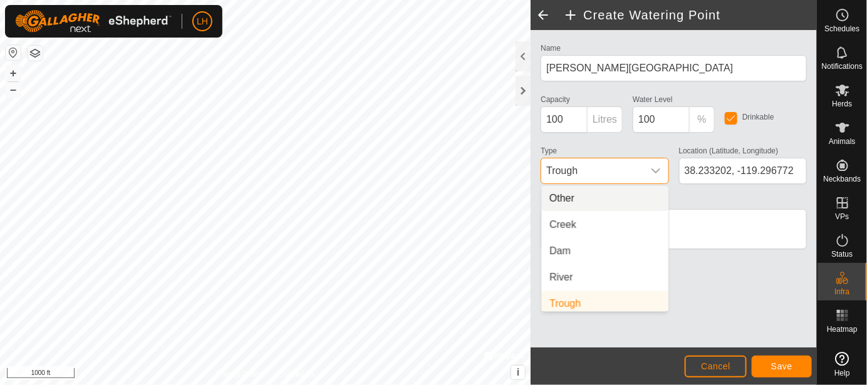
scroll to position [4, 0]
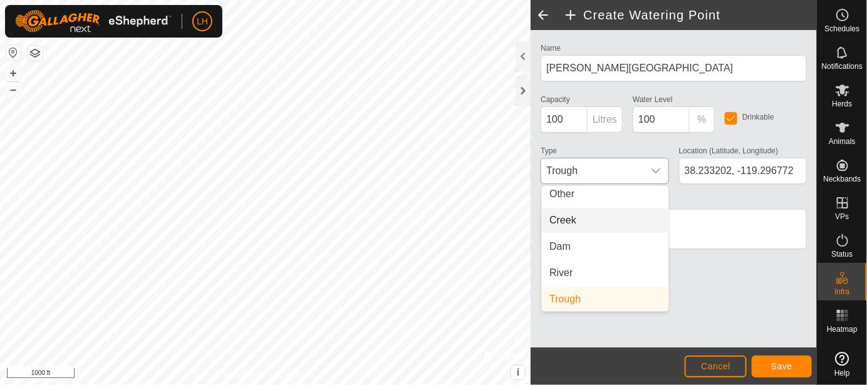
click at [578, 222] on li "Creek" at bounding box center [605, 220] width 127 height 25
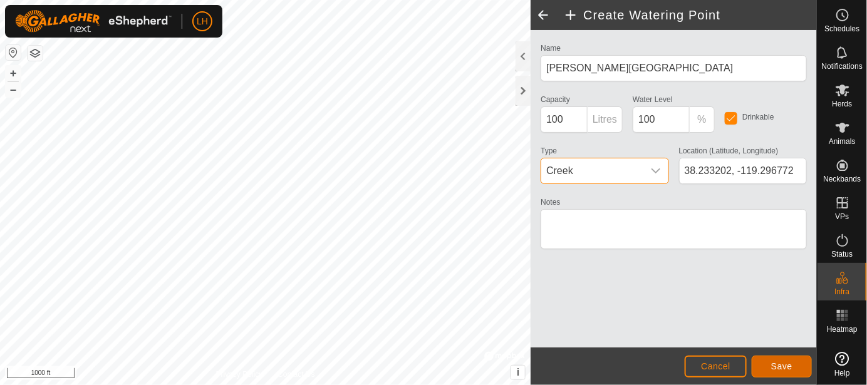
click at [783, 362] on span "Save" at bounding box center [781, 367] width 21 height 10
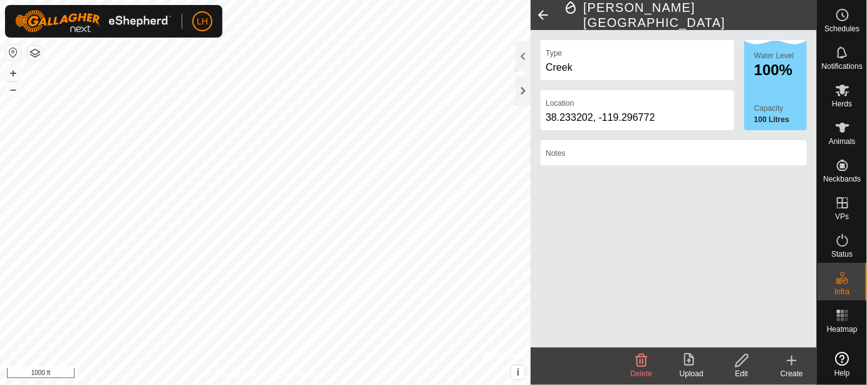
click at [794, 365] on icon at bounding box center [791, 360] width 15 height 15
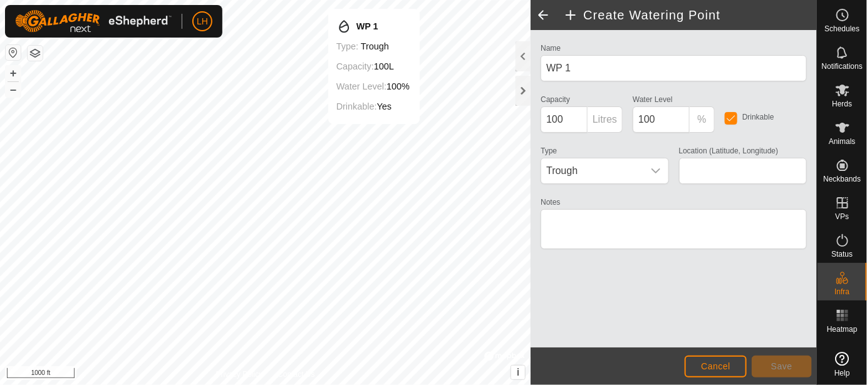
type input "38.234064, -119.287940"
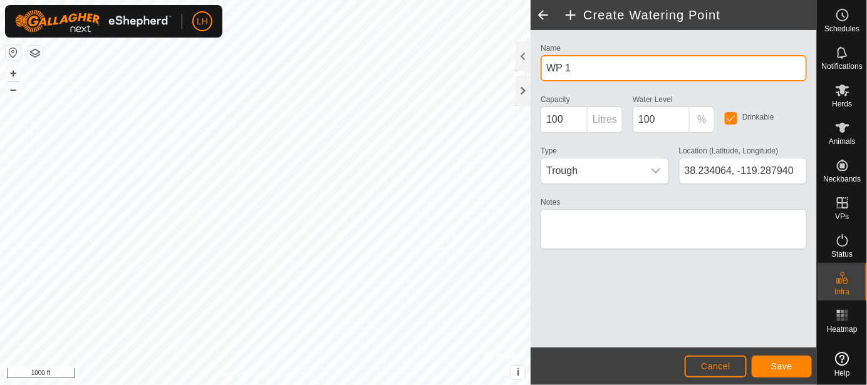
drag, startPoint x: 573, startPoint y: 71, endPoint x: 536, endPoint y: 71, distance: 37.0
click at [536, 71] on div "Name WP 1" at bounding box center [674, 60] width 276 height 41
type input "Nob Hill Ditch"
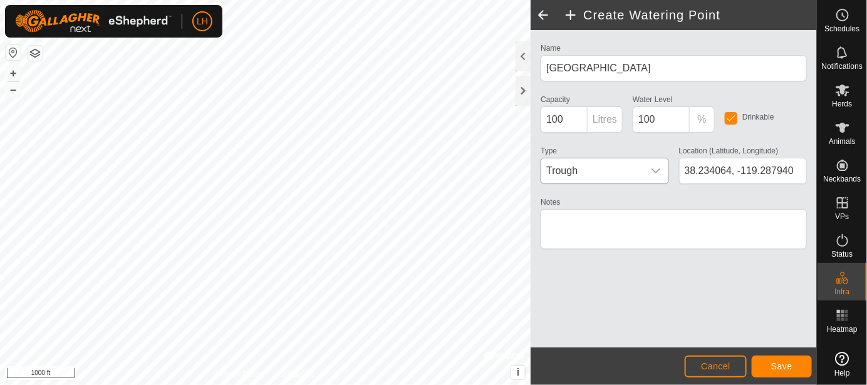
click at [654, 175] on div "dropdown trigger" at bounding box center [655, 171] width 25 height 25
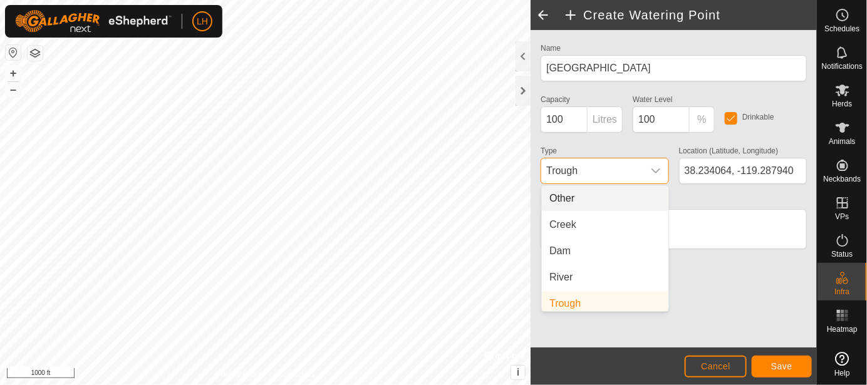
scroll to position [4, 0]
click at [599, 196] on li "Other" at bounding box center [605, 198] width 127 height 25
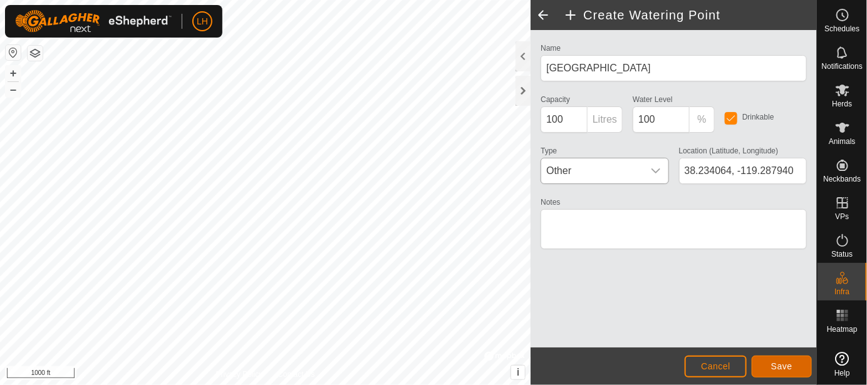
click at [769, 360] on button "Save" at bounding box center [782, 367] width 60 height 22
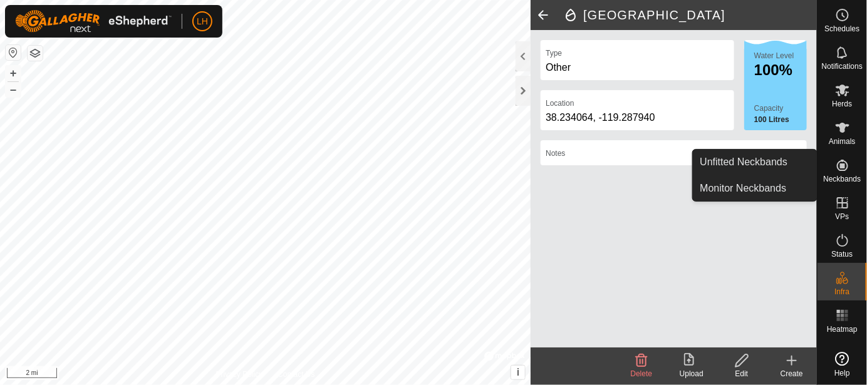
click at [842, 159] on icon at bounding box center [842, 165] width 15 height 15
click at [840, 167] on icon at bounding box center [842, 165] width 11 height 11
click at [776, 165] on link "Unfitted Neckbands" at bounding box center [755, 162] width 124 height 25
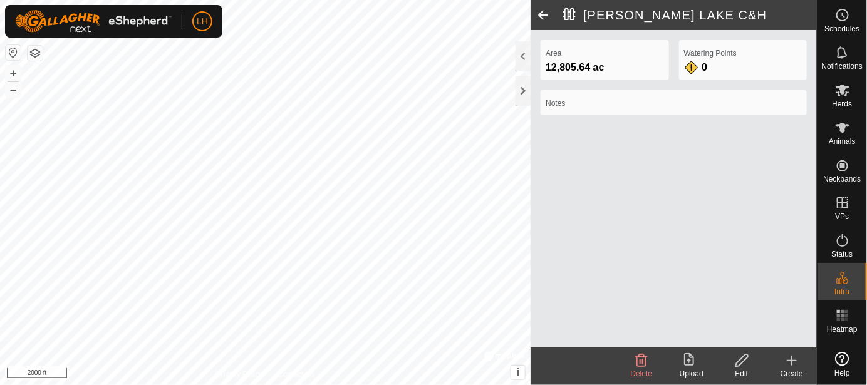
click at [598, 221] on div "Area 12,805.64 ac Watering Points 0 Notes" at bounding box center [674, 189] width 286 height 318
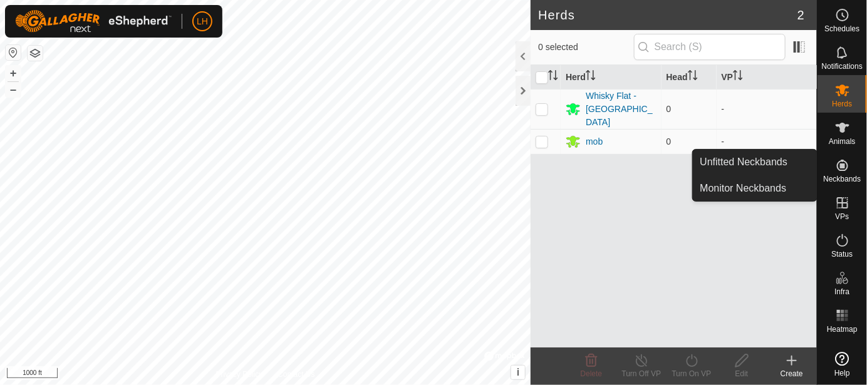
click at [840, 162] on icon at bounding box center [842, 165] width 11 height 11
click at [778, 165] on link "Unfitted Neckbands" at bounding box center [755, 162] width 124 height 25
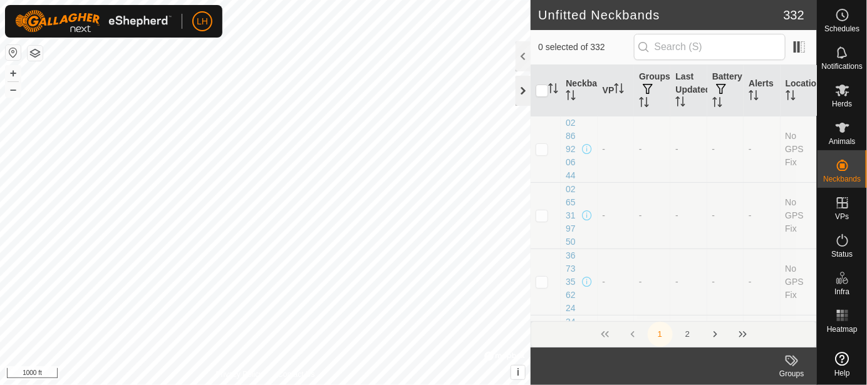
click at [524, 87] on div at bounding box center [523, 91] width 15 height 30
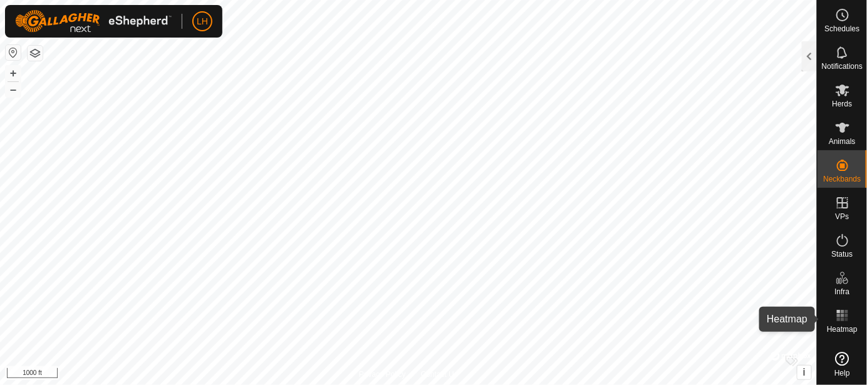
click at [844, 318] on icon at bounding box center [842, 315] width 15 height 15
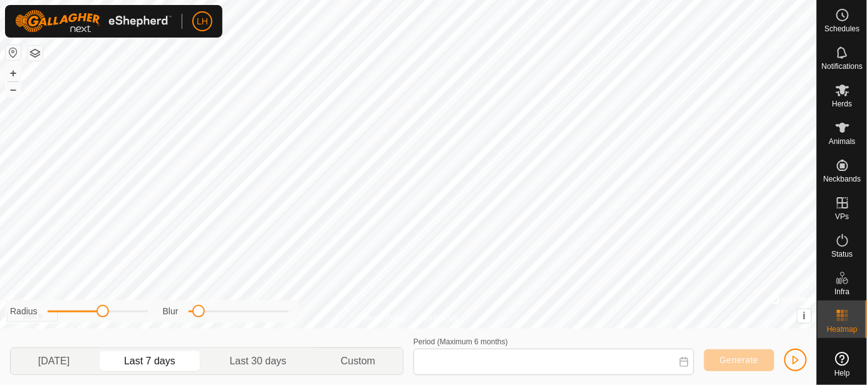
type input "Sep 29, 2025 - Oct 05, 2025"
click at [844, 318] on icon at bounding box center [842, 315] width 15 height 15
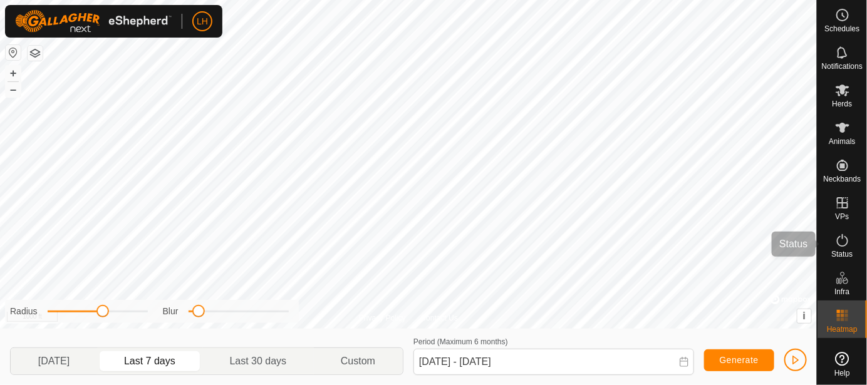
click at [841, 243] on icon at bounding box center [842, 240] width 15 height 15
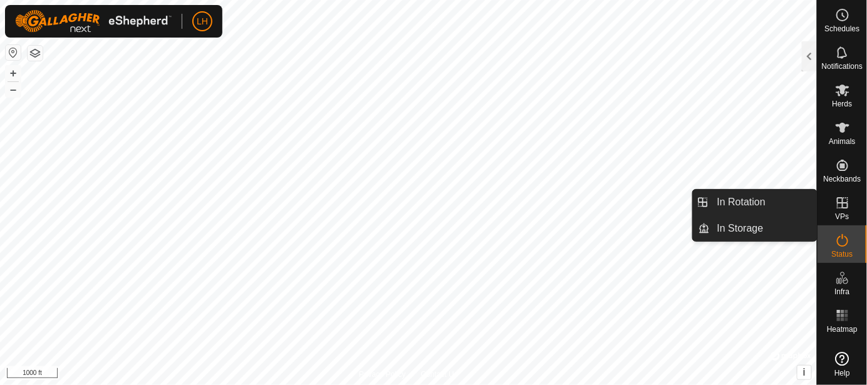
click at [846, 200] on icon at bounding box center [842, 202] width 15 height 15
click at [844, 206] on icon at bounding box center [842, 202] width 15 height 15
click at [773, 210] on link "In Rotation" at bounding box center [763, 202] width 107 height 25
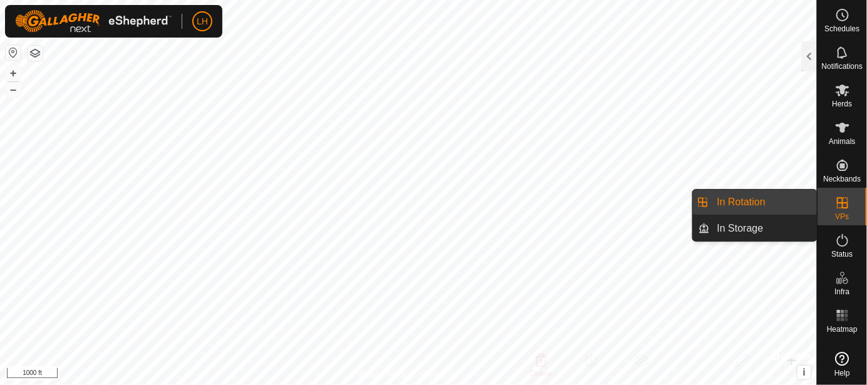
click at [845, 210] on es-virtualpaddocks-svg-icon at bounding box center [842, 203] width 23 height 20
click at [834, 207] on es-virtualpaddocks-svg-icon at bounding box center [842, 203] width 23 height 20
click at [771, 234] on link "In Storage" at bounding box center [763, 228] width 107 height 25
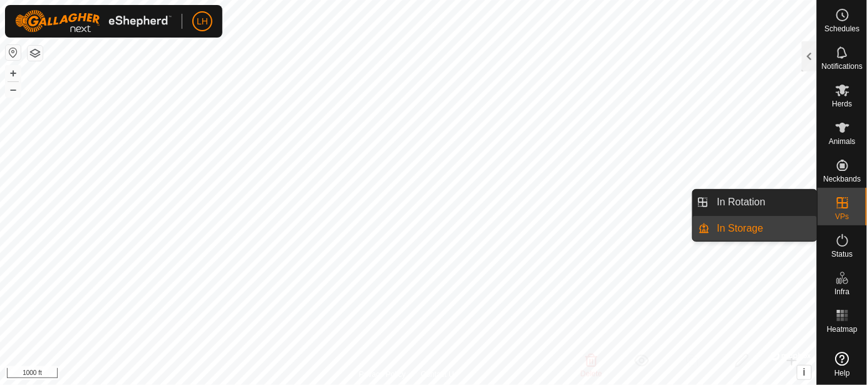
click at [844, 202] on icon at bounding box center [842, 202] width 11 height 11
click at [779, 204] on link "In Rotation" at bounding box center [763, 202] width 107 height 25
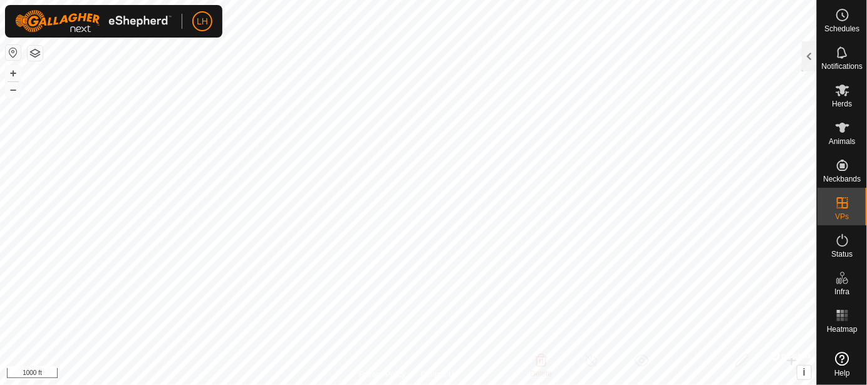
checkbox input "true"
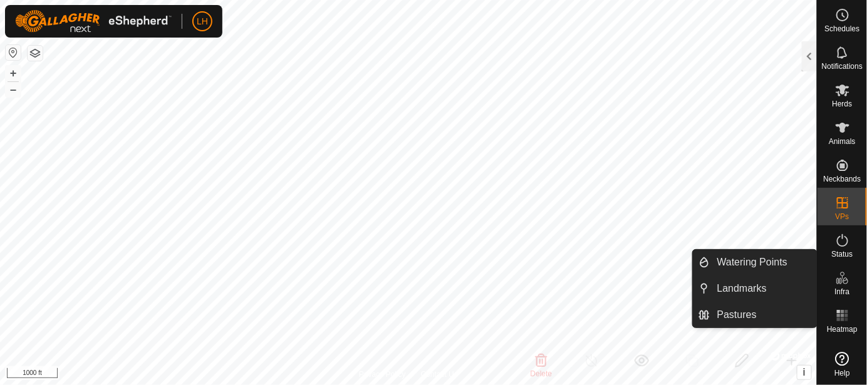
click at [853, 283] on es-infrastructure-svg-icon at bounding box center [842, 278] width 23 height 20
click at [754, 316] on link "Pastures" at bounding box center [763, 315] width 107 height 25
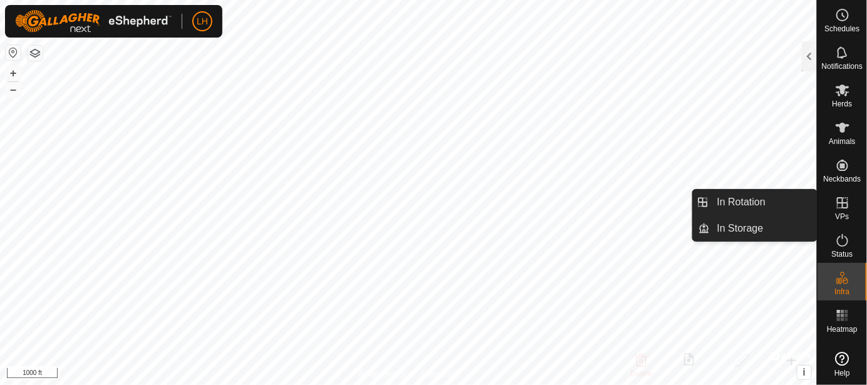
click at [845, 213] on span "VPs" at bounding box center [842, 217] width 14 height 8
click at [842, 204] on icon at bounding box center [842, 202] width 11 height 11
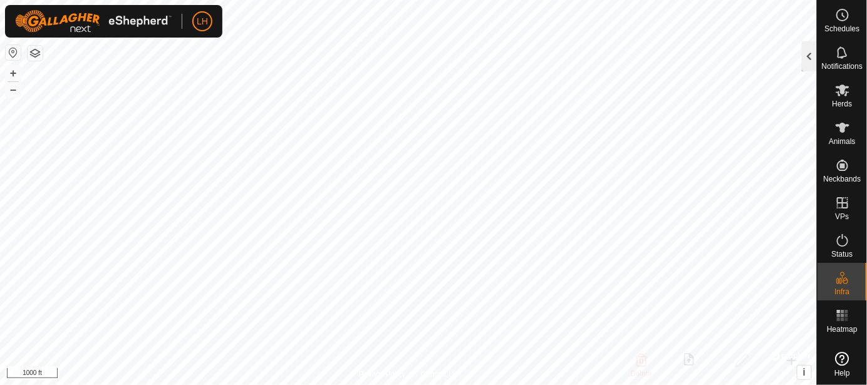
click at [803, 58] on div "Pastures 83 0 selected Pasture Area Watering Points 80 74.65 ac 2 80 Strip 4.52…" at bounding box center [408, 192] width 817 height 385
click at [808, 60] on div at bounding box center [809, 56] width 15 height 30
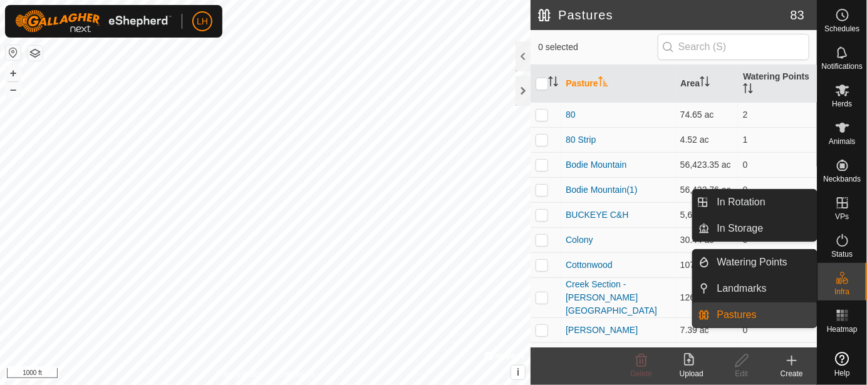
click at [841, 204] on icon at bounding box center [842, 202] width 15 height 15
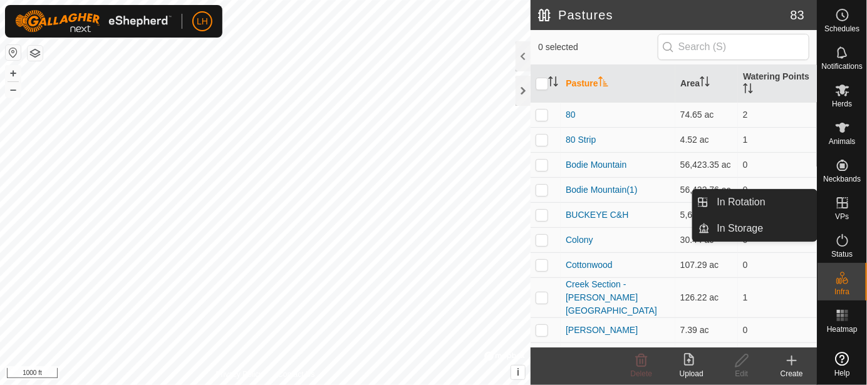
click at [843, 206] on icon at bounding box center [842, 202] width 15 height 15
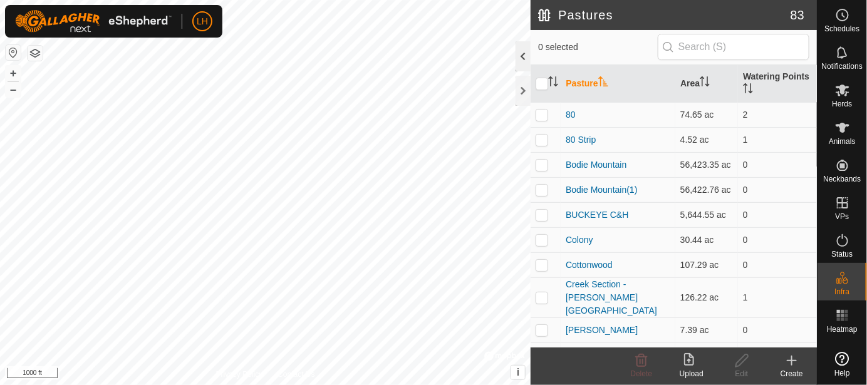
click at [526, 60] on div at bounding box center [523, 56] width 15 height 30
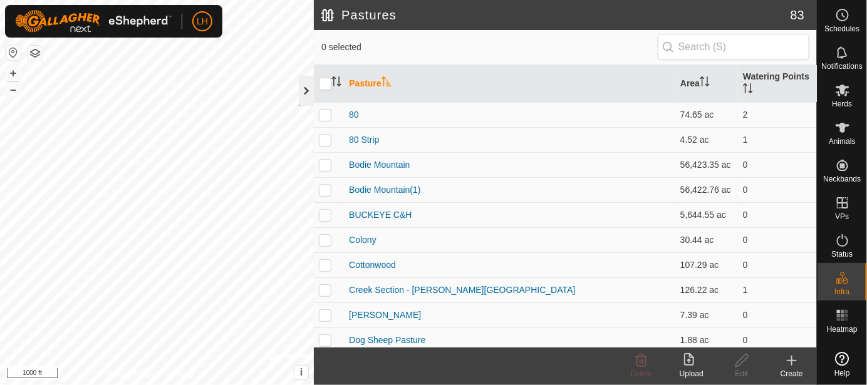
click at [310, 92] on div at bounding box center [306, 91] width 15 height 30
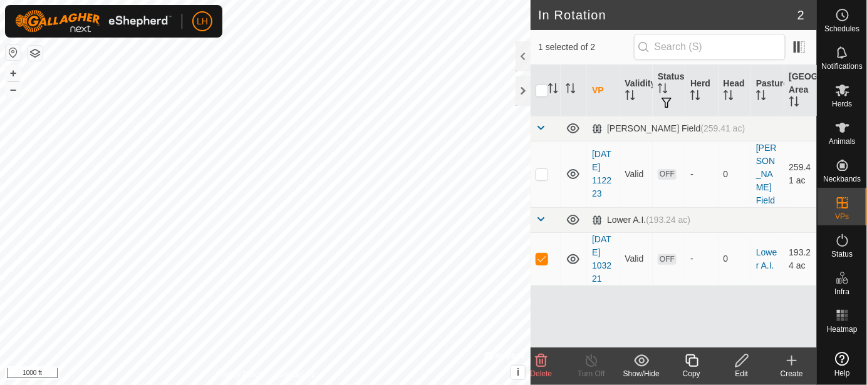
click at [634, 322] on div "VP Validity Status Herd Head Pasture Grazing Area Ladd Field (259.41 ac) 2025-0…" at bounding box center [674, 206] width 286 height 283
click at [792, 365] on icon at bounding box center [792, 361] width 0 height 9
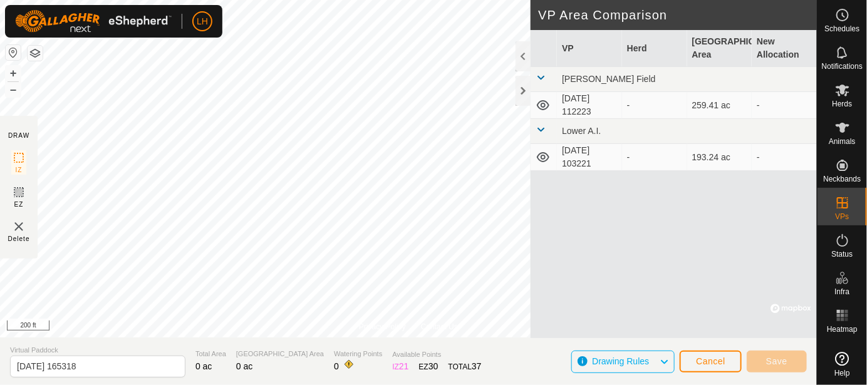
click at [569, 192] on div "Privacy Policy Contact Us East Walker River Type: trough Capacity: 100L Water L…" at bounding box center [408, 192] width 817 height 385
click at [205, 356] on div "Privacy Policy Contact Us East Walker River Type: trough Capacity: 100L Water L…" at bounding box center [408, 192] width 817 height 385
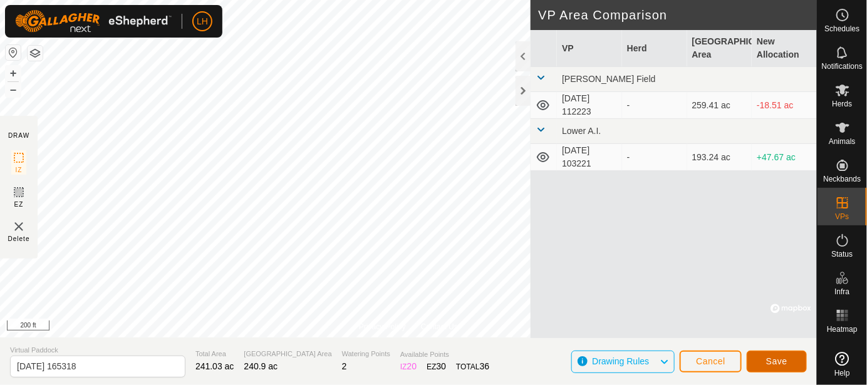
click at [761, 359] on button "Save" at bounding box center [777, 362] width 60 height 22
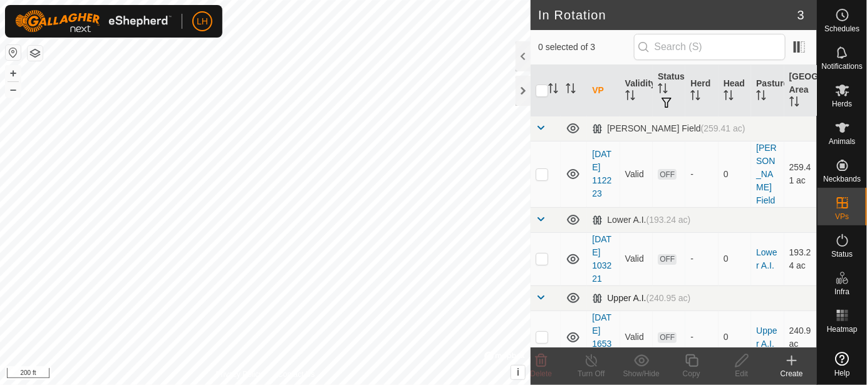
scroll to position [41, 0]
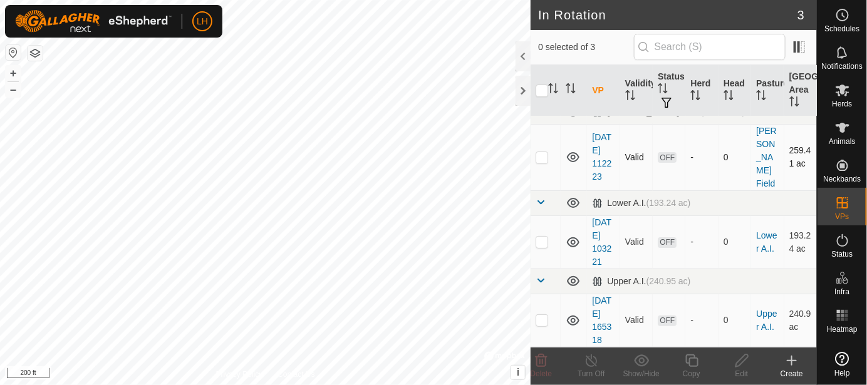
click at [664, 152] on span "OFF" at bounding box center [667, 157] width 19 height 11
